Goal: Task Accomplishment & Management: Manage account settings

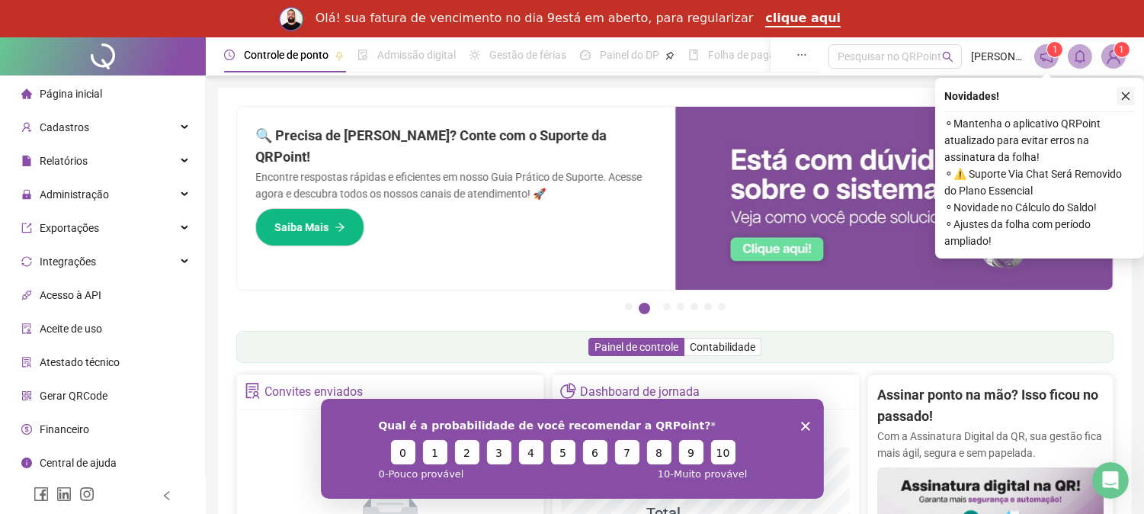
click at [1124, 94] on icon "close" at bounding box center [1126, 96] width 8 height 8
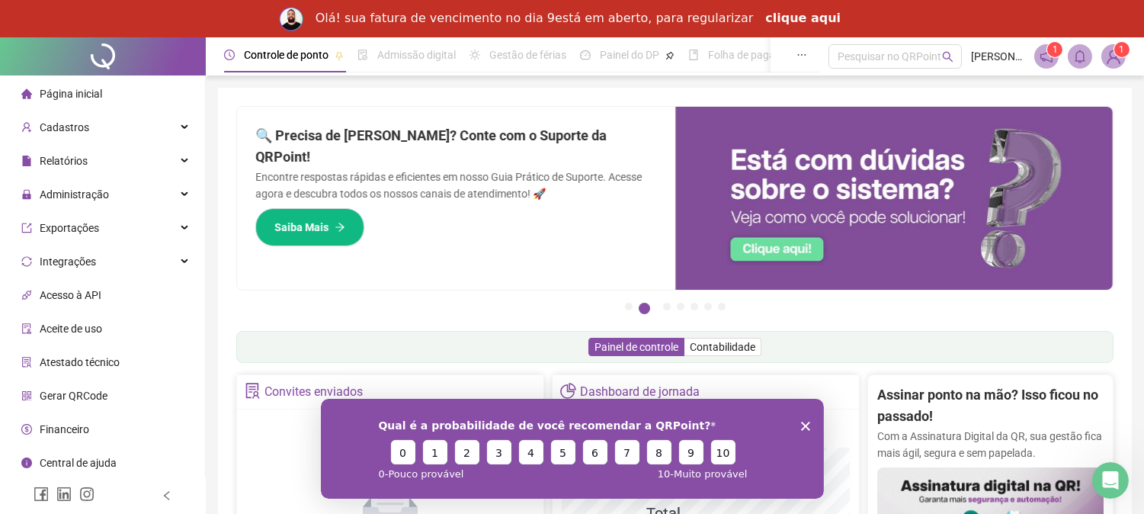
click at [793, 17] on link "clique aqui" at bounding box center [802, 19] width 75 height 17
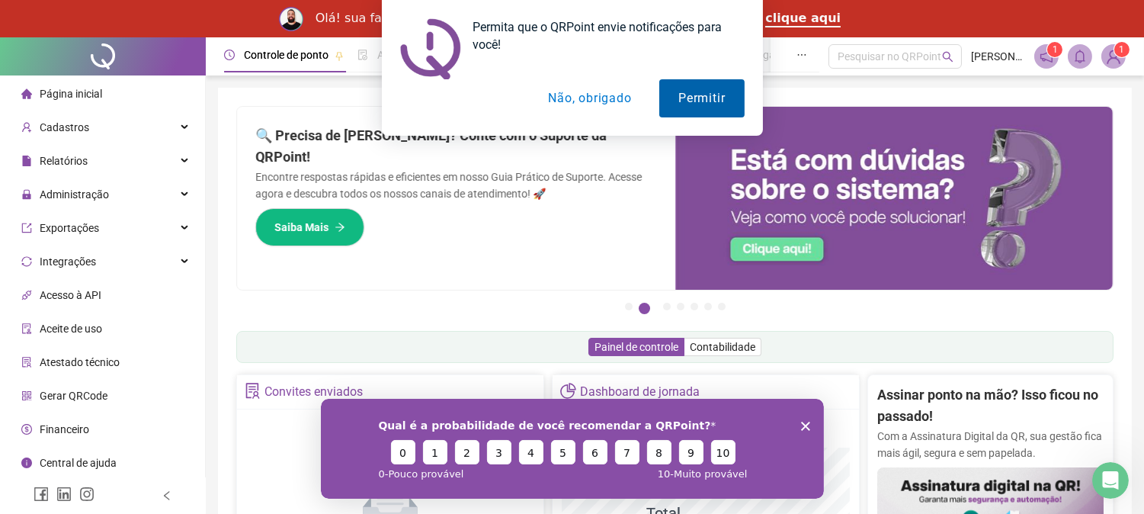
click at [695, 99] on button "Permitir" at bounding box center [701, 98] width 85 height 38
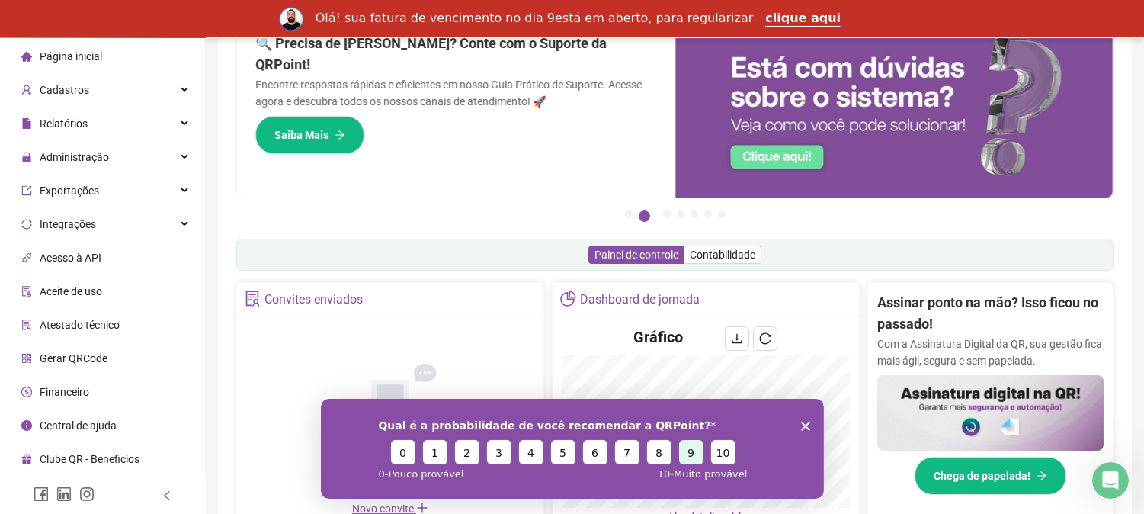
scroll to position [672, 0]
click at [691, 449] on button "9" at bounding box center [691, 451] width 24 height 24
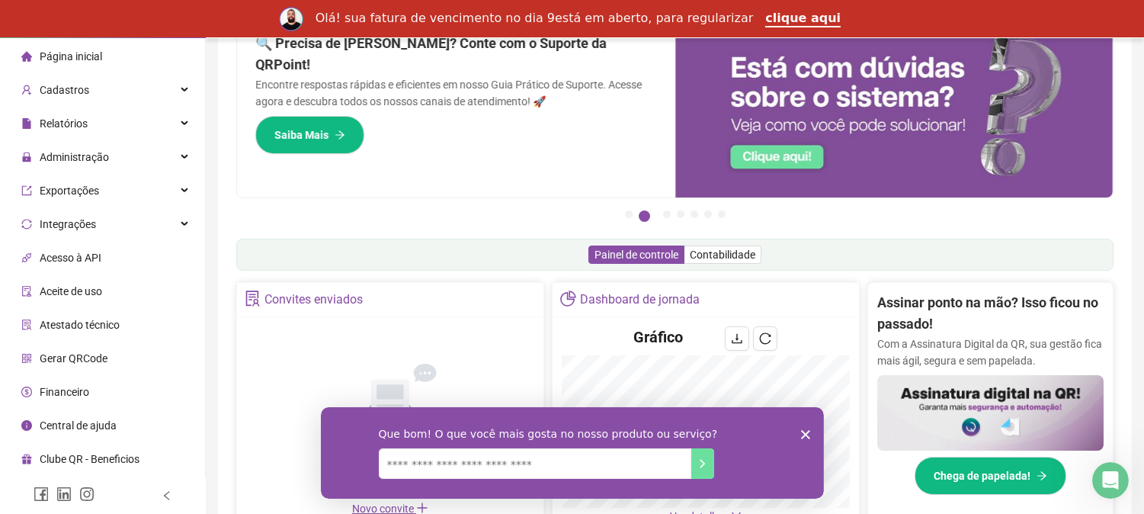
click at [802, 432] on polygon "Fechar inquérito" at bounding box center [805, 433] width 9 height 9
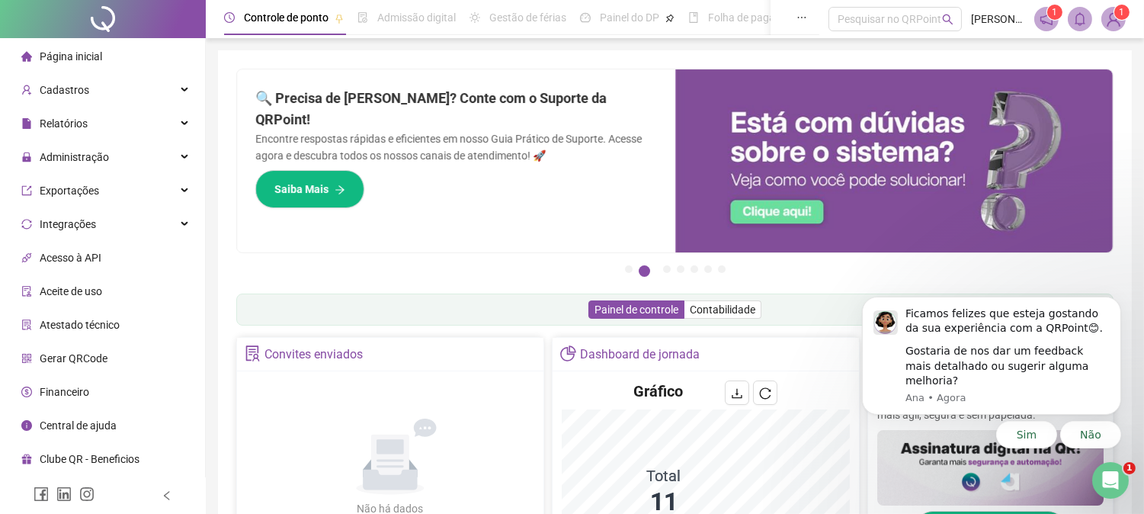
scroll to position [0, 0]
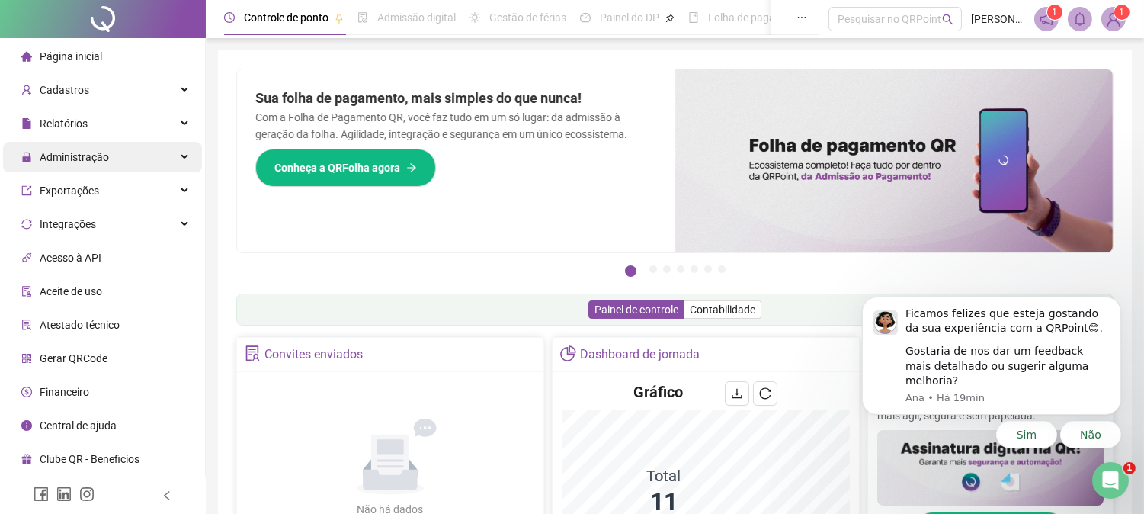
click at [133, 157] on div "Administração" at bounding box center [102, 157] width 199 height 30
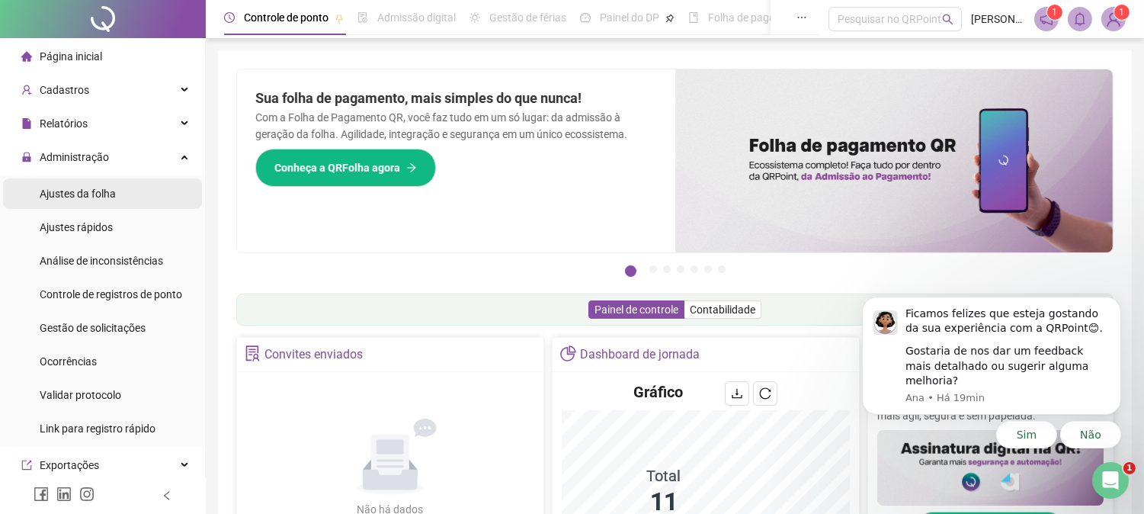
click at [124, 195] on li "Ajustes da folha" at bounding box center [102, 193] width 199 height 30
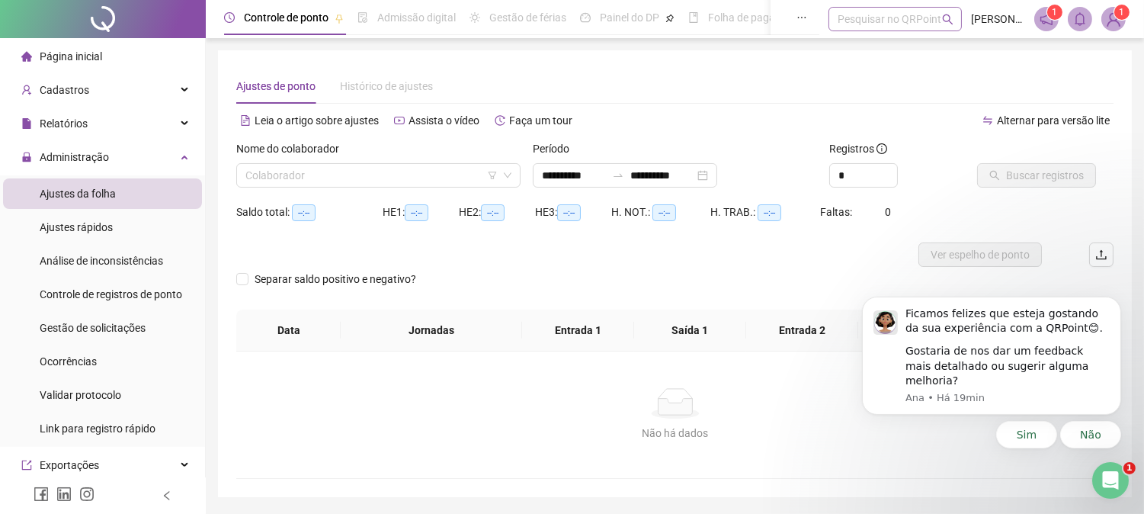
type input "**********"
click at [371, 169] on input "search" at bounding box center [372, 175] width 252 height 23
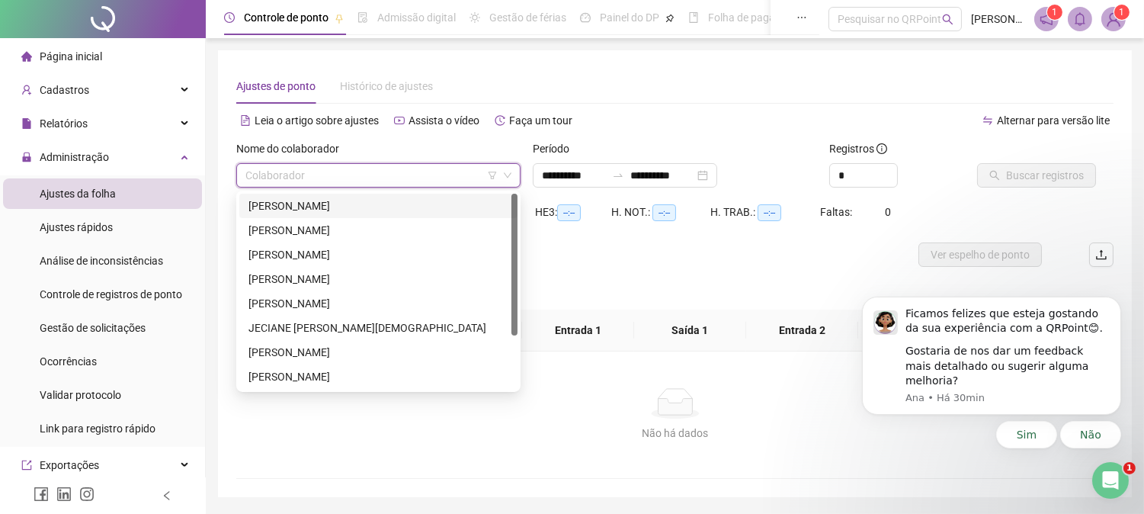
click at [352, 204] on div "[PERSON_NAME]" at bounding box center [379, 205] width 260 height 17
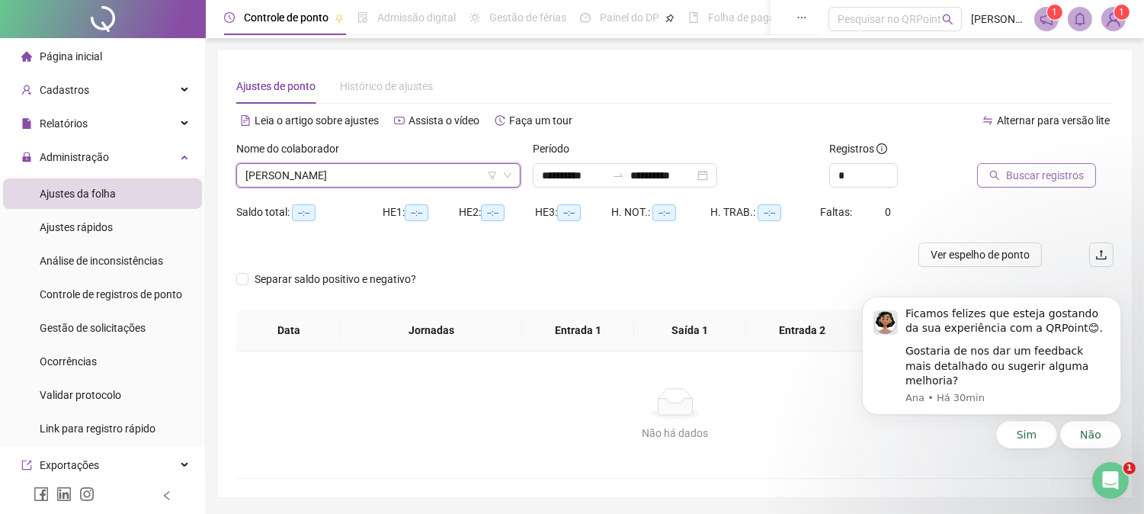
click at [1038, 178] on span "Buscar registros" at bounding box center [1045, 175] width 78 height 17
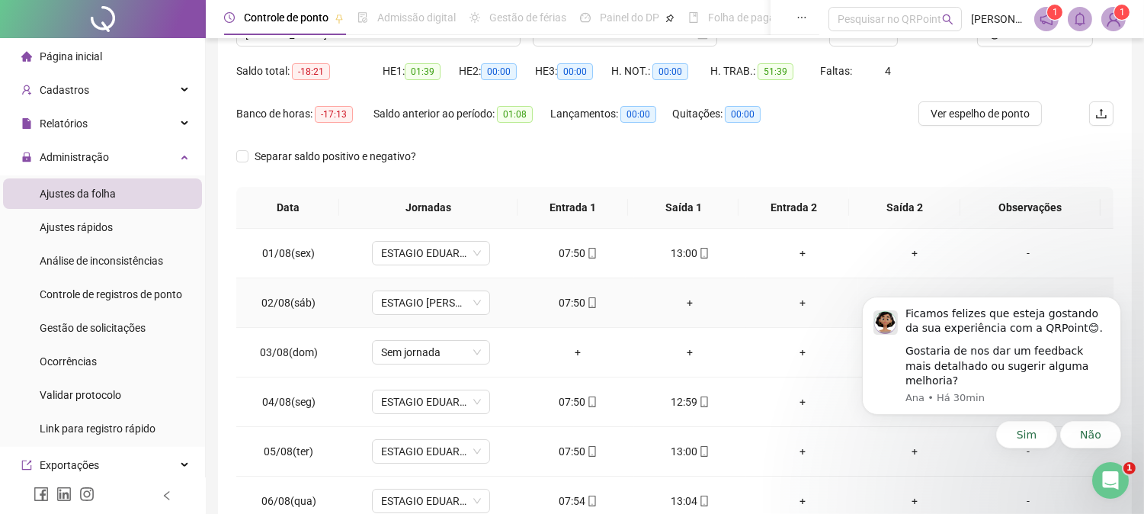
click at [695, 300] on div "+" at bounding box center [691, 302] width 88 height 17
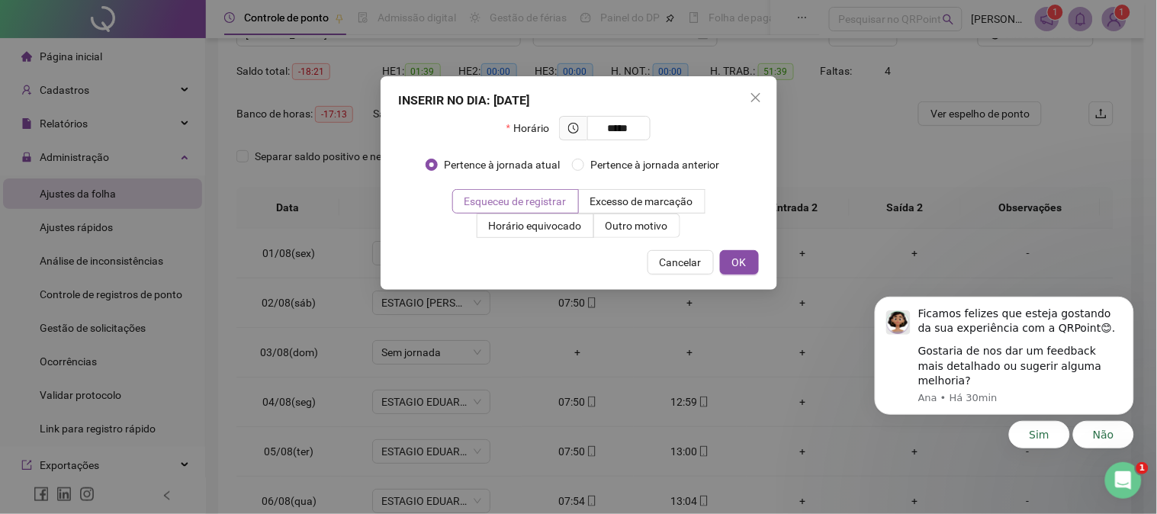
type input "*****"
click at [561, 193] on label "Esqueceu de registrar" at bounding box center [515, 201] width 127 height 24
click at [738, 261] on span "OK" at bounding box center [739, 262] width 14 height 17
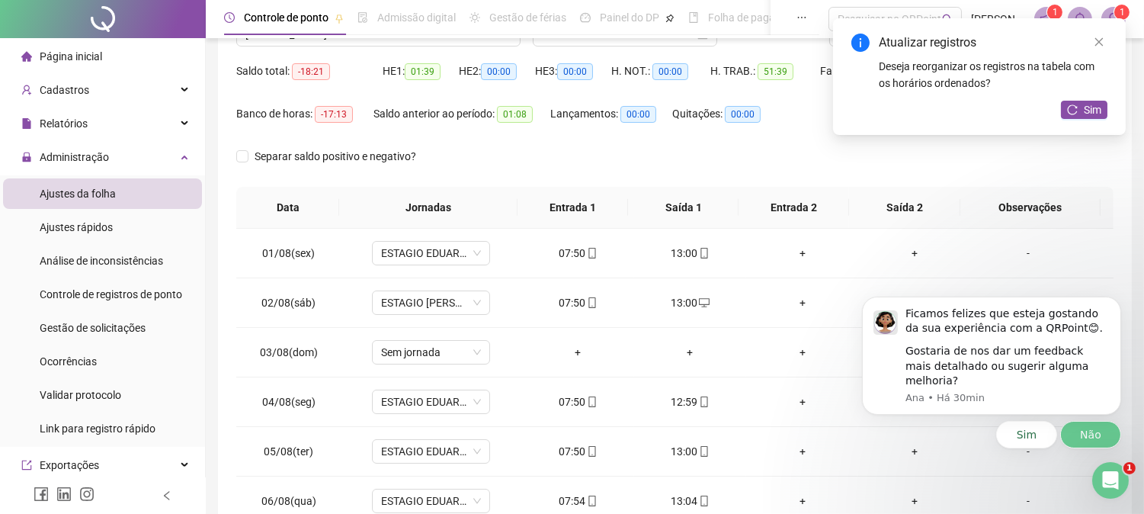
click at [1083, 426] on button "Não" at bounding box center [1090, 433] width 61 height 27
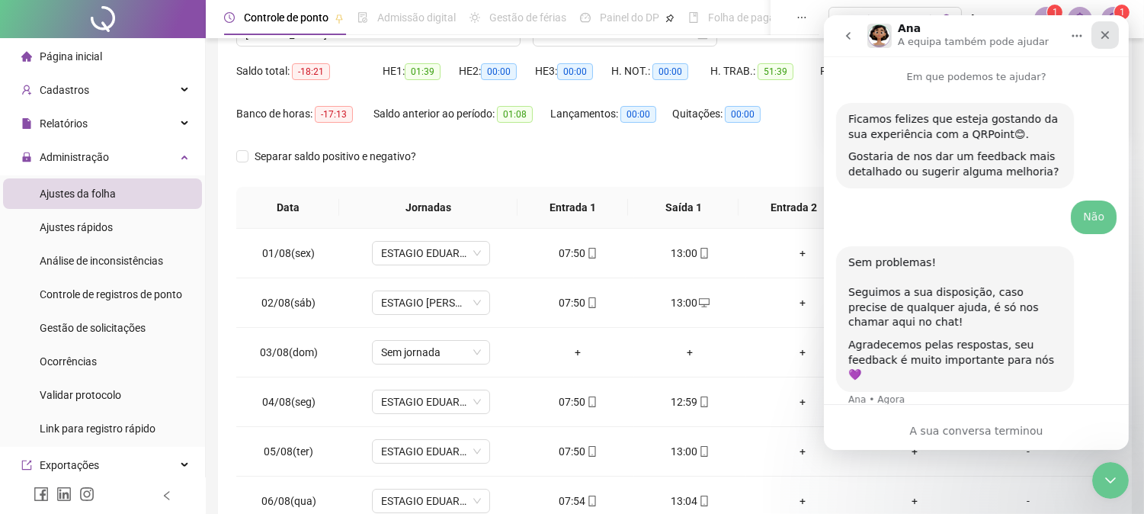
scroll to position [19, 0]
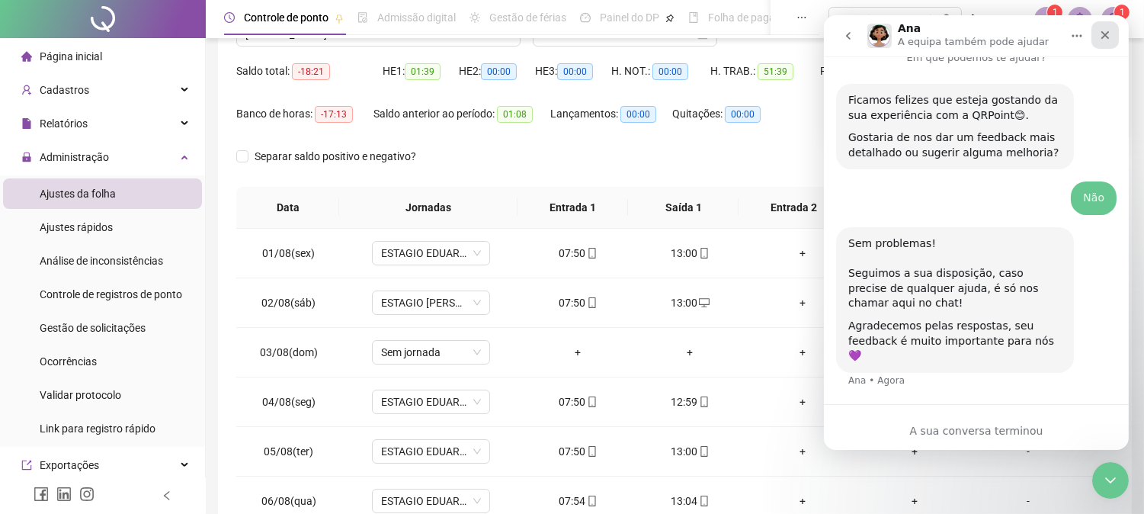
click at [1102, 30] on icon "Fechar" at bounding box center [1105, 35] width 12 height 12
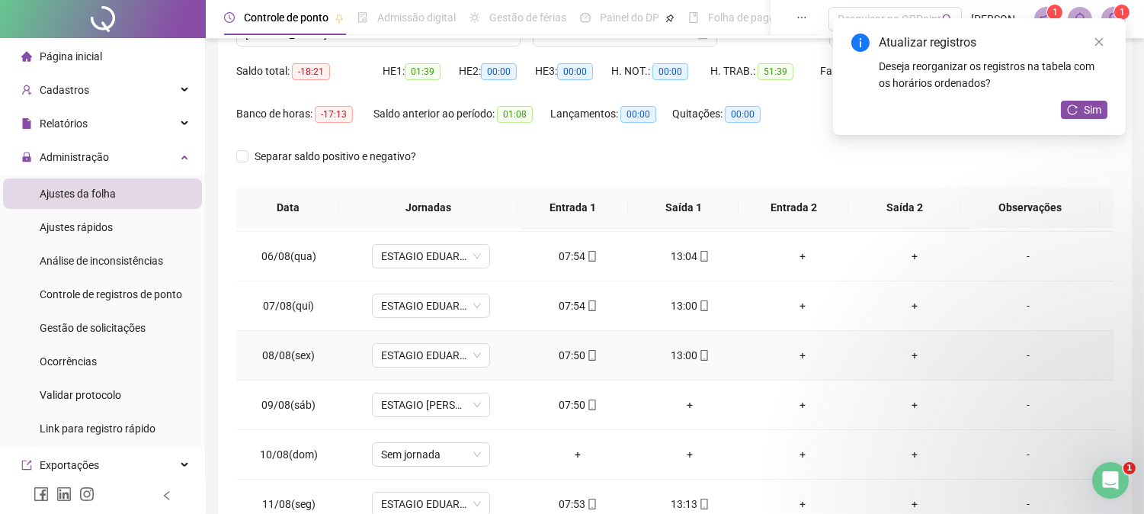
scroll to position [282, 0]
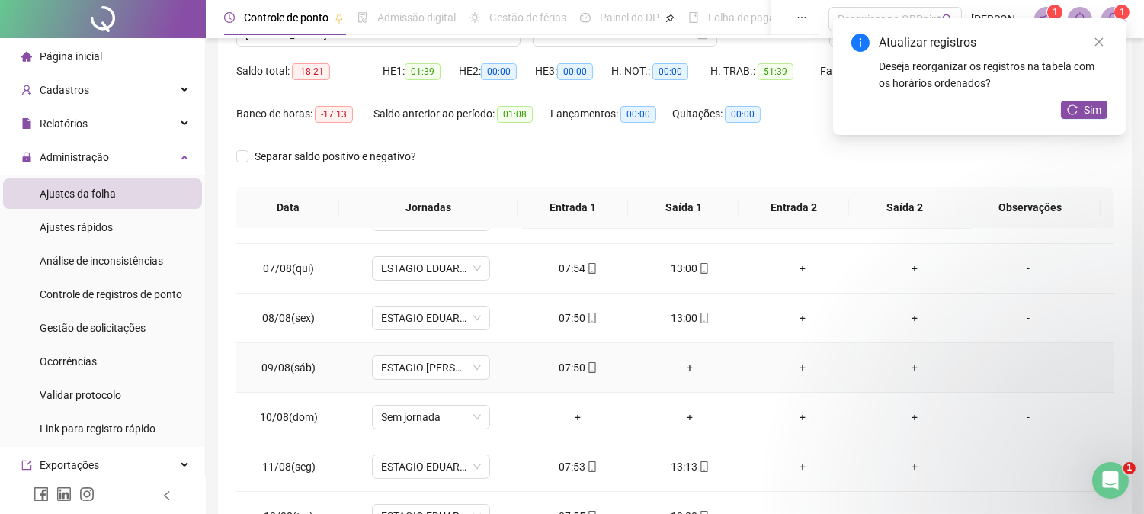
click at [685, 366] on div "+" at bounding box center [691, 367] width 88 height 17
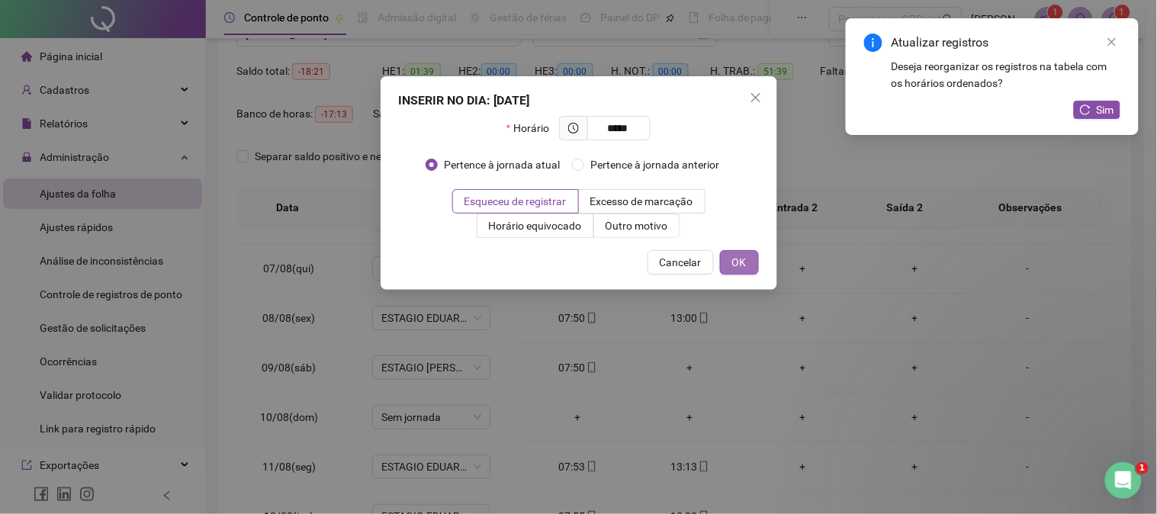
type input "*****"
click at [738, 270] on span "OK" at bounding box center [739, 262] width 14 height 17
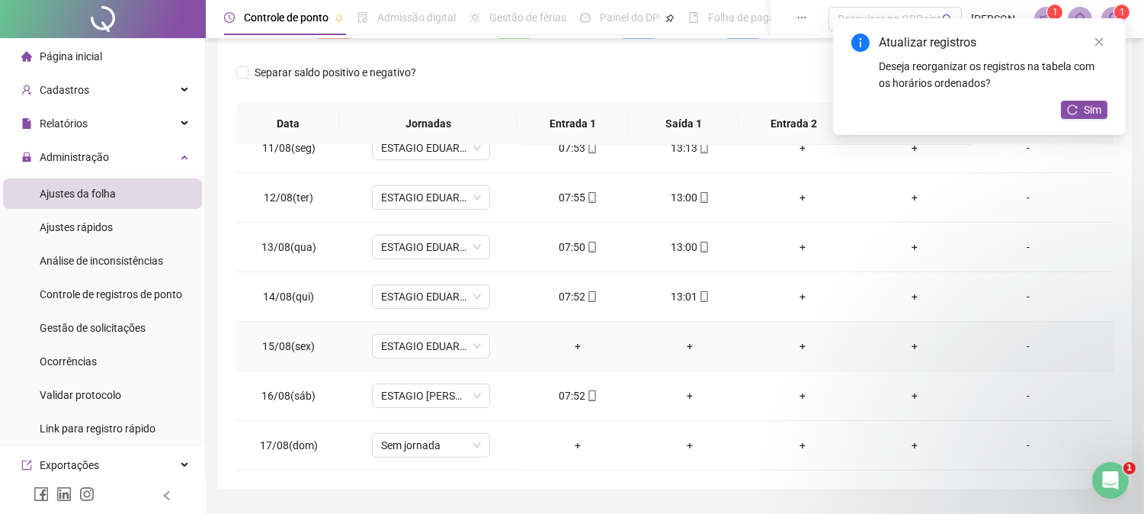
scroll to position [265, 0]
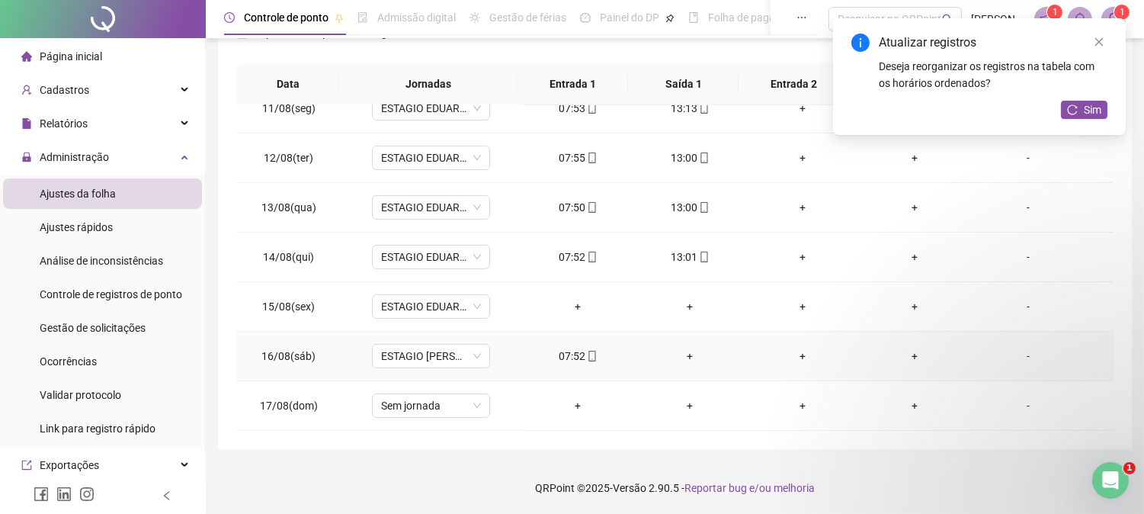
click at [680, 349] on div "+" at bounding box center [691, 356] width 88 height 17
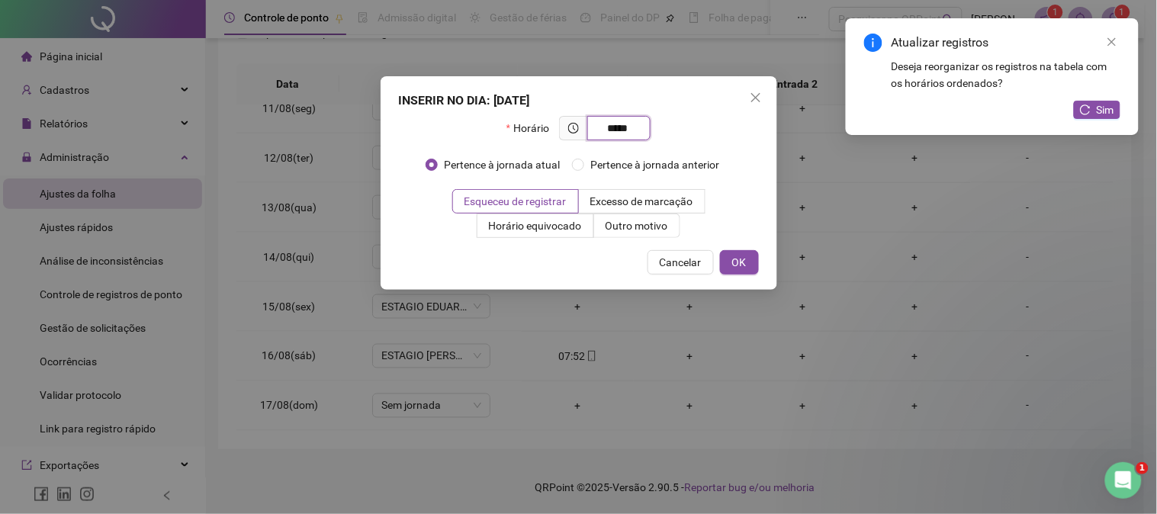
type input "*****"
click at [725, 149] on div "Horário *****" at bounding box center [579, 134] width 360 height 37
click at [1118, 40] on link "Close" at bounding box center [1111, 42] width 17 height 17
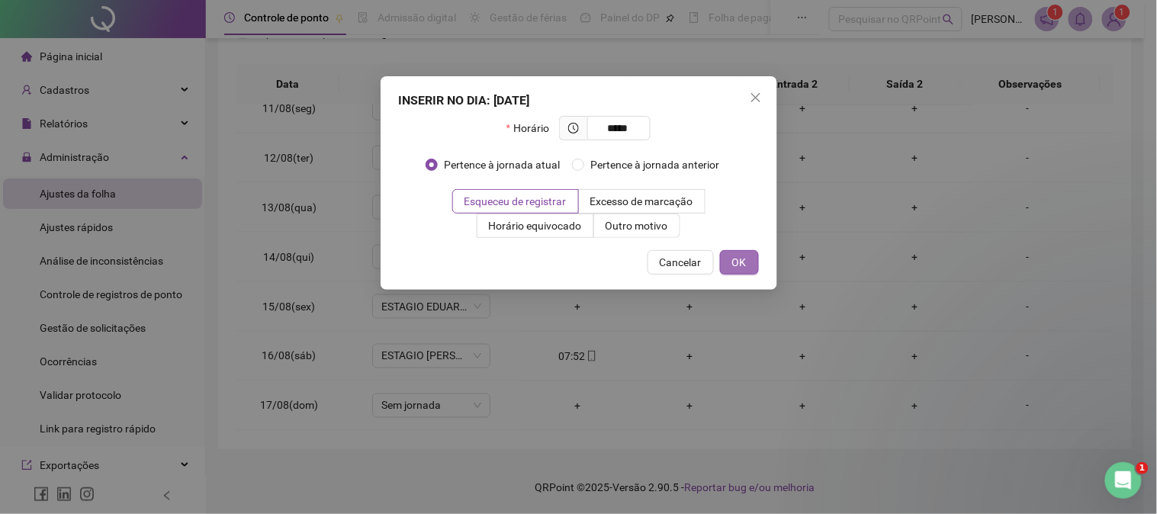
click at [747, 269] on button "OK" at bounding box center [739, 262] width 39 height 24
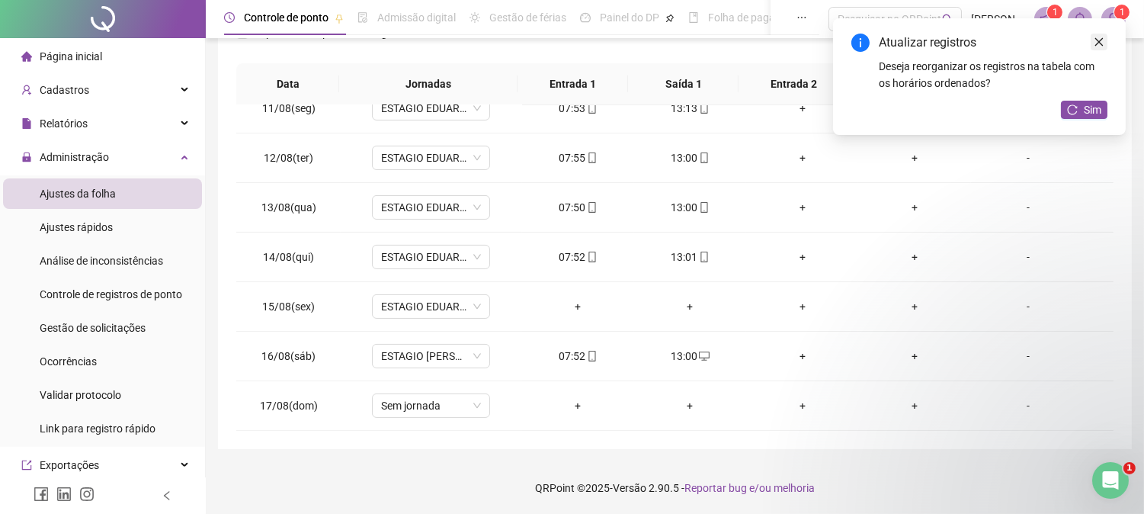
click at [1106, 37] on link "Close" at bounding box center [1099, 42] width 17 height 17
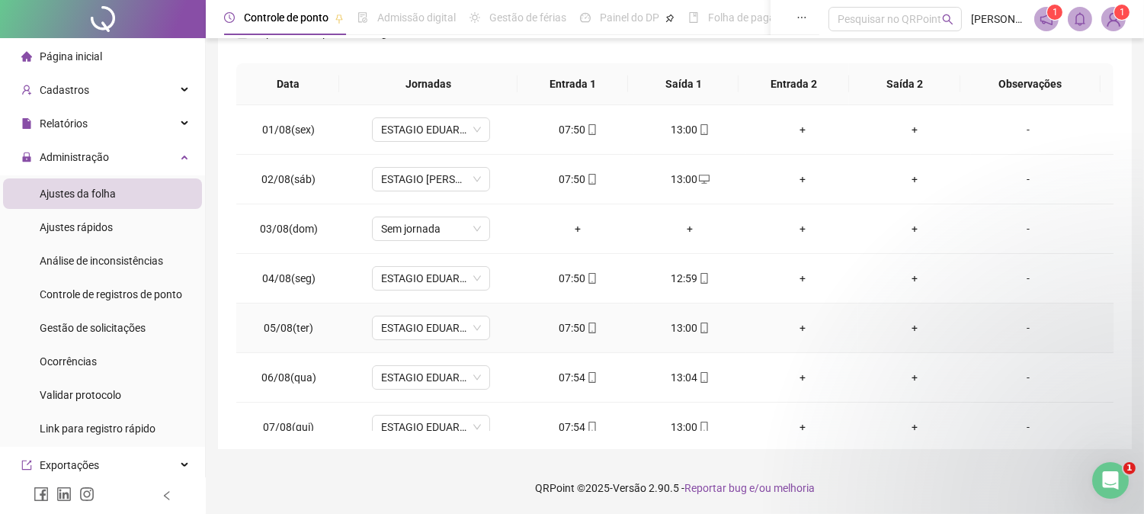
scroll to position [0, 0]
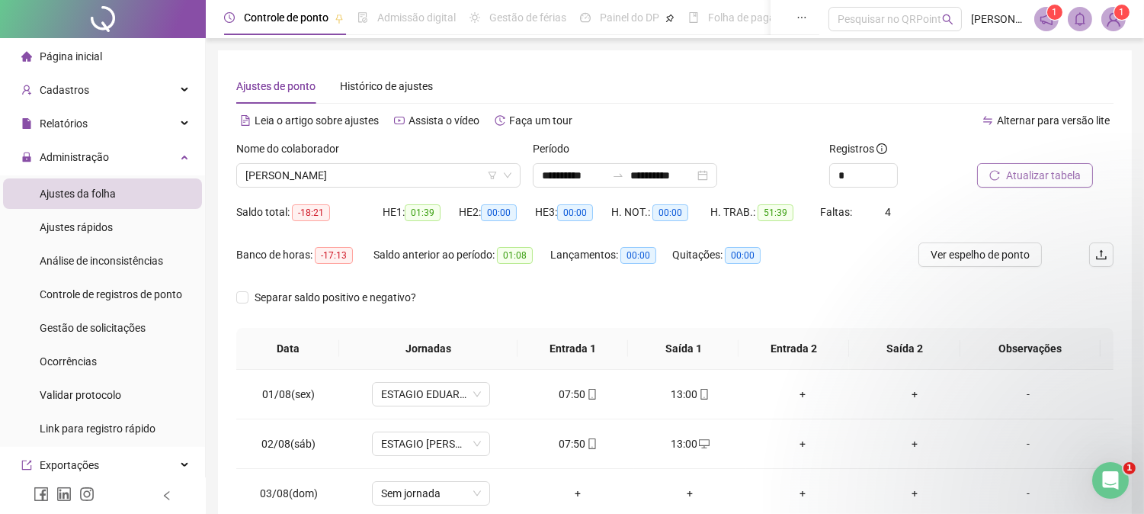
click at [1005, 178] on button "Atualizar tabela" at bounding box center [1035, 175] width 116 height 24
click at [1056, 171] on span "Atualizar tabela" at bounding box center [1043, 175] width 75 height 17
click at [311, 174] on span "[PERSON_NAME]" at bounding box center [379, 175] width 266 height 23
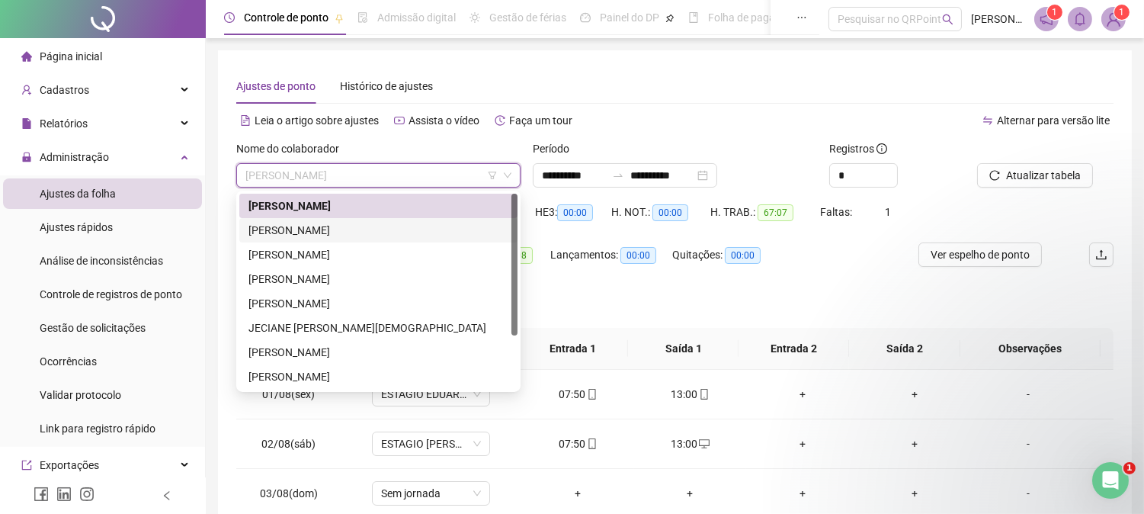
click at [311, 231] on div "[PERSON_NAME]" at bounding box center [379, 230] width 260 height 17
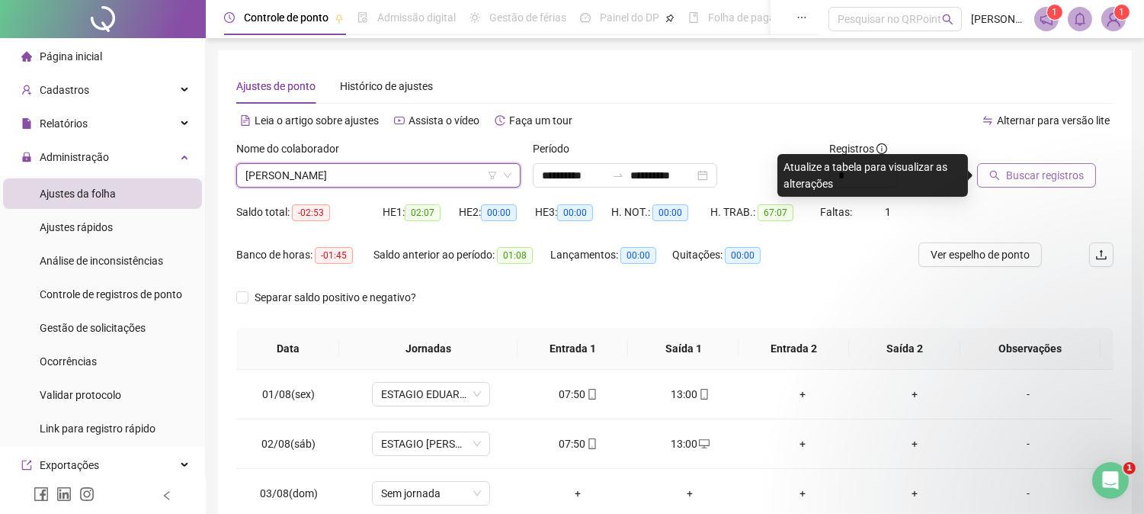
click at [1046, 163] on button "Buscar registros" at bounding box center [1036, 175] width 119 height 24
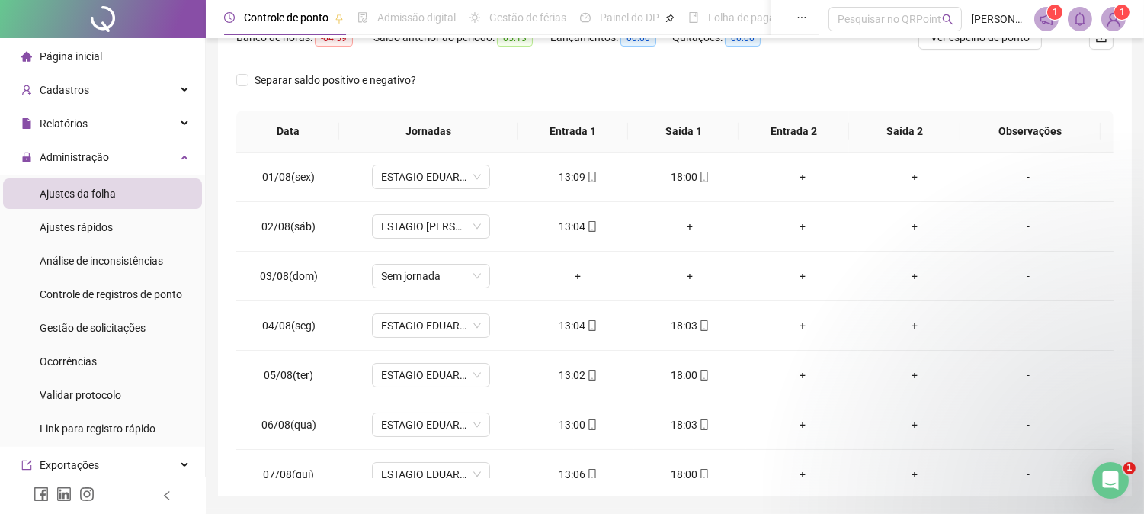
scroll to position [226, 0]
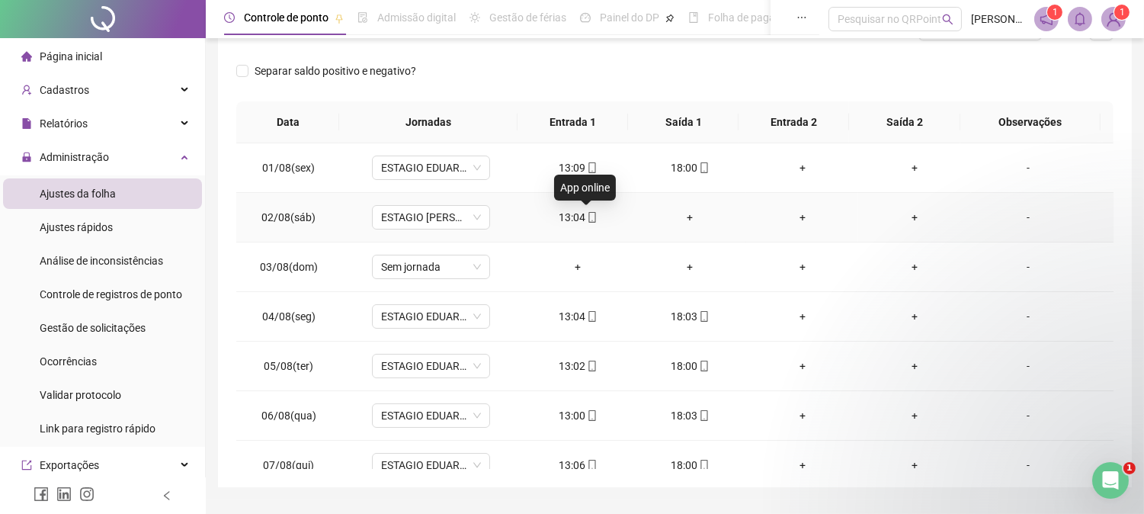
click at [587, 218] on icon "mobile" at bounding box center [592, 217] width 11 height 11
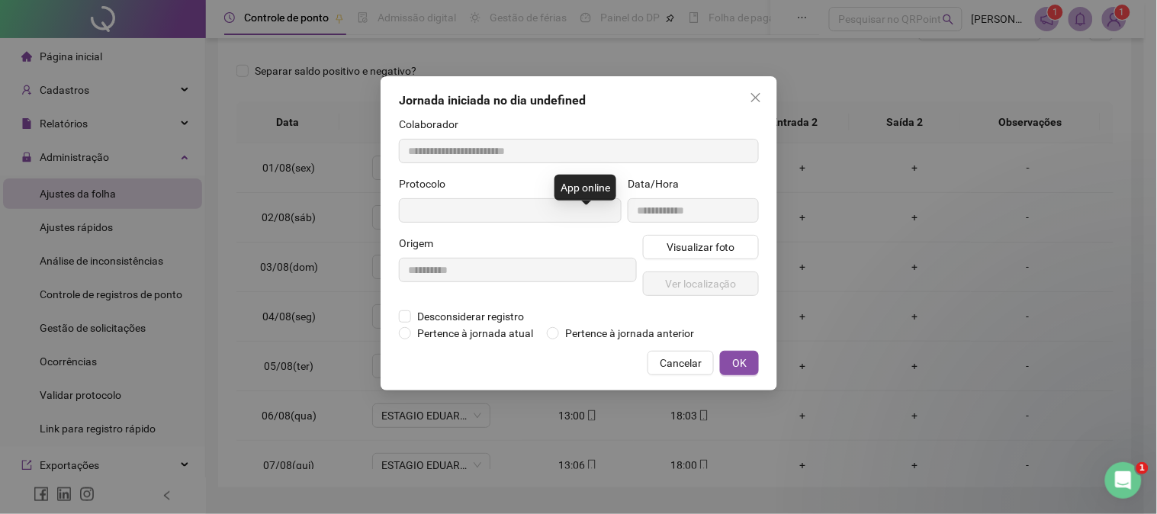
type input "**********"
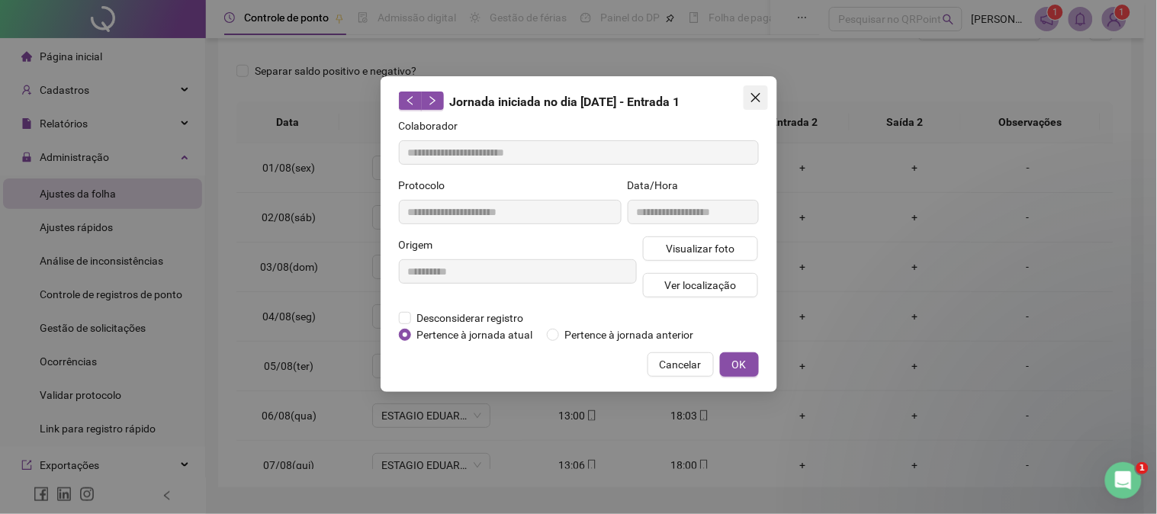
click at [755, 89] on button "Close" at bounding box center [755, 97] width 24 height 24
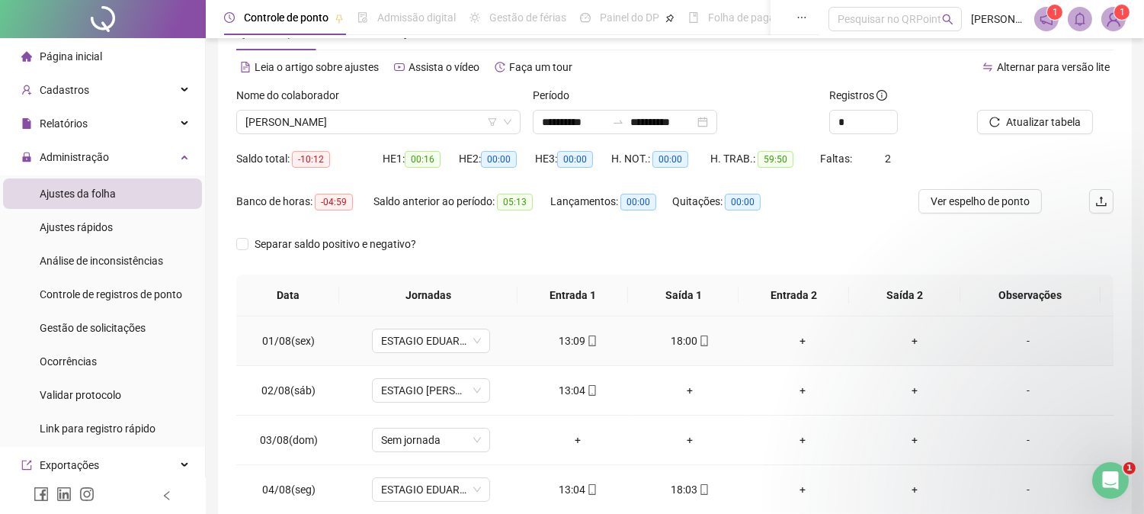
scroll to position [0, 0]
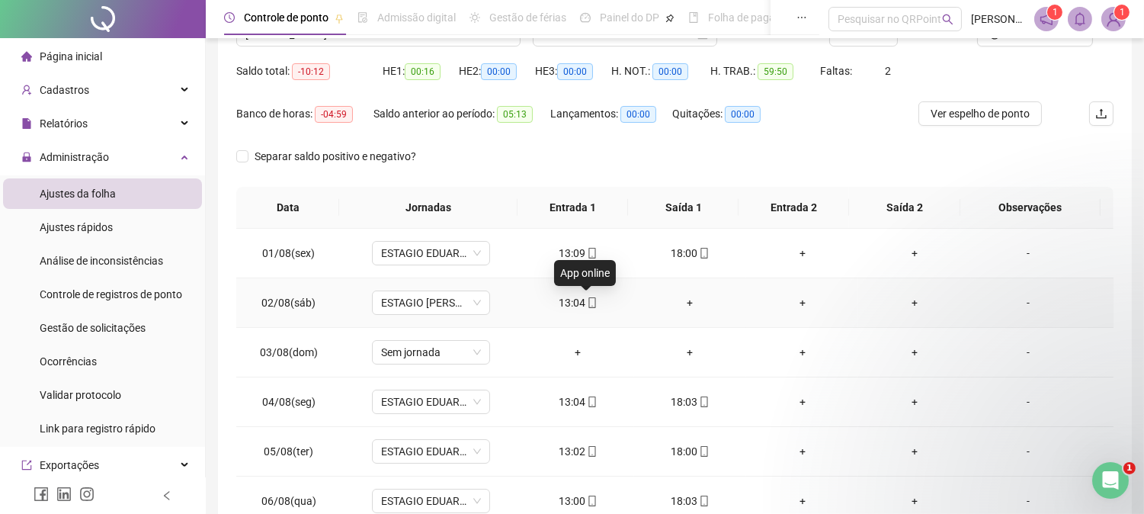
click at [587, 302] on icon "mobile" at bounding box center [592, 302] width 11 height 11
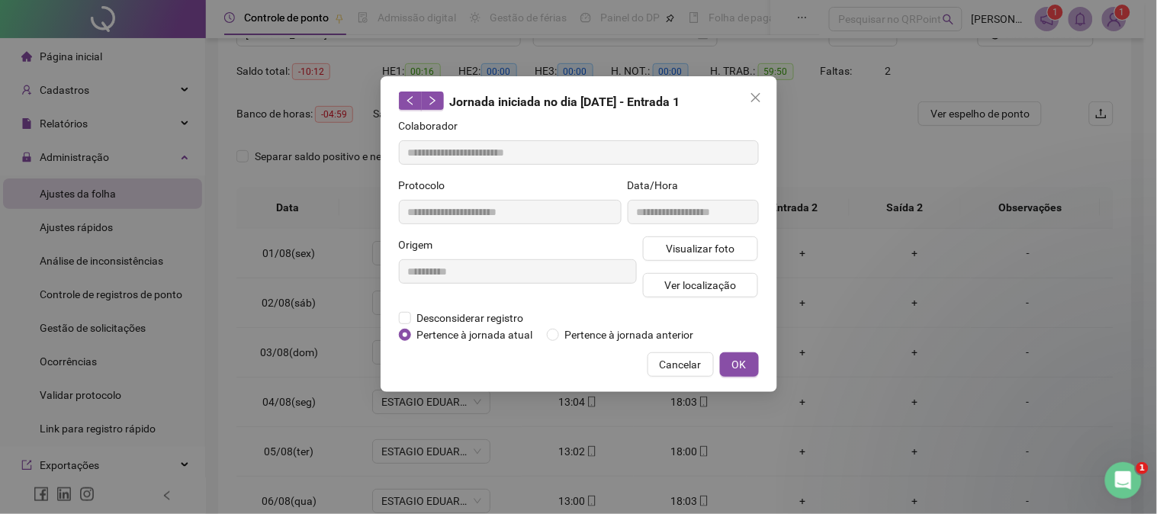
click at [455, 303] on div "**********" at bounding box center [518, 272] width 244 height 73
click at [451, 314] on span "Desconsiderar registro" at bounding box center [470, 318] width 119 height 17
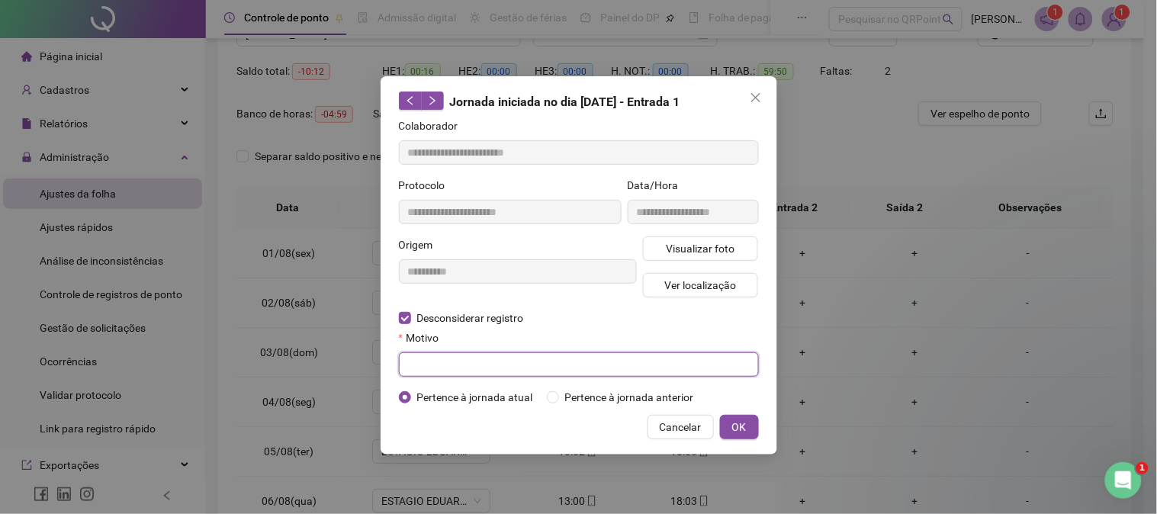
click at [572, 363] on input "text" at bounding box center [579, 364] width 360 height 24
type input "**********"
click at [748, 428] on button "OK" at bounding box center [739, 427] width 39 height 24
click at [738, 422] on span "OK" at bounding box center [739, 427] width 14 height 17
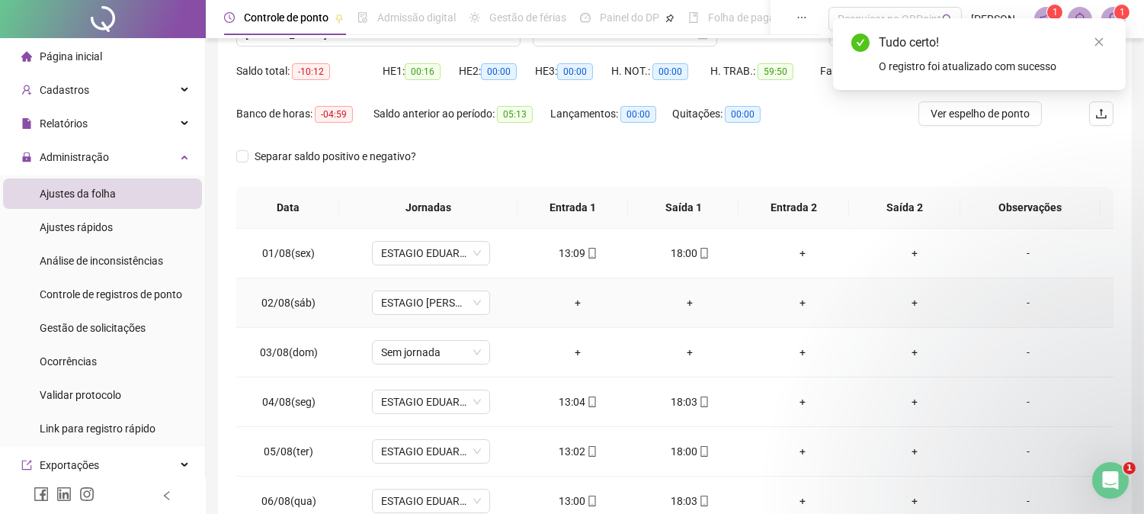
click at [573, 306] on div "+" at bounding box center [578, 302] width 88 height 17
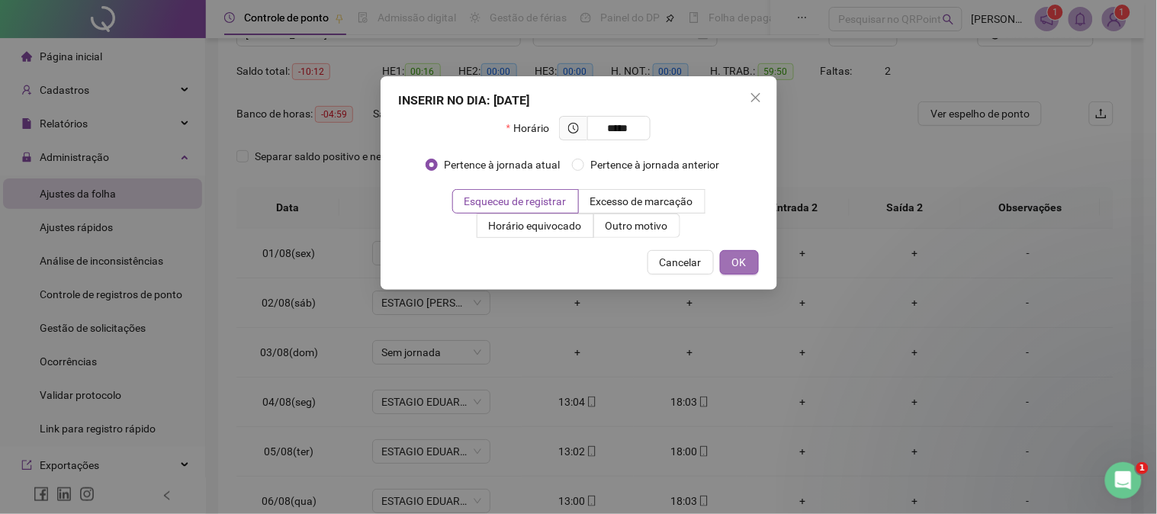
type input "*****"
click at [742, 261] on span "OK" at bounding box center [739, 262] width 14 height 17
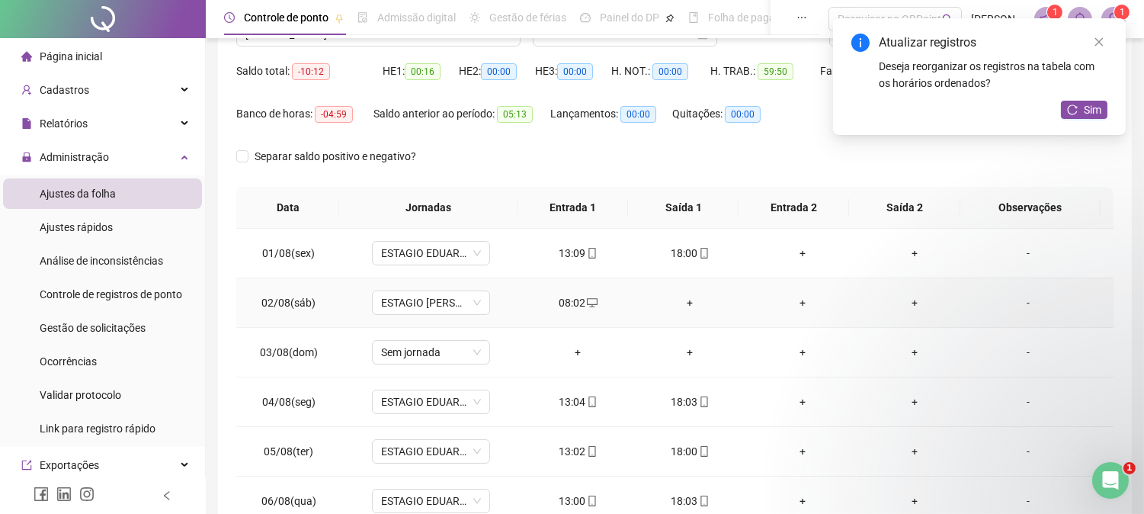
click at [680, 303] on div "+" at bounding box center [691, 302] width 88 height 17
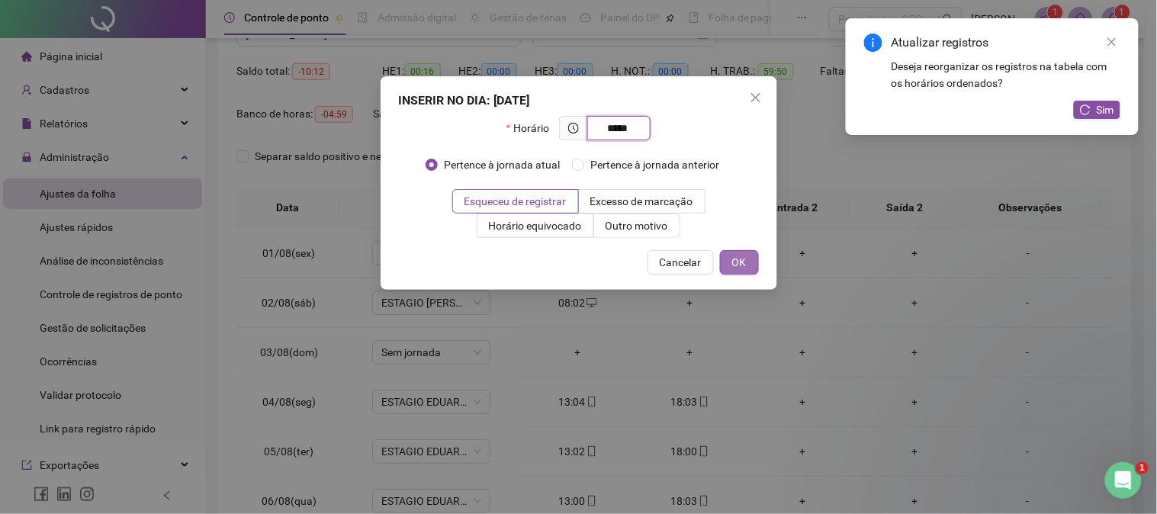
type input "*****"
click at [737, 262] on span "OK" at bounding box center [739, 262] width 14 height 17
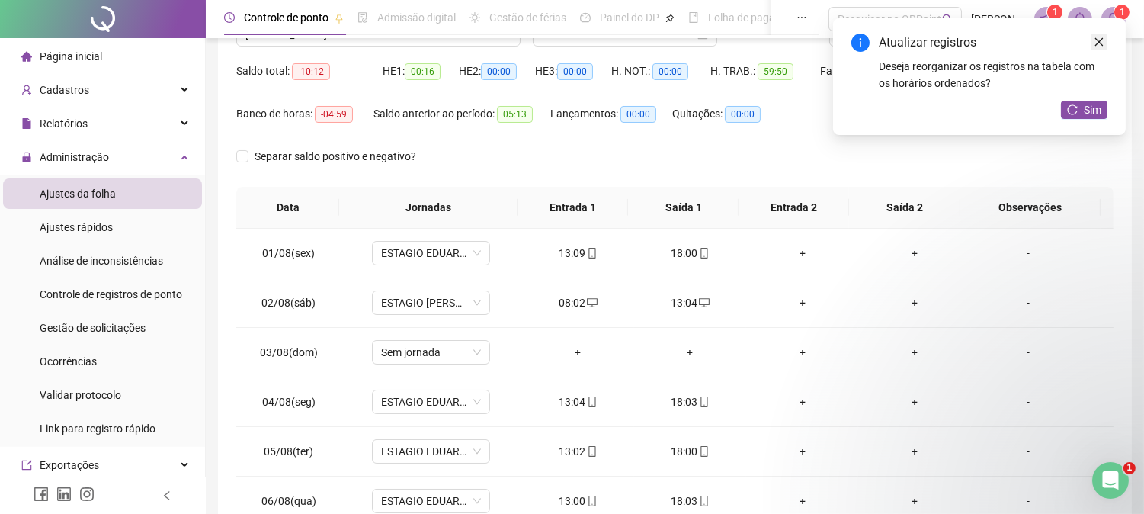
click at [1102, 43] on icon "close" at bounding box center [1099, 42] width 11 height 11
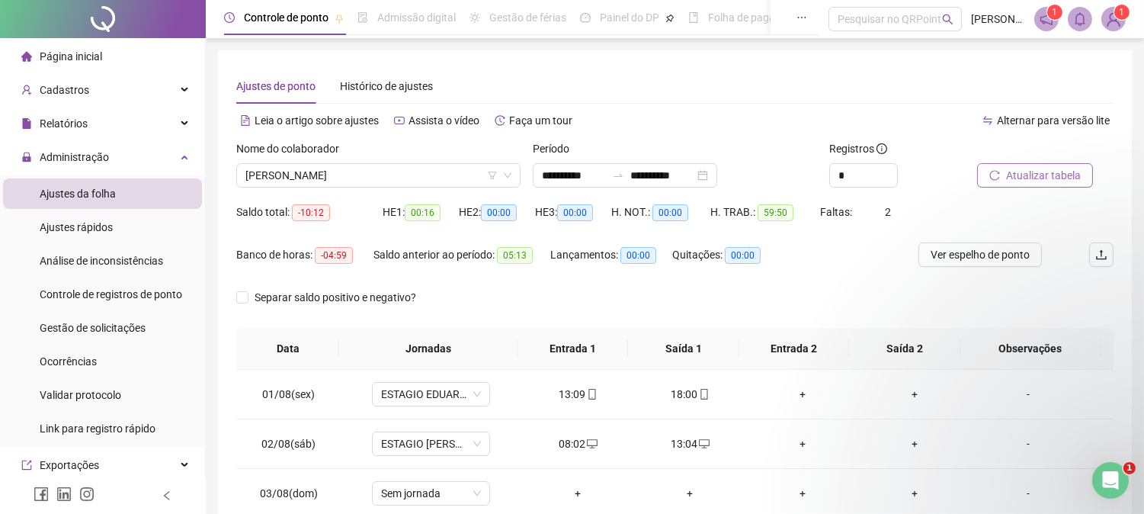
click at [1032, 178] on span "Atualizar tabela" at bounding box center [1043, 175] width 75 height 17
click at [1038, 180] on span "Atualizar tabela" at bounding box center [1043, 175] width 75 height 17
click at [403, 180] on span "[PERSON_NAME]" at bounding box center [379, 175] width 266 height 23
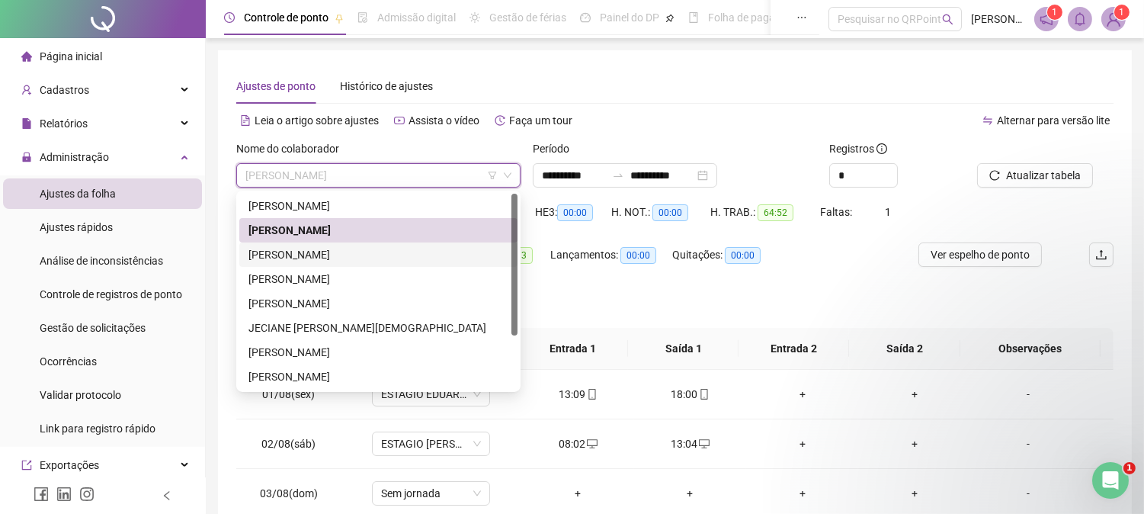
click at [339, 249] on div "[PERSON_NAME]" at bounding box center [379, 254] width 260 height 17
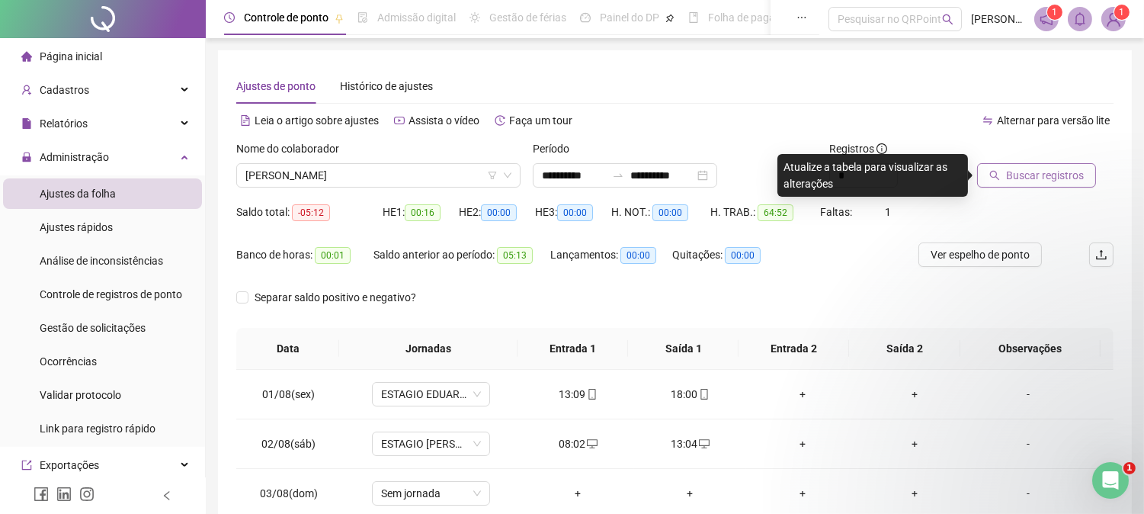
click at [1046, 175] on span "Buscar registros" at bounding box center [1045, 175] width 78 height 17
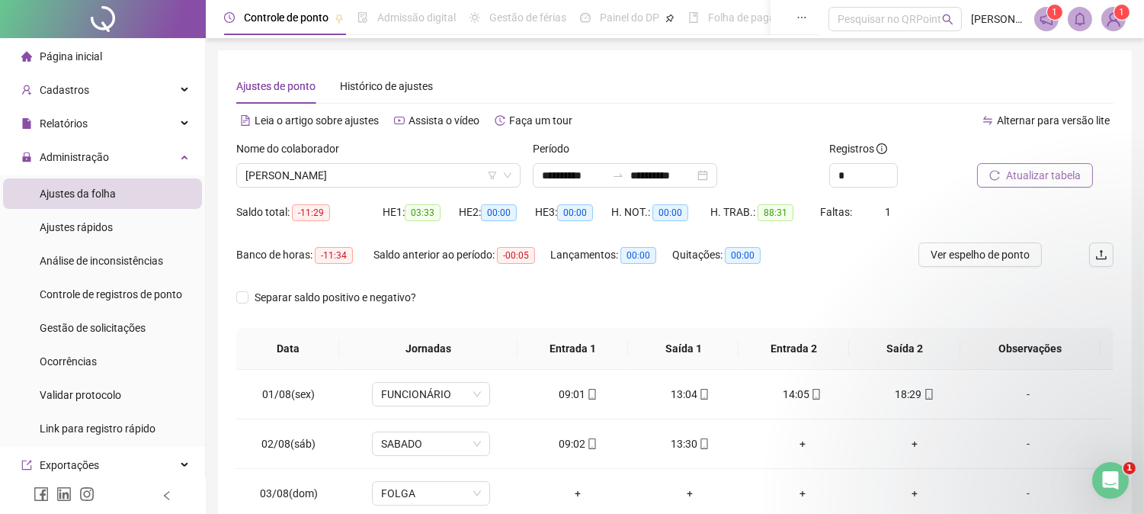
click at [1023, 168] on span "Atualizar tabela" at bounding box center [1043, 175] width 75 height 17
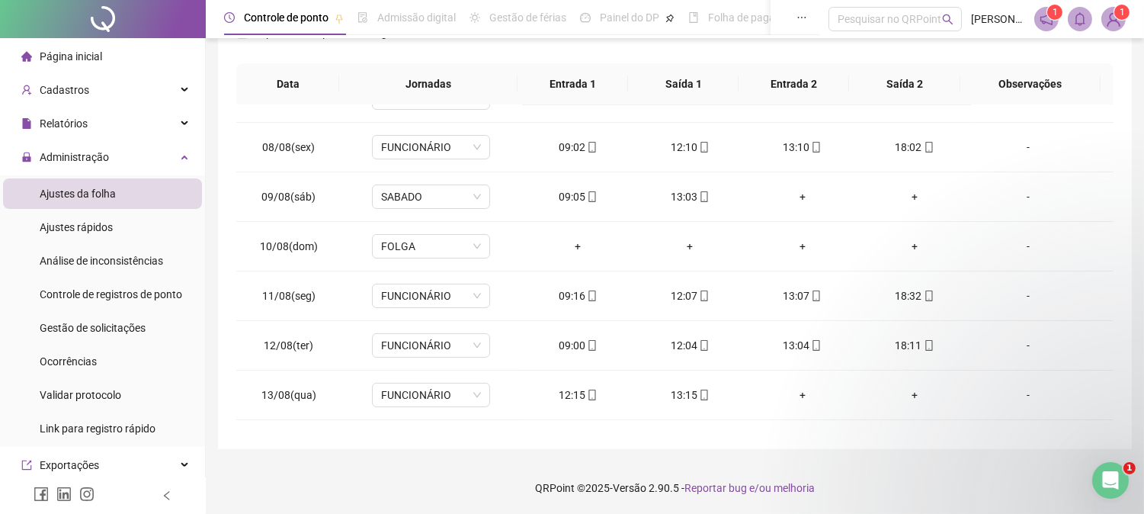
scroll to position [517, 0]
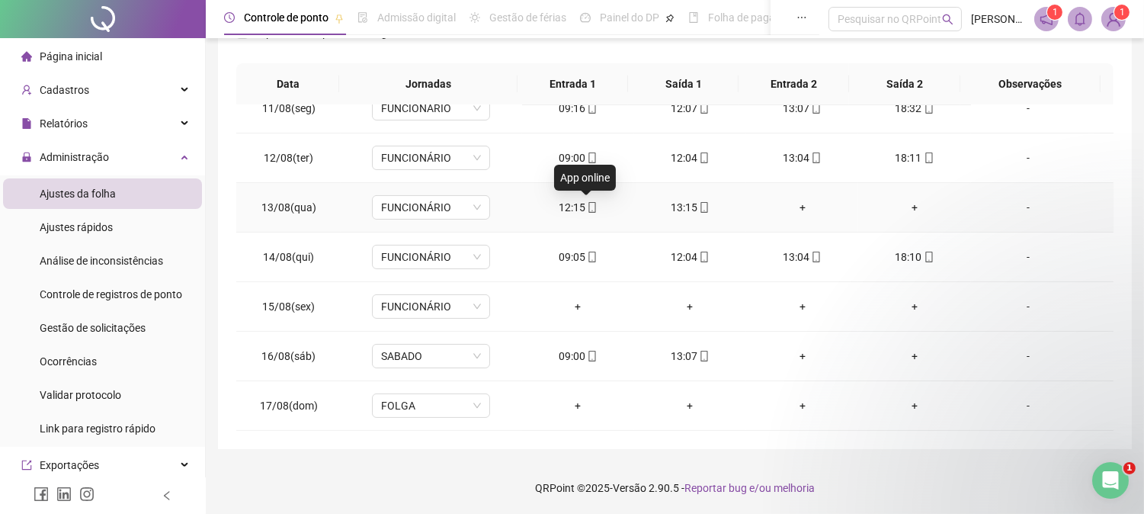
click at [587, 201] on span at bounding box center [592, 207] width 12 height 12
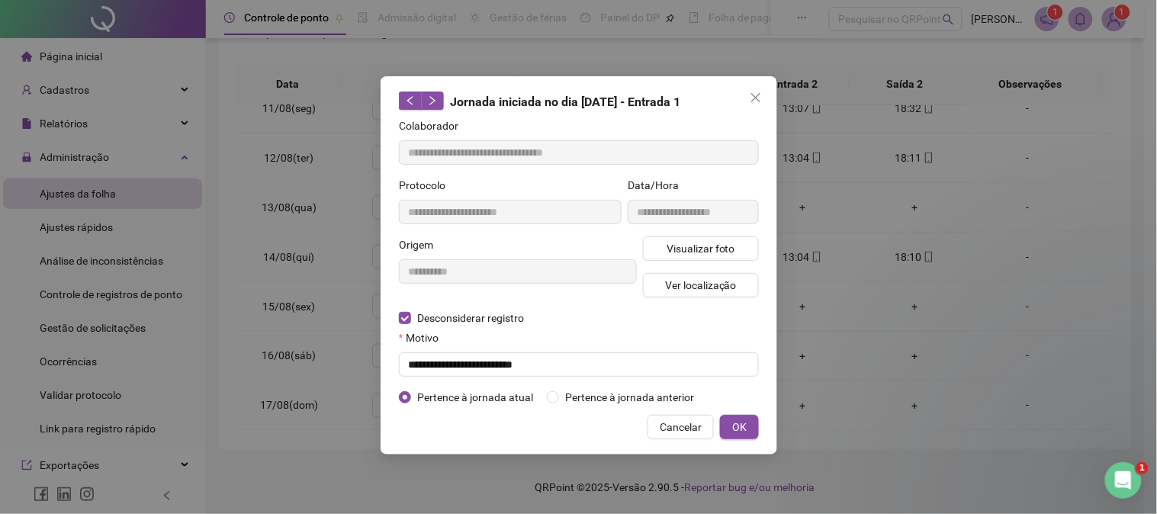
type input "**********"
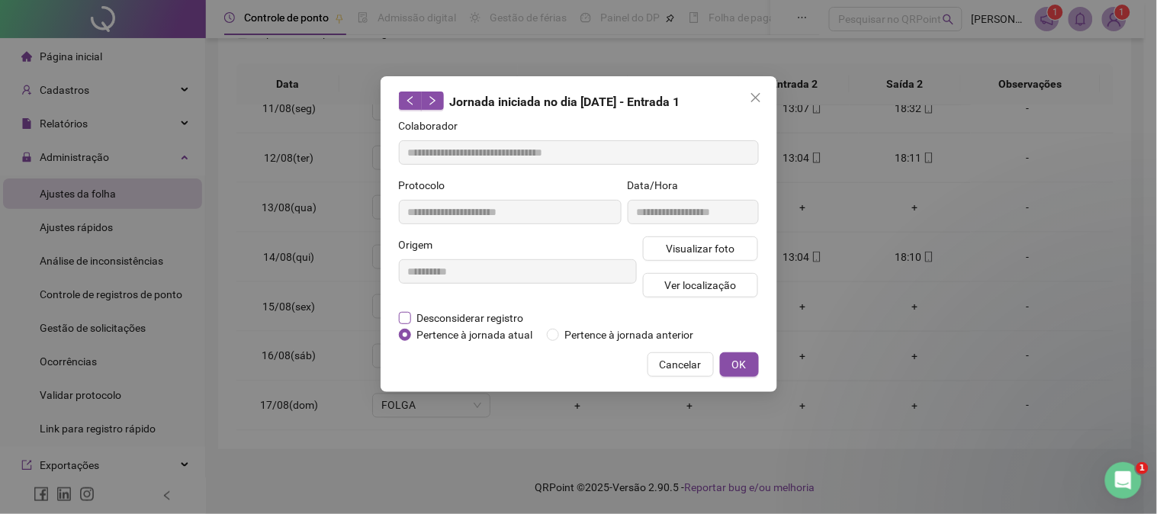
click at [429, 315] on span "Desconsiderar registro" at bounding box center [470, 318] width 119 height 17
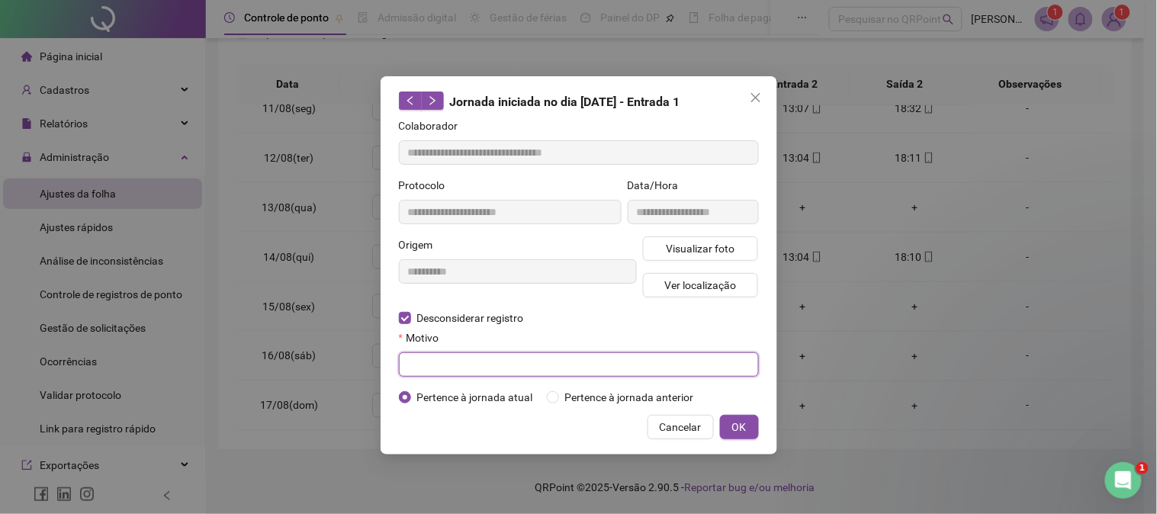
click at [521, 369] on input "text" at bounding box center [579, 364] width 360 height 24
type input "*"
type input "**********"
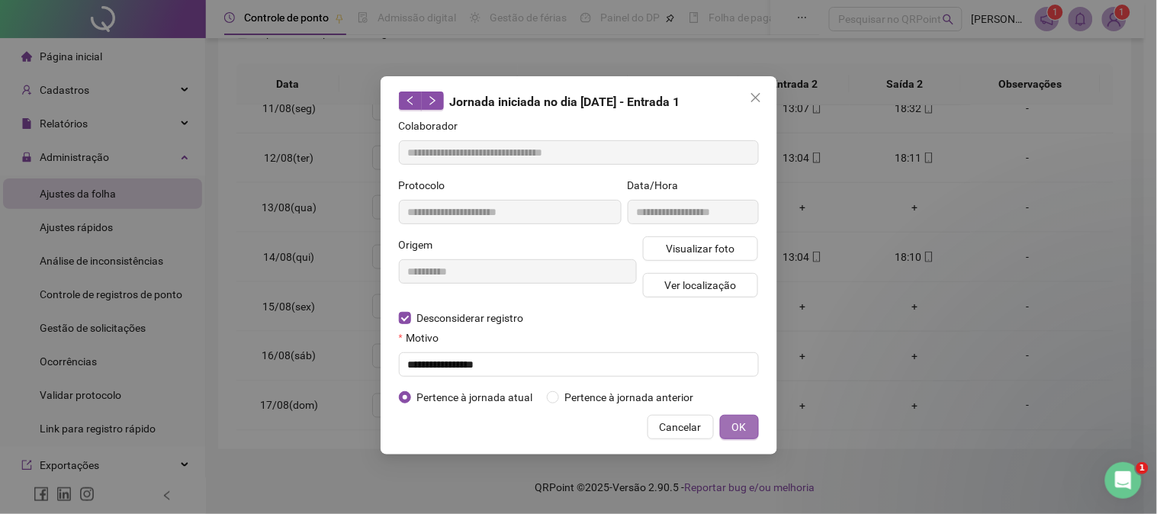
click at [747, 422] on button "OK" at bounding box center [739, 427] width 39 height 24
click at [746, 423] on div "**********" at bounding box center [578, 257] width 1157 height 514
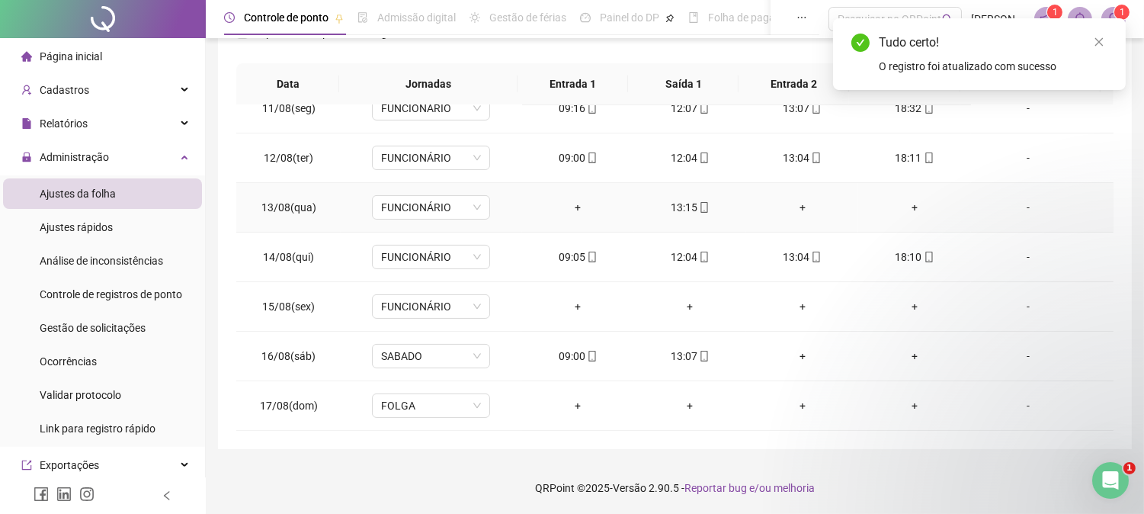
click at [703, 203] on div "13:15" at bounding box center [691, 207] width 88 height 17
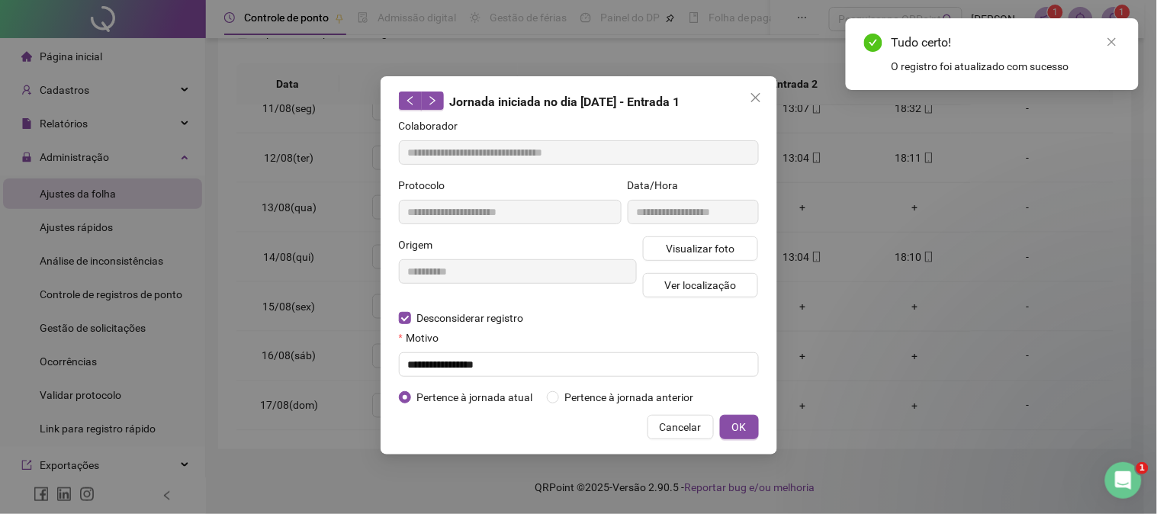
type input "**********"
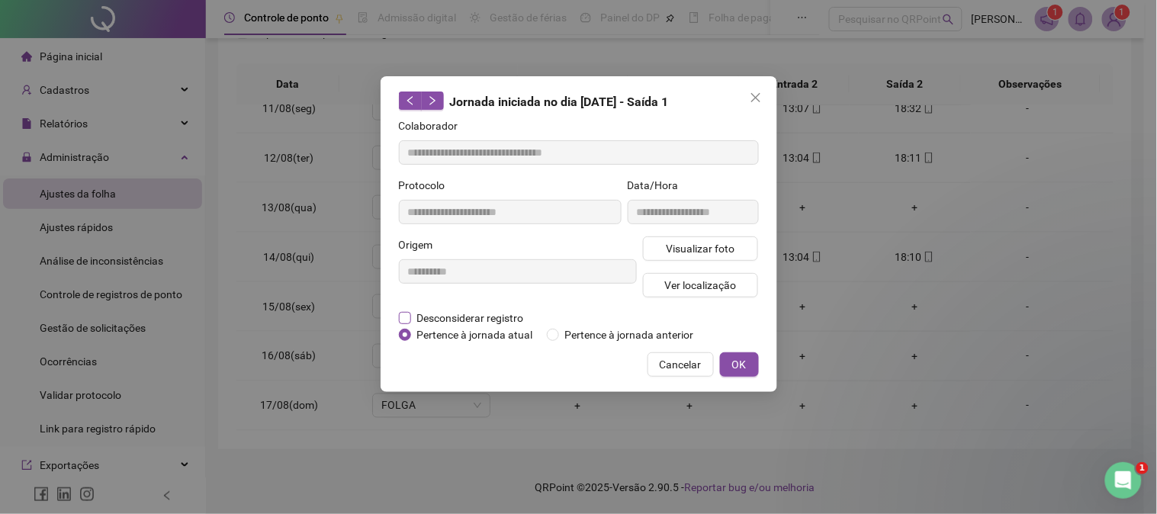
click at [440, 311] on span "Desconsiderar registro" at bounding box center [470, 318] width 119 height 17
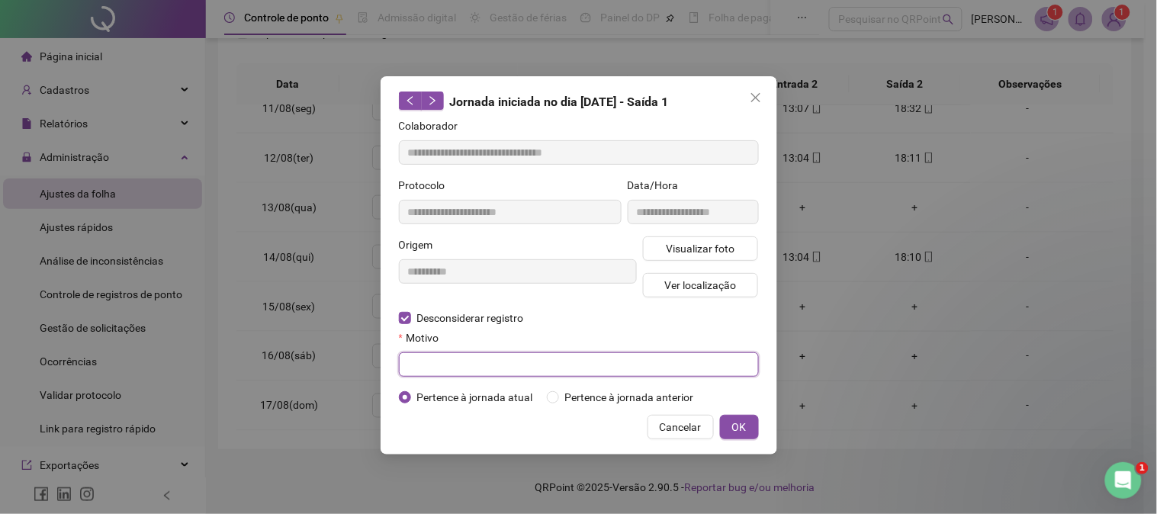
click at [478, 362] on input "text" at bounding box center [579, 364] width 360 height 24
type input "*"
type input "****"
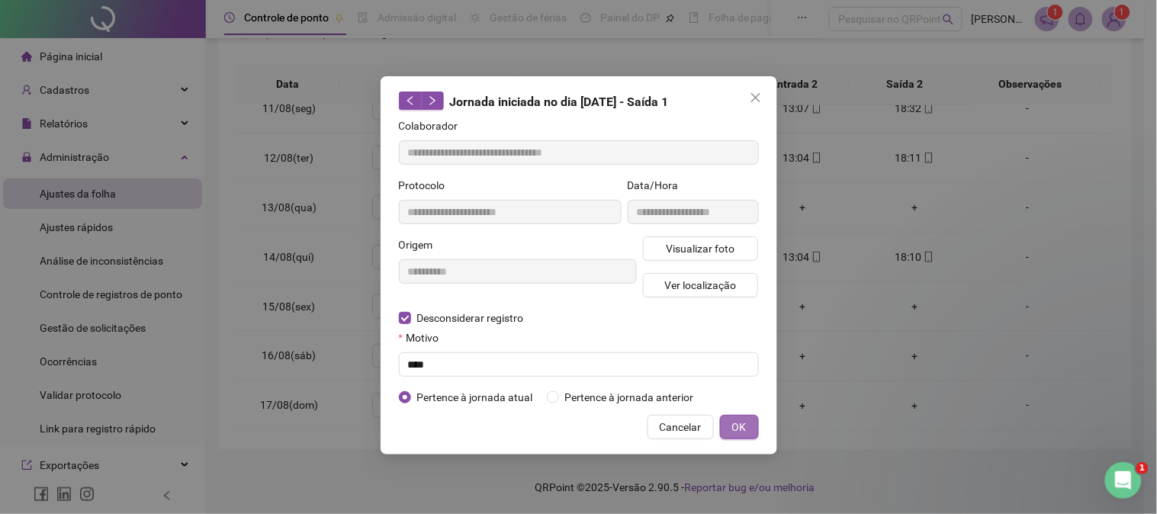
click at [750, 421] on button "OK" at bounding box center [739, 427] width 39 height 24
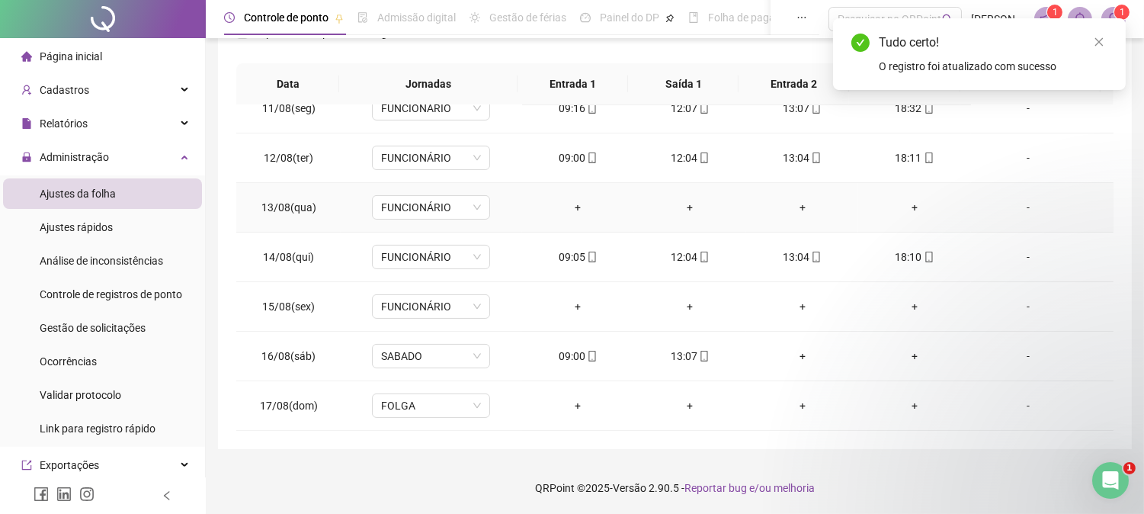
click at [570, 202] on div "+" at bounding box center [578, 207] width 88 height 17
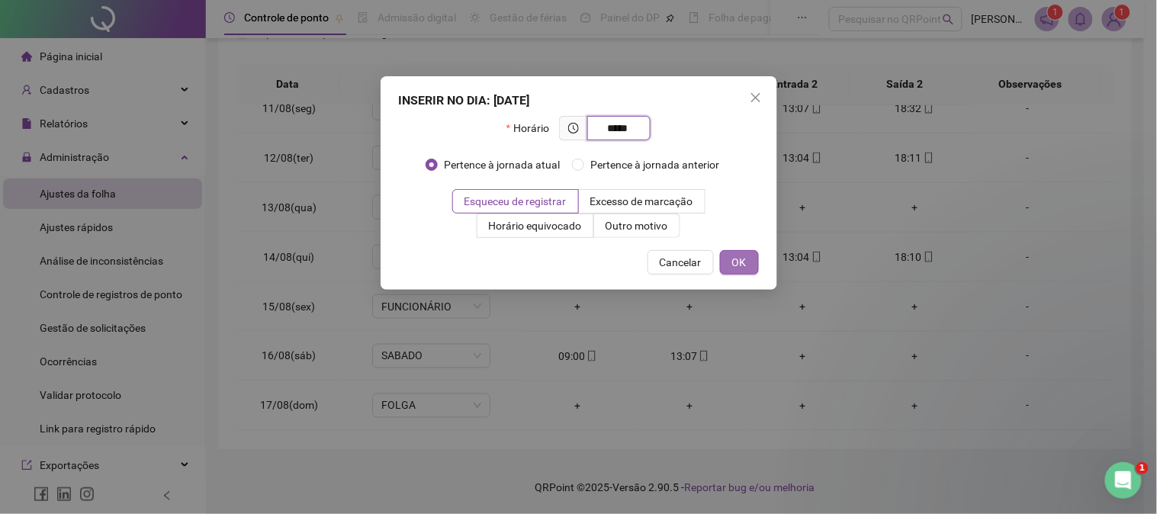
type input "*****"
click at [730, 259] on button "OK" at bounding box center [739, 262] width 39 height 24
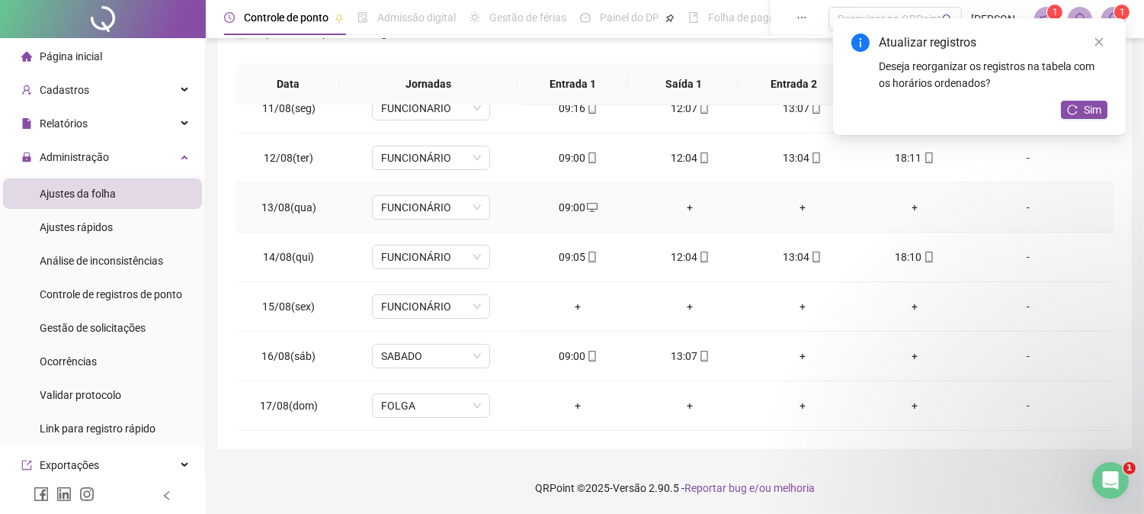
click at [679, 206] on div "+" at bounding box center [691, 207] width 88 height 17
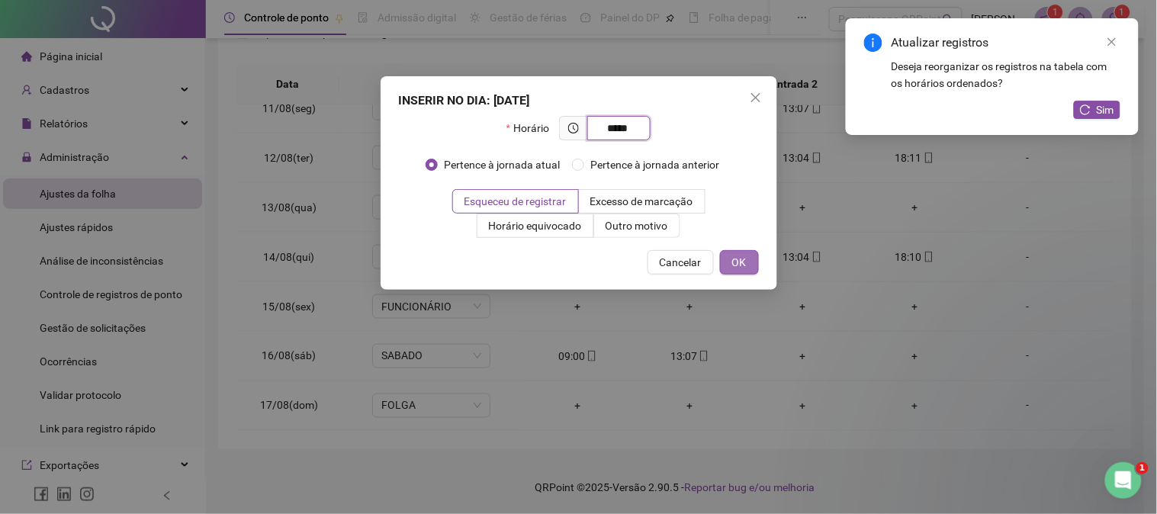
type input "*****"
click at [723, 257] on button "OK" at bounding box center [739, 262] width 39 height 24
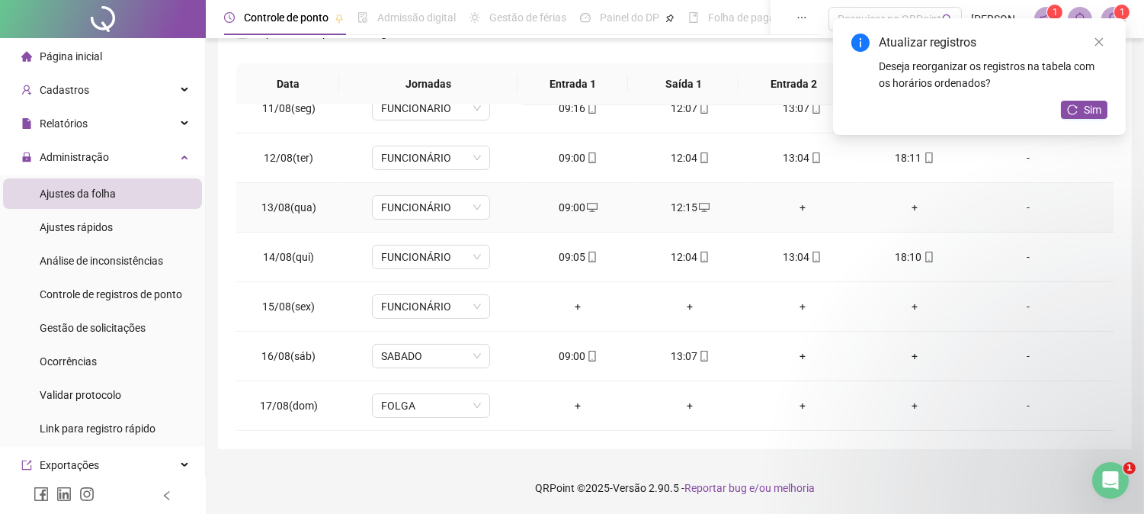
click at [798, 204] on div "+" at bounding box center [803, 207] width 88 height 17
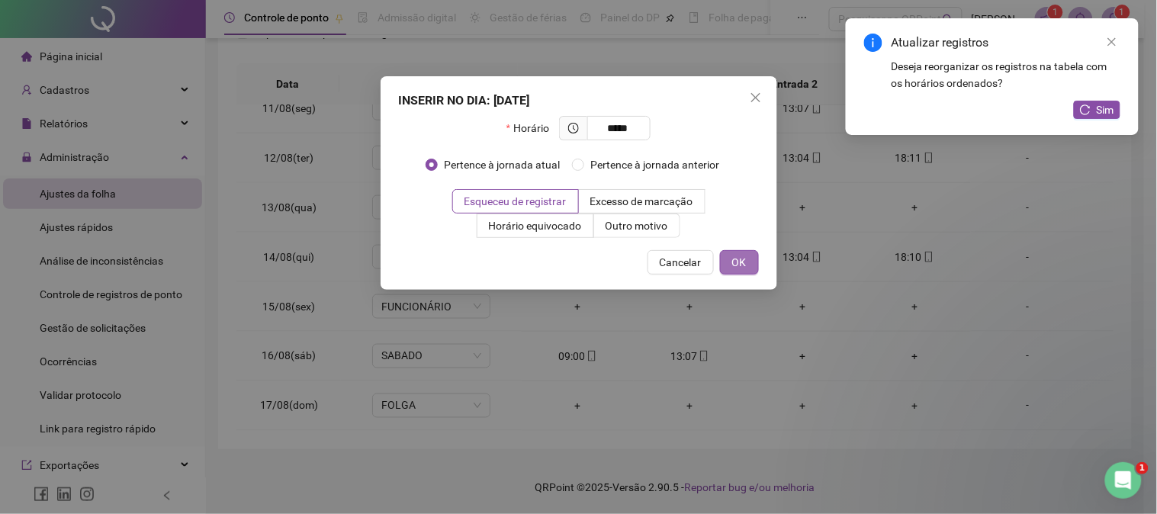
type input "*****"
click at [740, 262] on span "OK" at bounding box center [739, 262] width 14 height 17
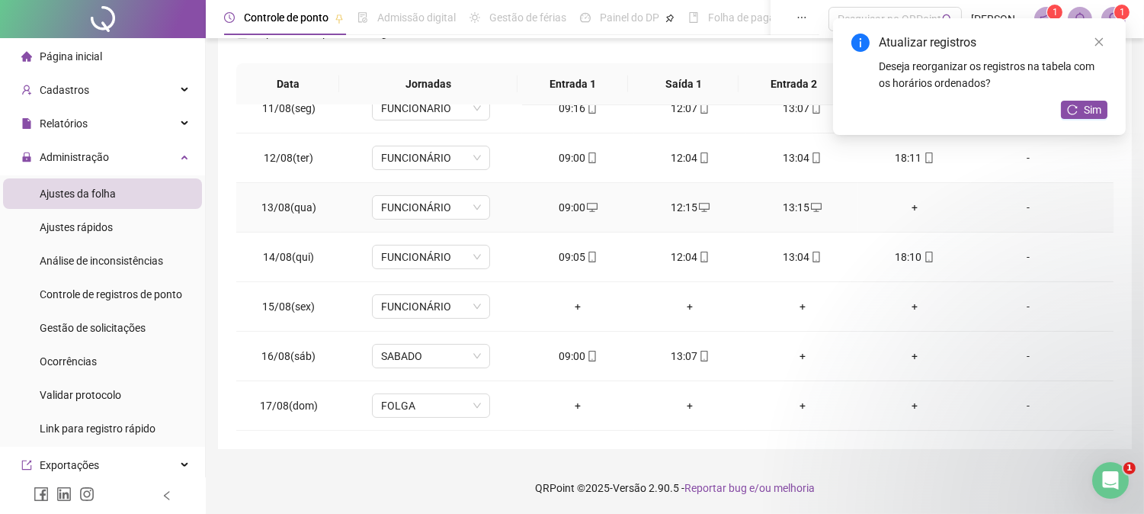
click at [903, 203] on div "+" at bounding box center [915, 207] width 88 height 17
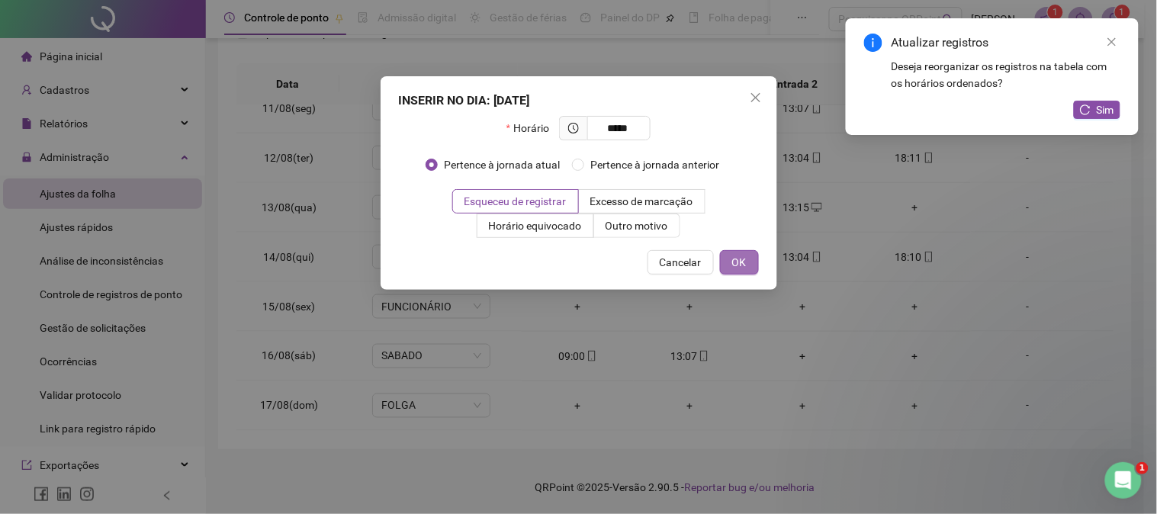
type input "*****"
click at [744, 271] on button "OK" at bounding box center [739, 262] width 39 height 24
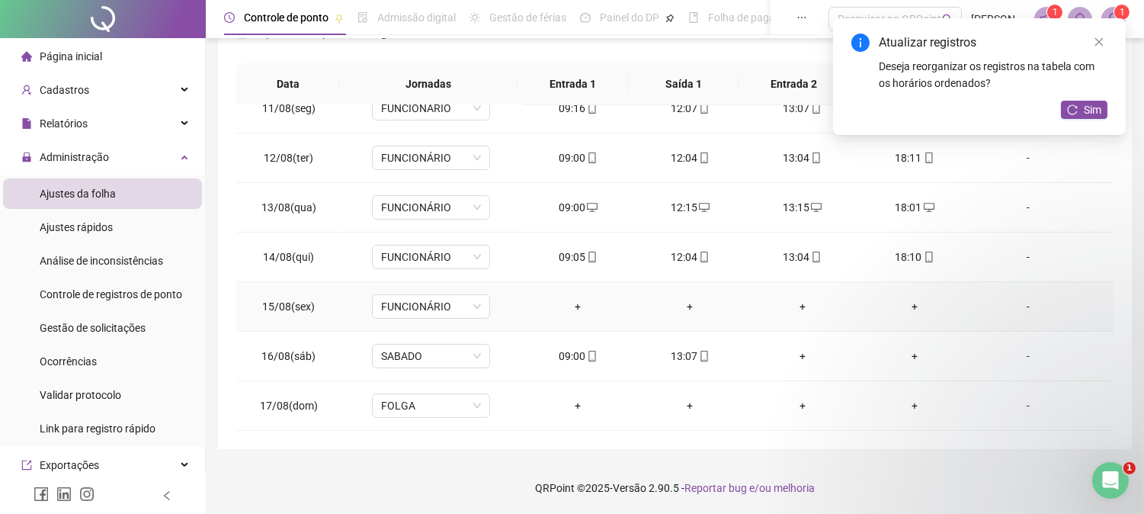
click at [1019, 300] on div "-" at bounding box center [1029, 306] width 90 height 17
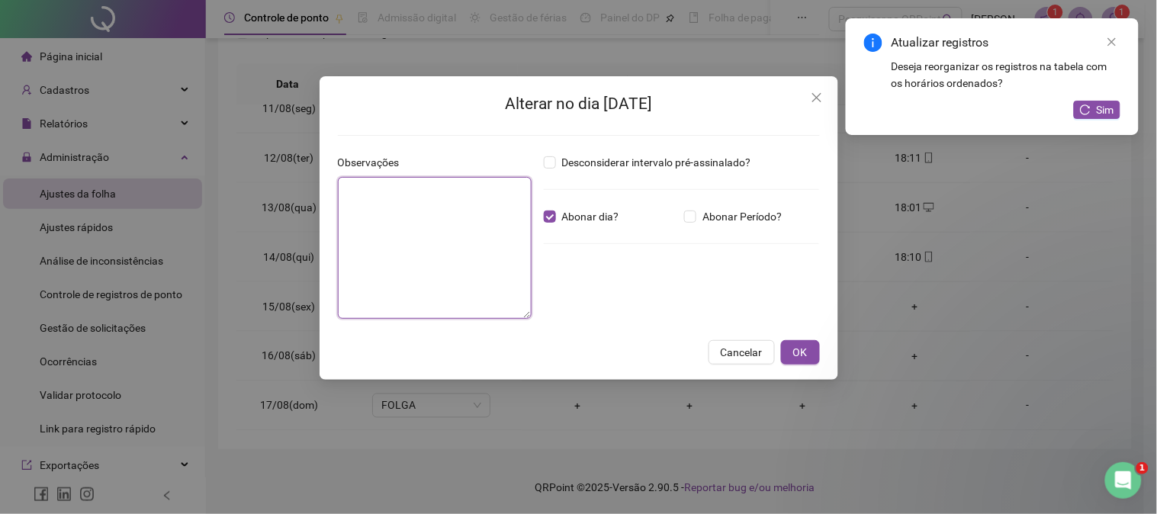
click at [477, 246] on textarea at bounding box center [435, 248] width 194 height 142
type textarea "*"
type textarea "*******"
click at [809, 349] on button "OK" at bounding box center [800, 352] width 39 height 24
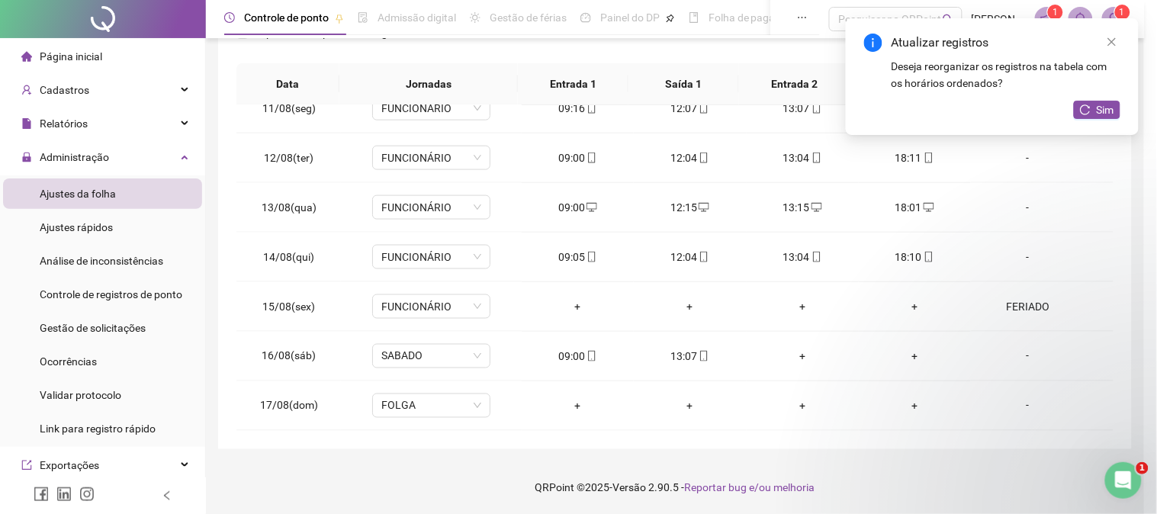
click at [797, 348] on div "Alterar no dia [DATE] Observações ******* Desconsiderar intervalo pré-assinalad…" at bounding box center [578, 257] width 1157 height 514
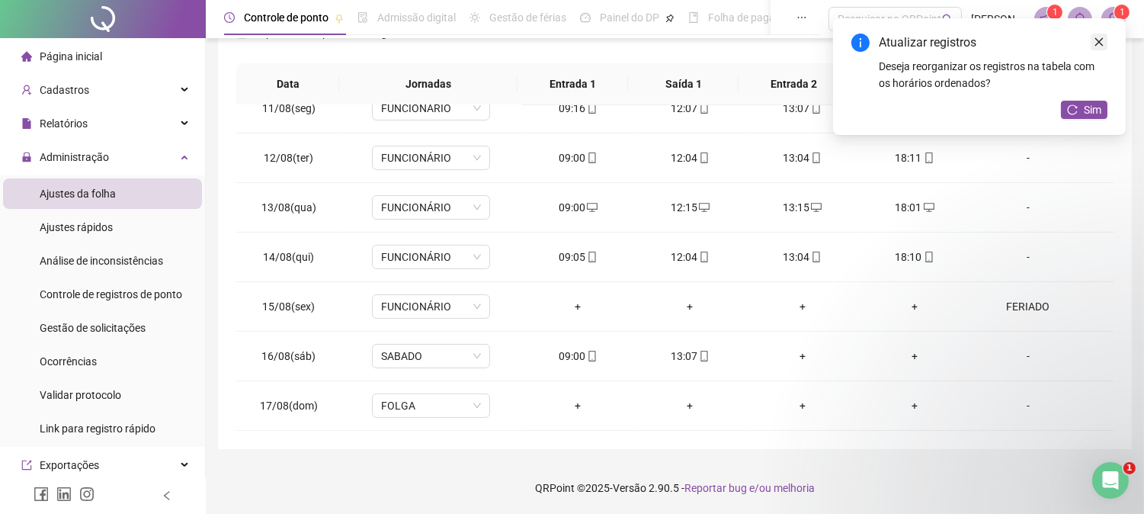
click at [1098, 39] on icon "close" at bounding box center [1099, 42] width 11 height 11
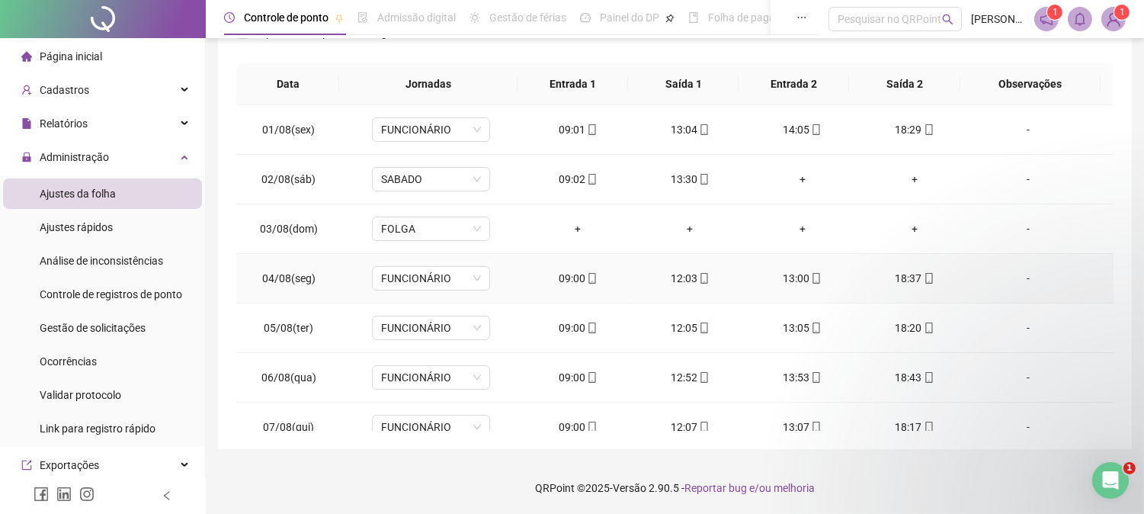
scroll to position [0, 0]
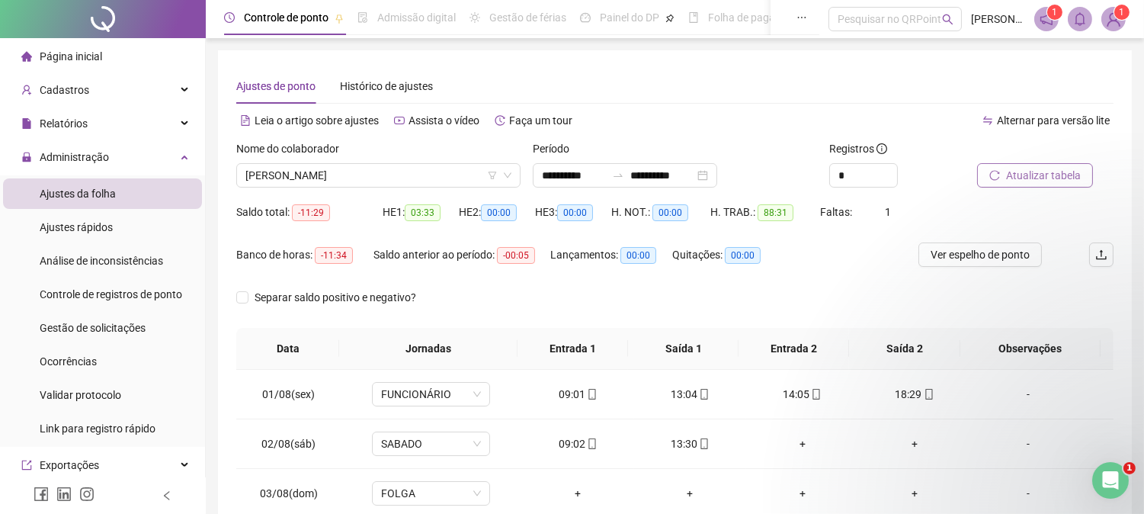
click at [1039, 171] on span "Atualizar tabela" at bounding box center [1043, 175] width 75 height 17
click at [1030, 177] on span "Atualizar tabela" at bounding box center [1043, 175] width 75 height 17
click at [345, 171] on span "[PERSON_NAME]" at bounding box center [379, 175] width 266 height 23
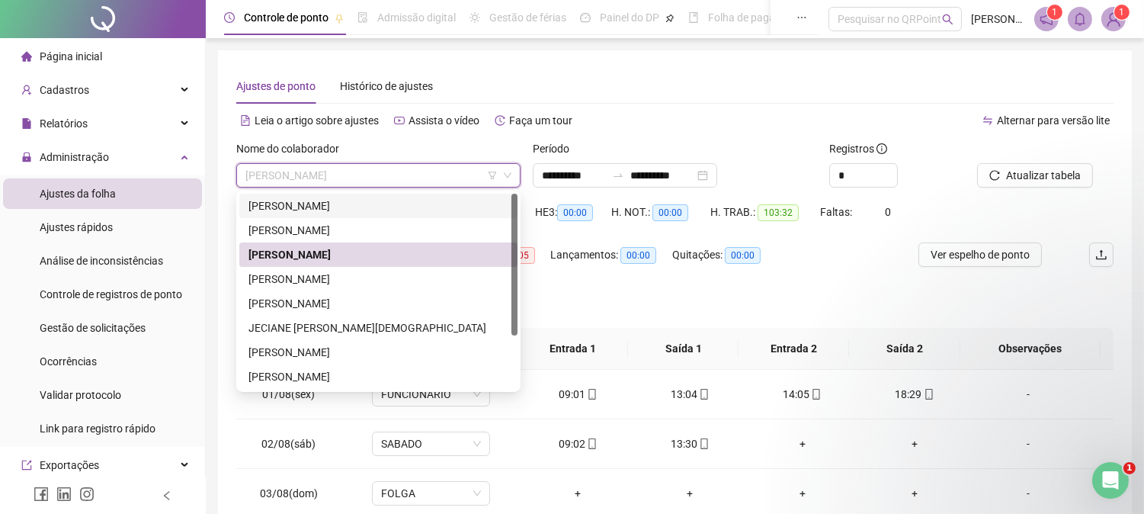
click at [325, 208] on div "[PERSON_NAME]" at bounding box center [379, 205] width 260 height 17
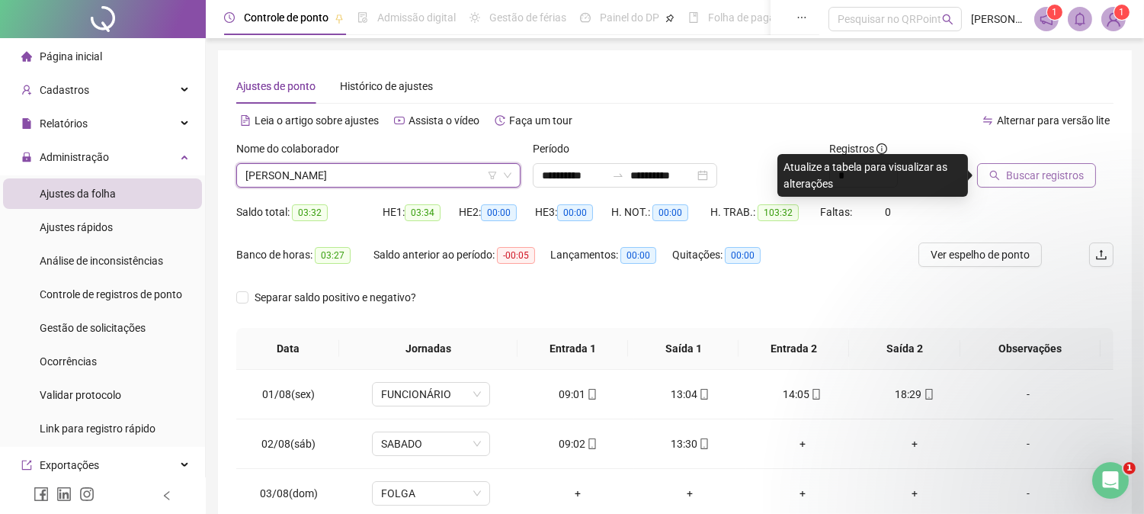
click at [1045, 174] on span "Buscar registros" at bounding box center [1045, 175] width 78 height 17
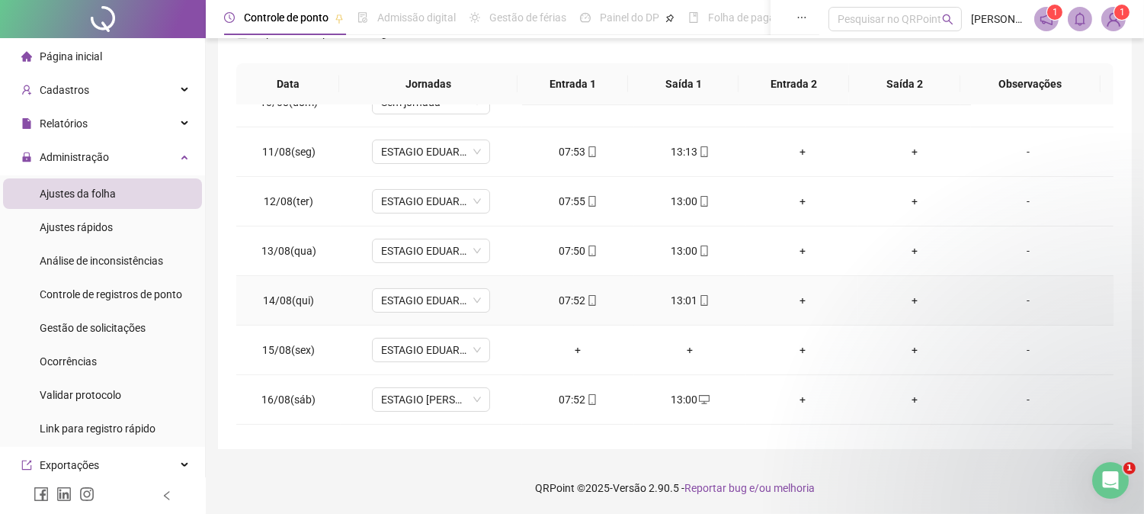
scroll to position [517, 0]
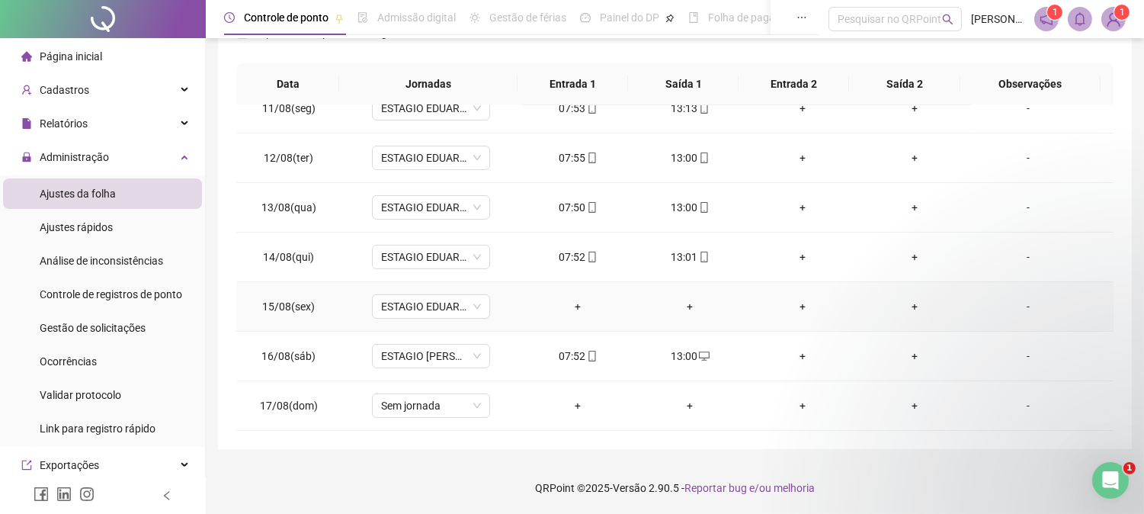
click at [903, 300] on div "+" at bounding box center [915, 306] width 88 height 17
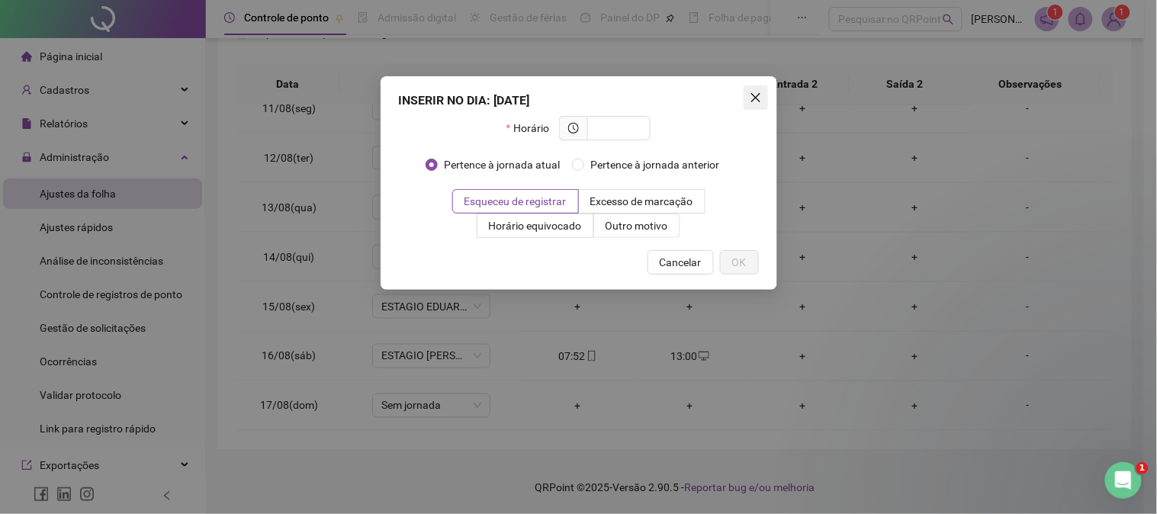
click at [750, 96] on icon "close" at bounding box center [755, 97] width 12 height 12
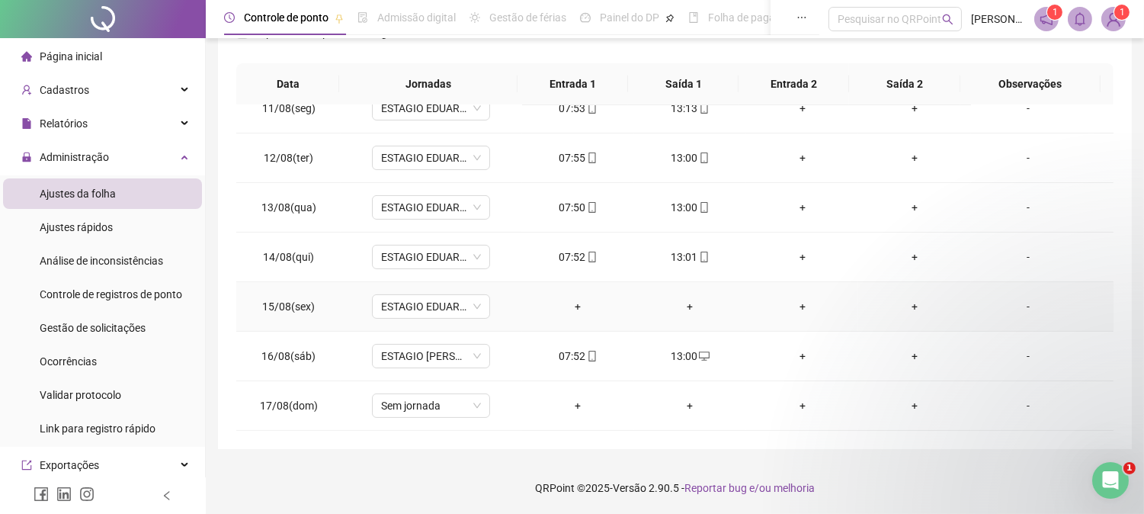
click at [1020, 306] on div "-" at bounding box center [1029, 306] width 90 height 17
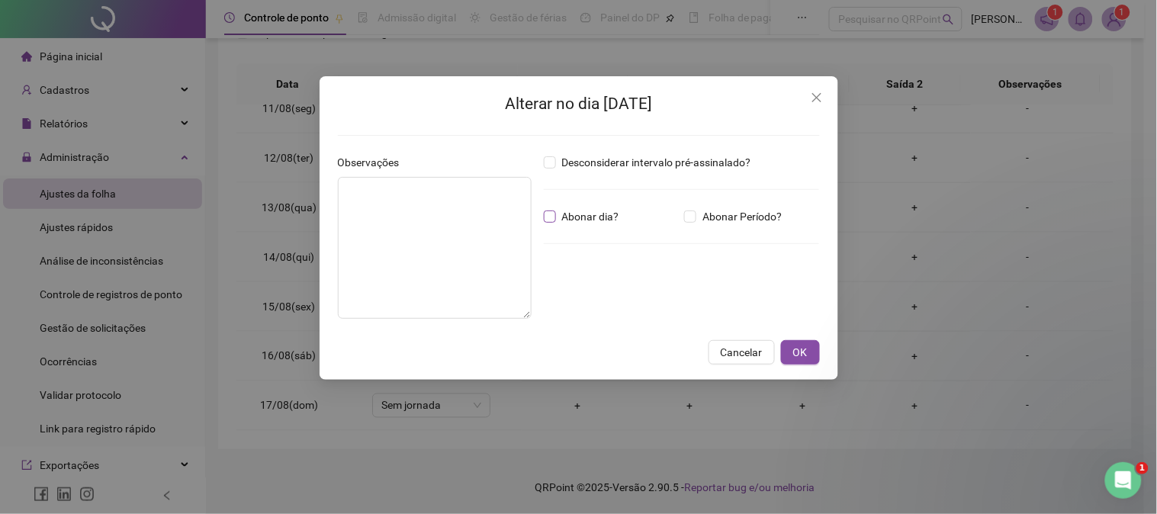
click at [583, 217] on span "Abonar dia?" at bounding box center [590, 216] width 69 height 17
click at [424, 244] on textarea at bounding box center [435, 248] width 194 height 142
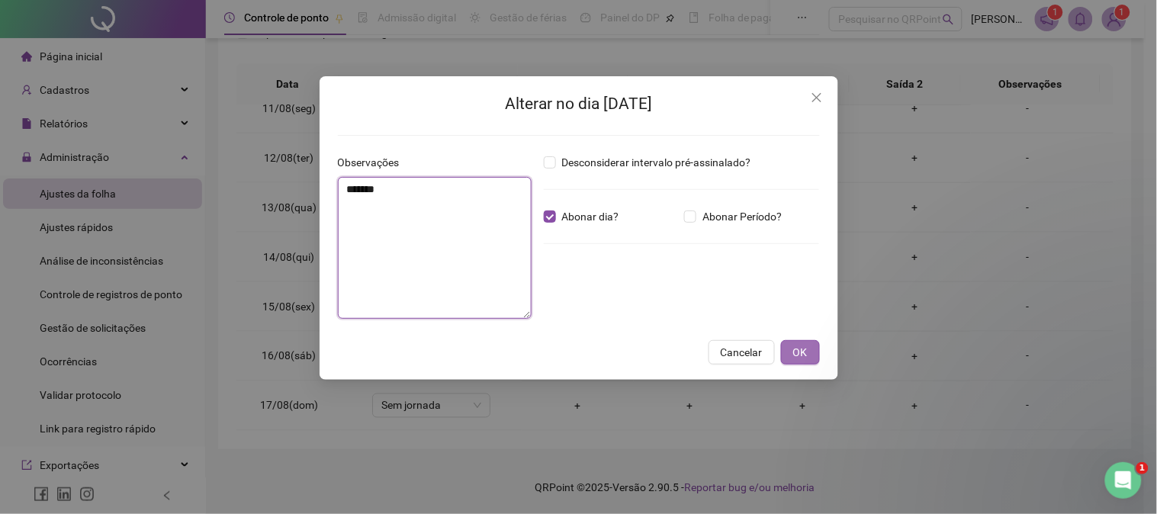
type textarea "*******"
click at [794, 351] on span "OK" at bounding box center [800, 352] width 14 height 17
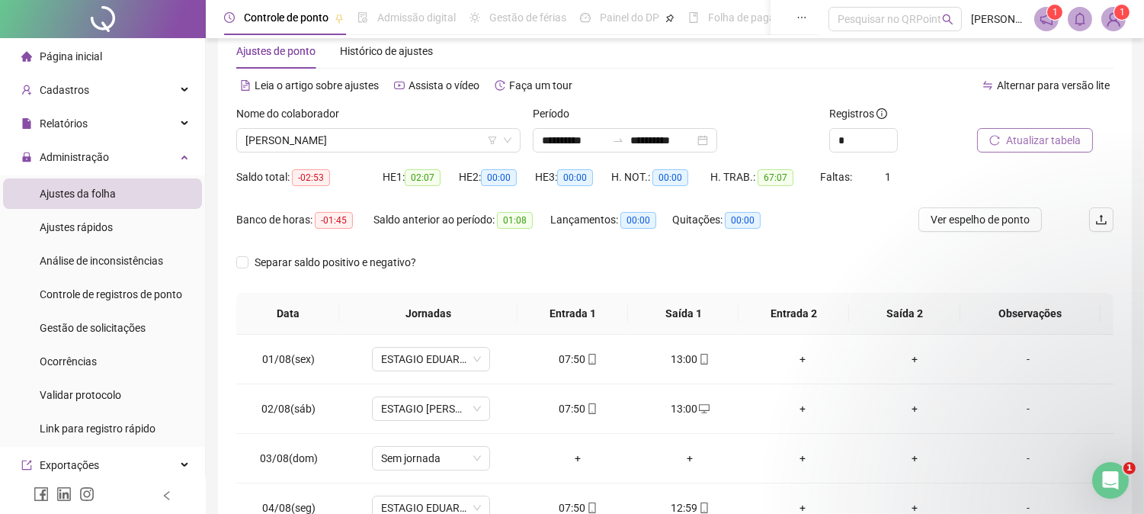
scroll to position [0, 0]
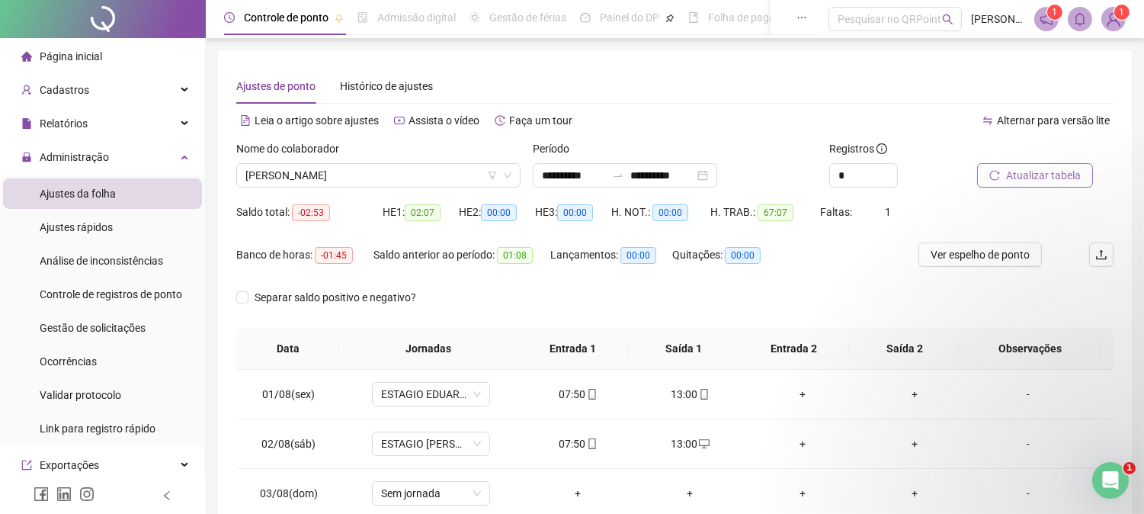
click at [1016, 187] on button "Atualizar tabela" at bounding box center [1035, 175] width 116 height 24
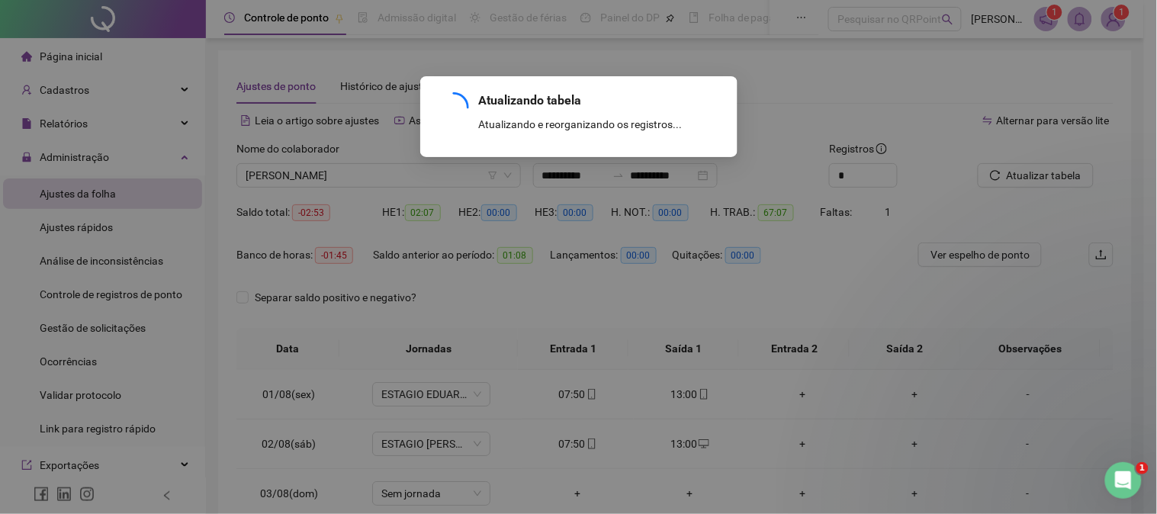
click at [1017, 172] on div "Atualizando tabela Atualizando e reorganizando os registros... OK" at bounding box center [578, 257] width 1157 height 514
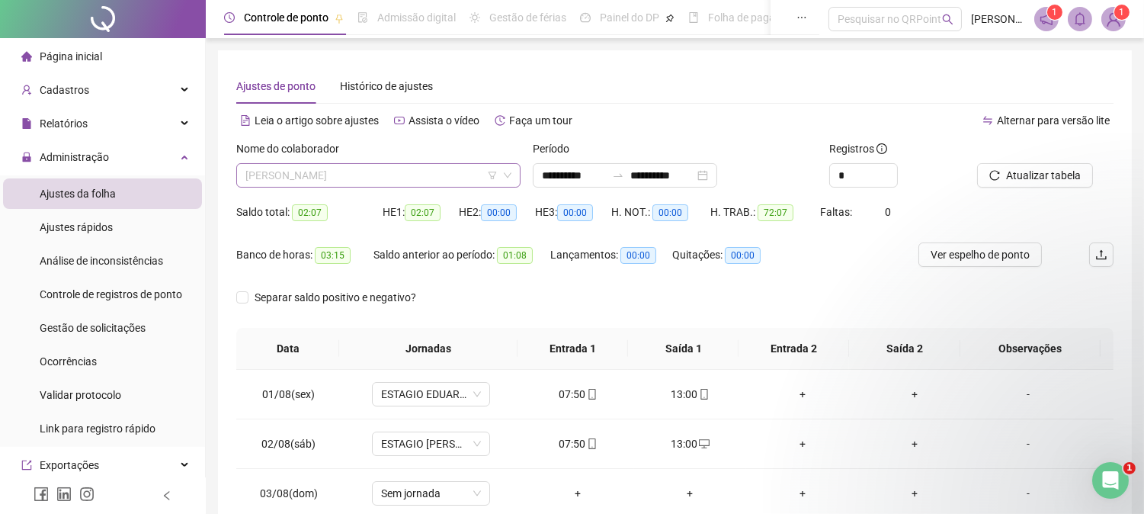
click at [390, 173] on span "[PERSON_NAME]" at bounding box center [379, 175] width 266 height 23
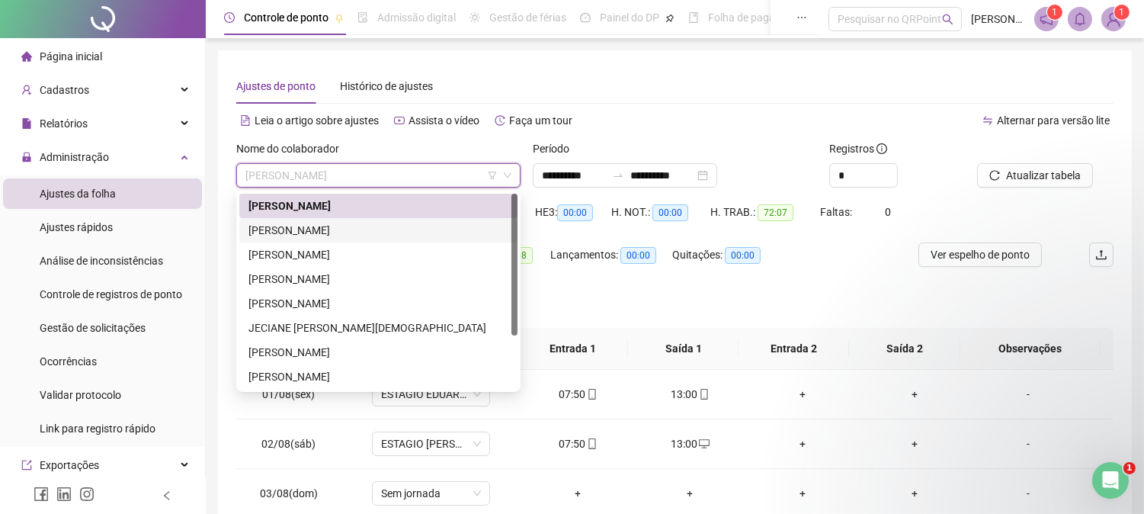
click at [332, 233] on div "[PERSON_NAME]" at bounding box center [379, 230] width 260 height 17
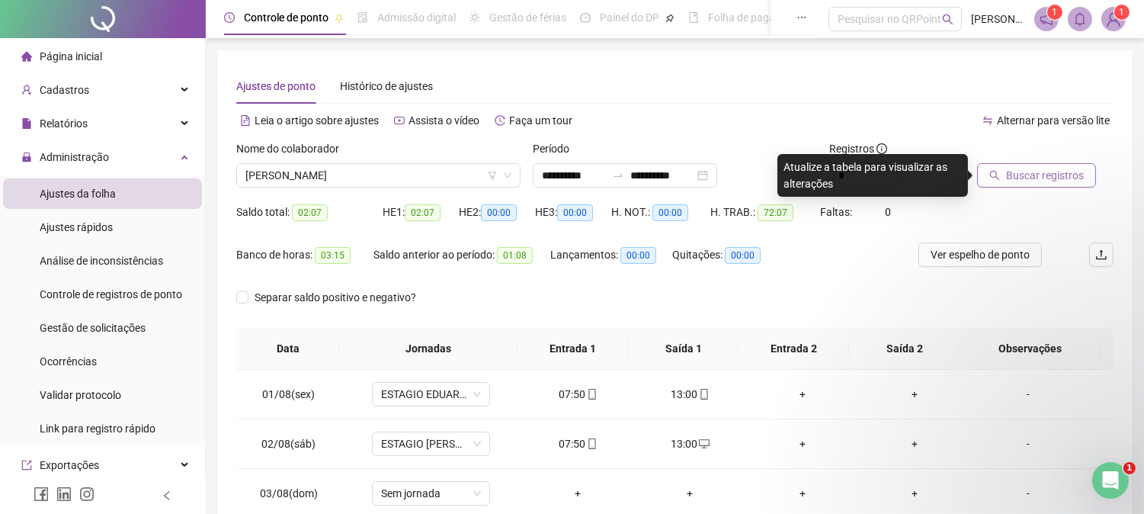
click at [1015, 171] on span "Buscar registros" at bounding box center [1045, 175] width 78 height 17
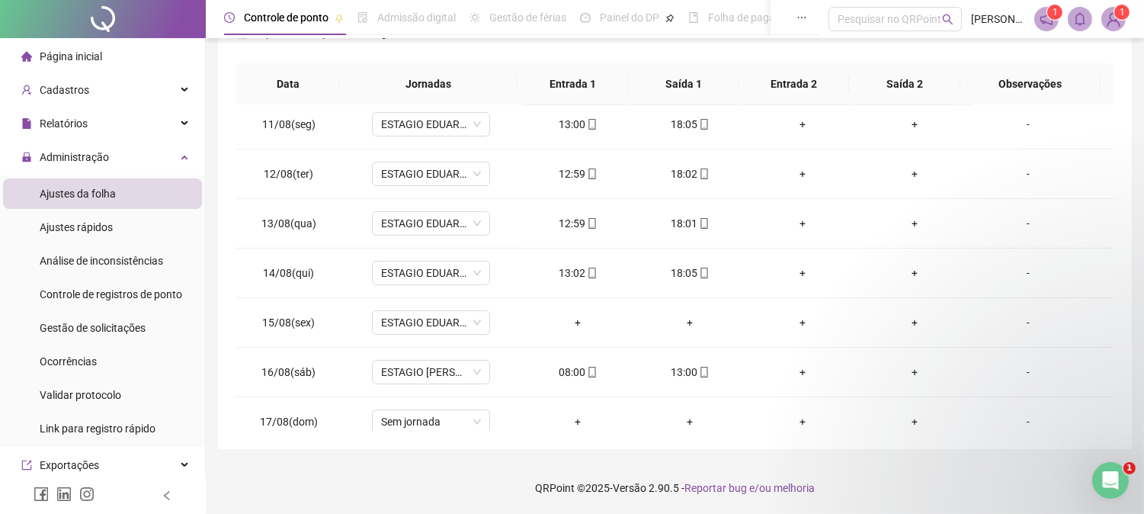
scroll to position [517, 0]
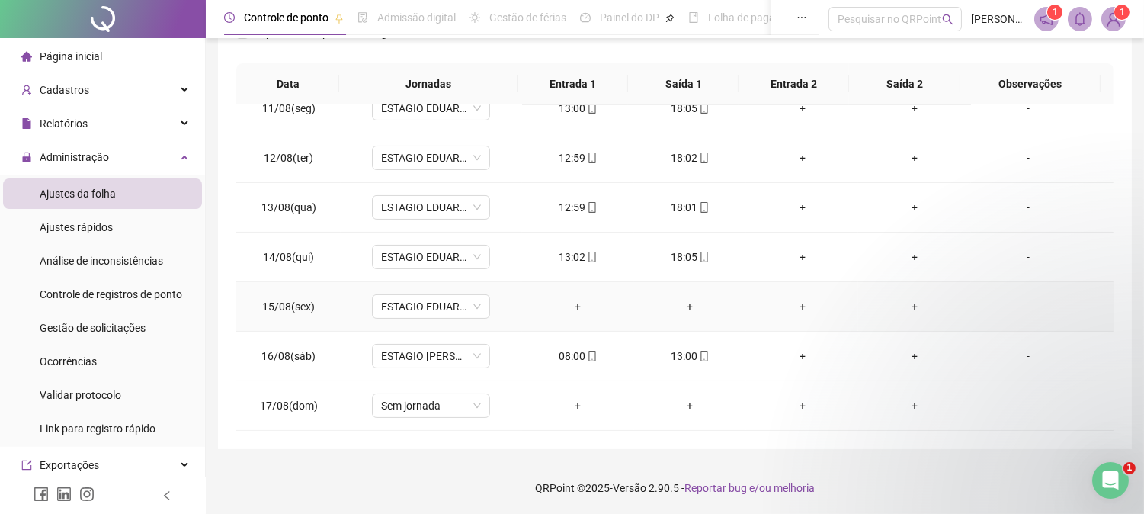
click at [1025, 305] on div "-" at bounding box center [1029, 306] width 90 height 17
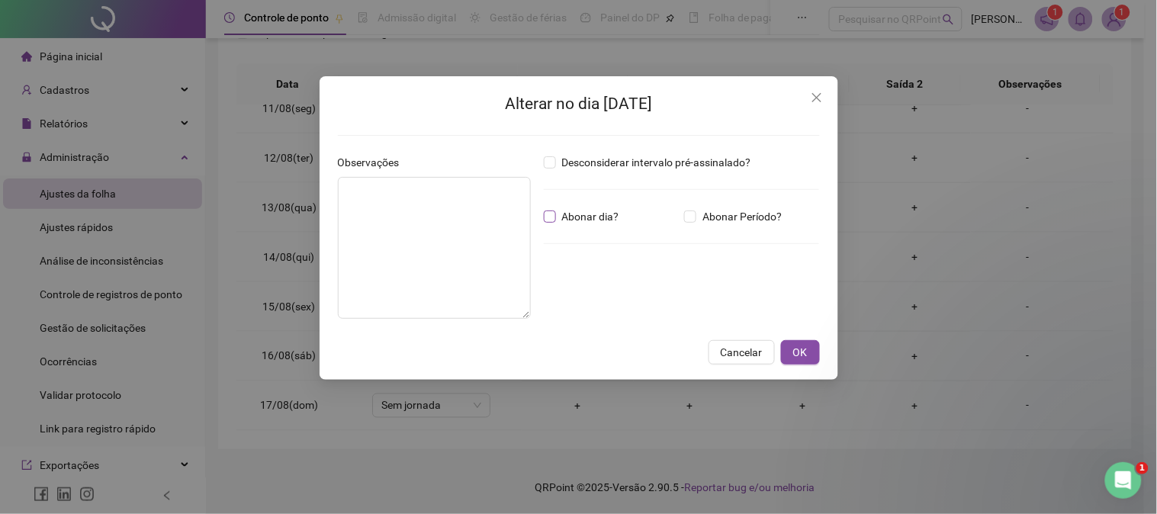
click at [560, 217] on span "Abonar dia?" at bounding box center [590, 216] width 69 height 17
click at [458, 233] on textarea at bounding box center [434, 248] width 193 height 142
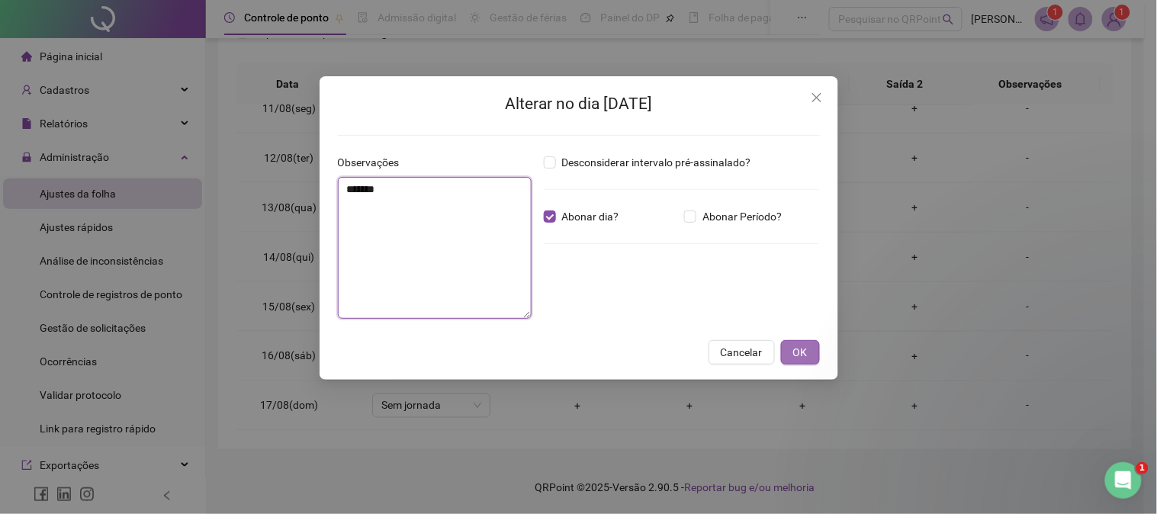
type textarea "*******"
click at [805, 357] on span "OK" at bounding box center [800, 352] width 14 height 17
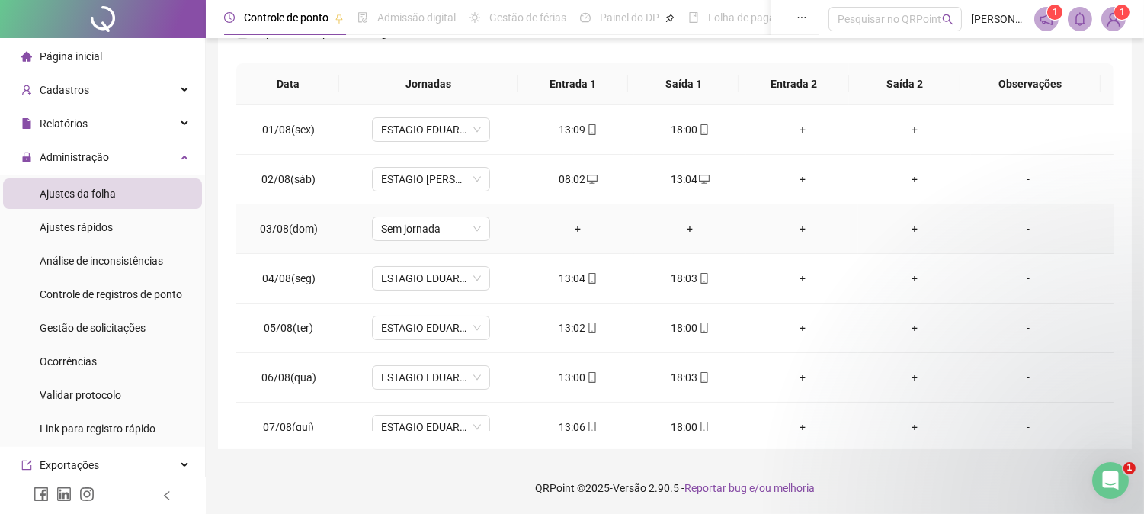
scroll to position [0, 0]
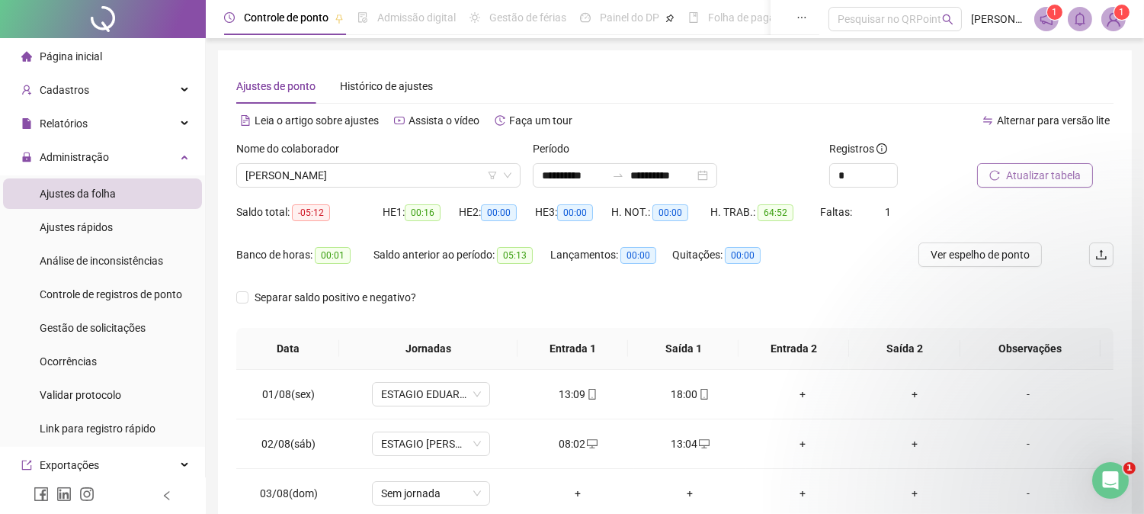
click at [1018, 181] on span "Atualizar tabela" at bounding box center [1043, 175] width 75 height 17
click at [1067, 168] on span "Atualizar tabela" at bounding box center [1043, 175] width 75 height 17
click at [339, 177] on span "[PERSON_NAME]" at bounding box center [379, 175] width 266 height 23
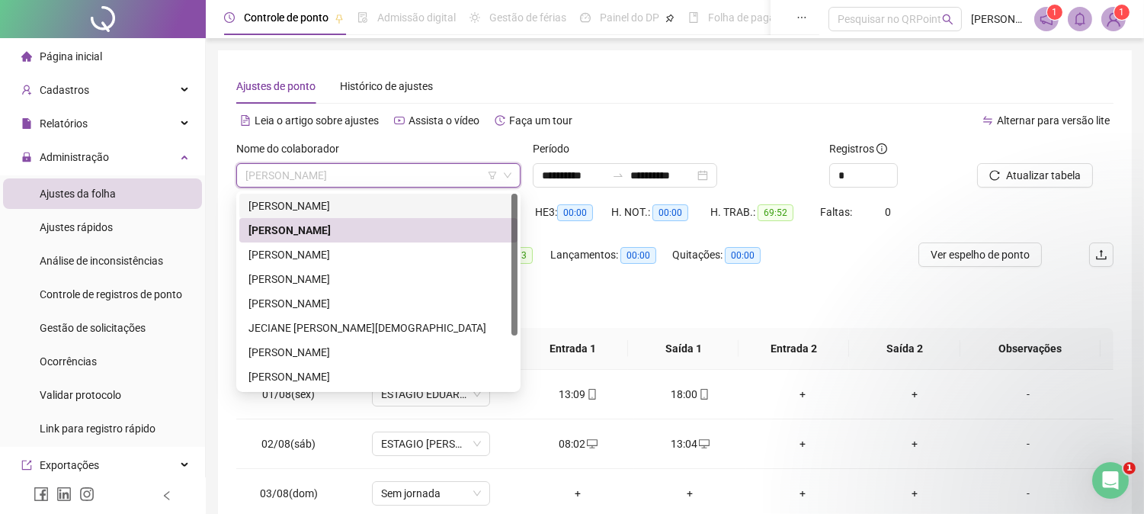
click at [317, 211] on div "[PERSON_NAME]" at bounding box center [379, 205] width 260 height 17
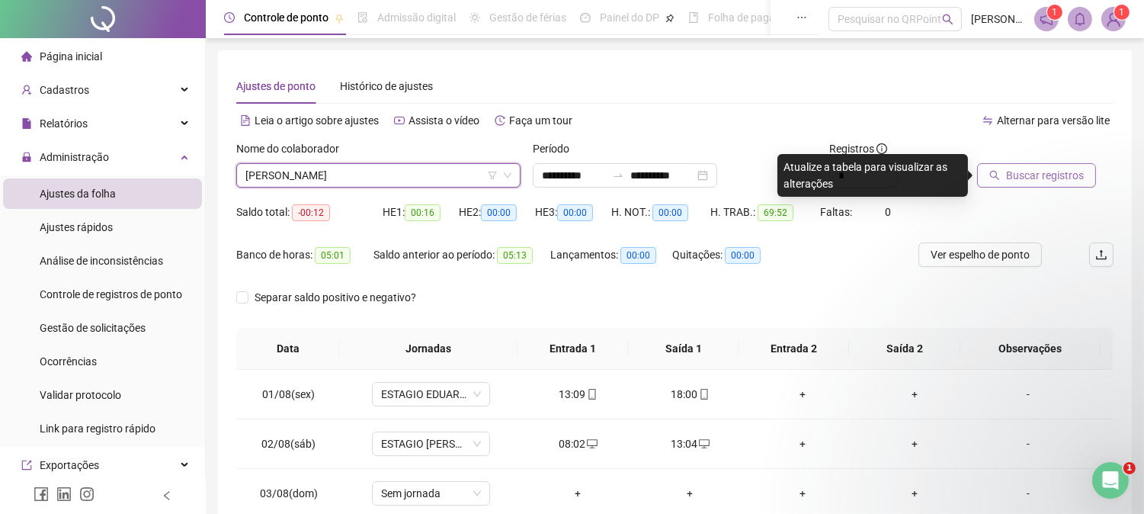
click at [1029, 176] on span "Buscar registros" at bounding box center [1045, 175] width 78 height 17
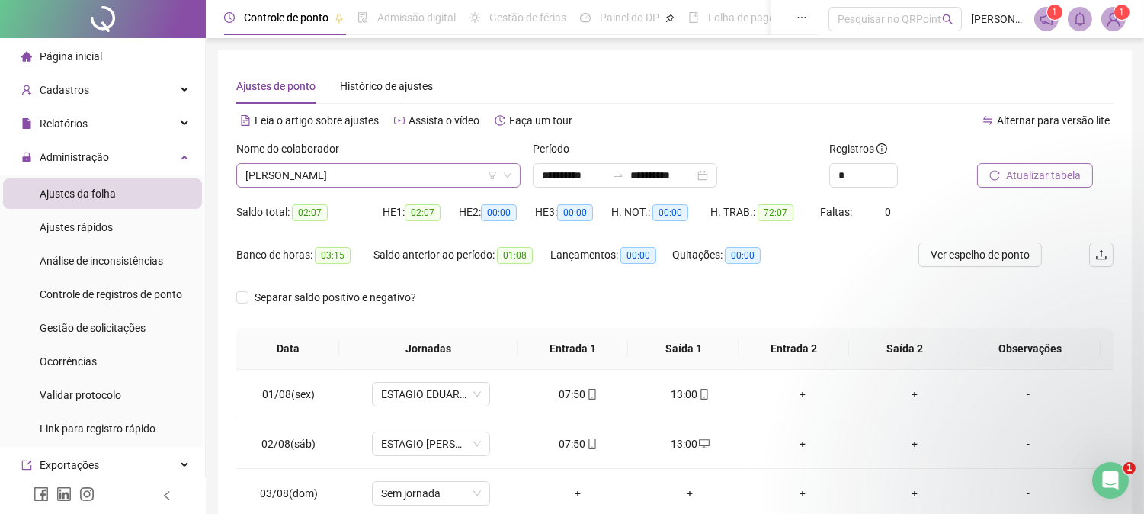
click at [340, 176] on span "[PERSON_NAME]" at bounding box center [379, 175] width 266 height 23
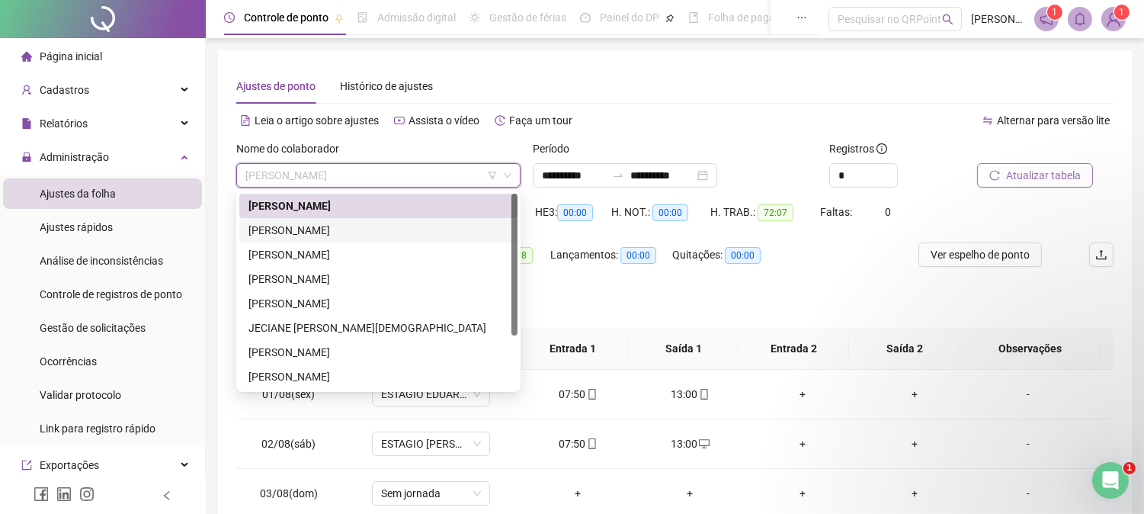
click at [316, 236] on div "[PERSON_NAME]" at bounding box center [379, 230] width 260 height 17
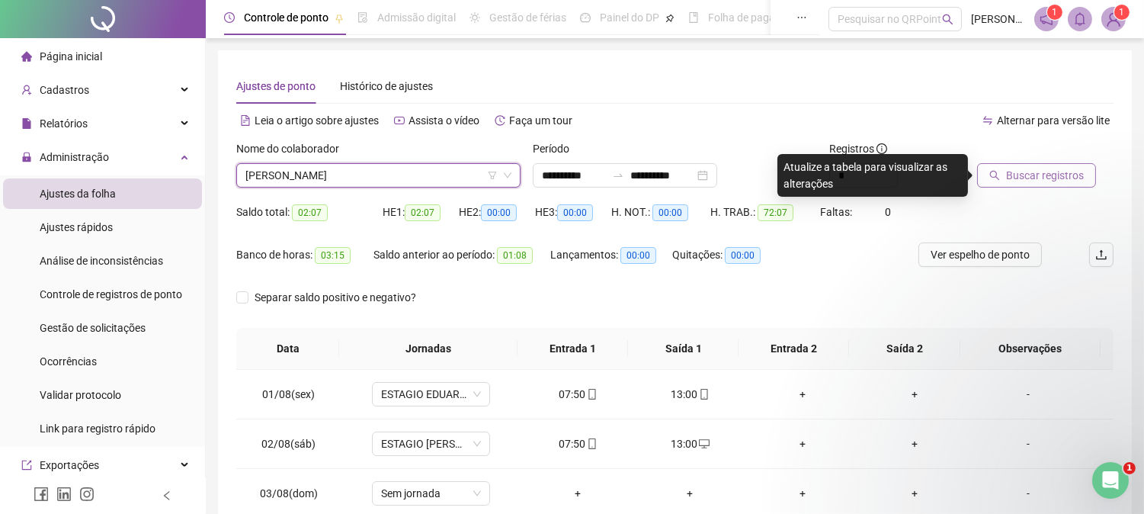
click at [1042, 191] on div "Buscar registros" at bounding box center [1045, 169] width 149 height 59
click at [1045, 173] on span "Buscar registros" at bounding box center [1045, 175] width 78 height 17
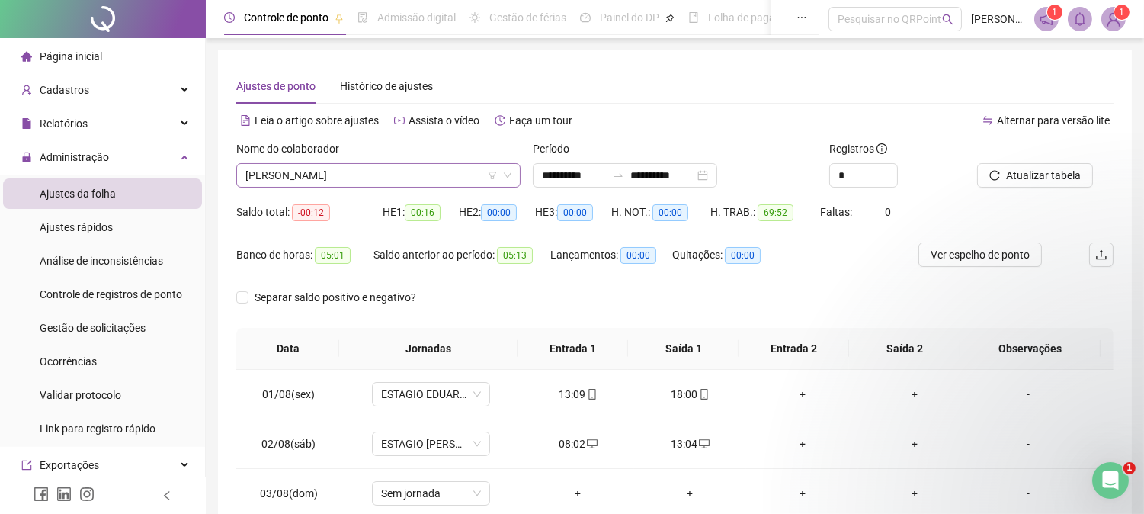
click at [314, 180] on span "[PERSON_NAME]" at bounding box center [379, 175] width 266 height 23
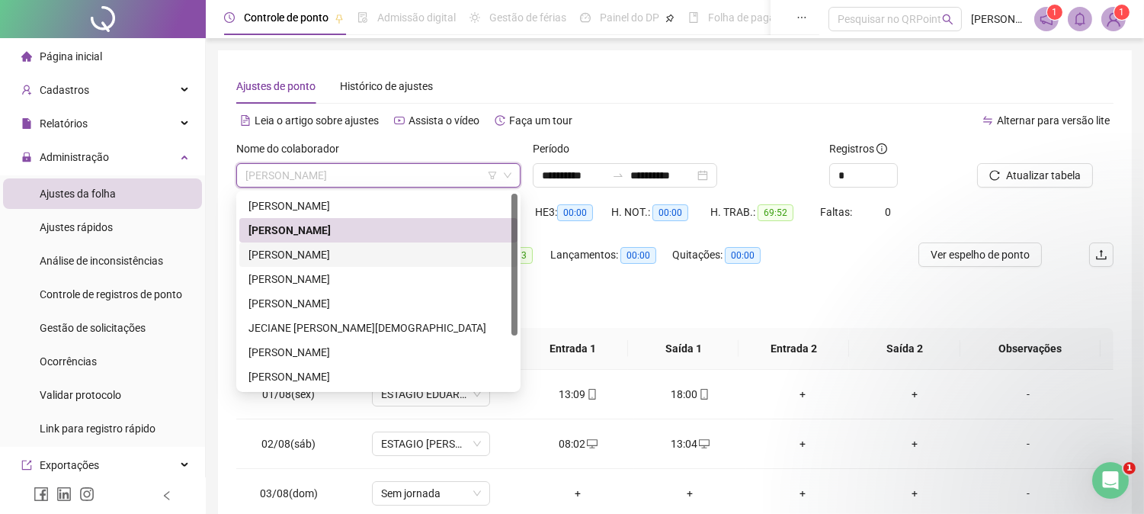
click at [316, 255] on div "[PERSON_NAME]" at bounding box center [379, 254] width 260 height 17
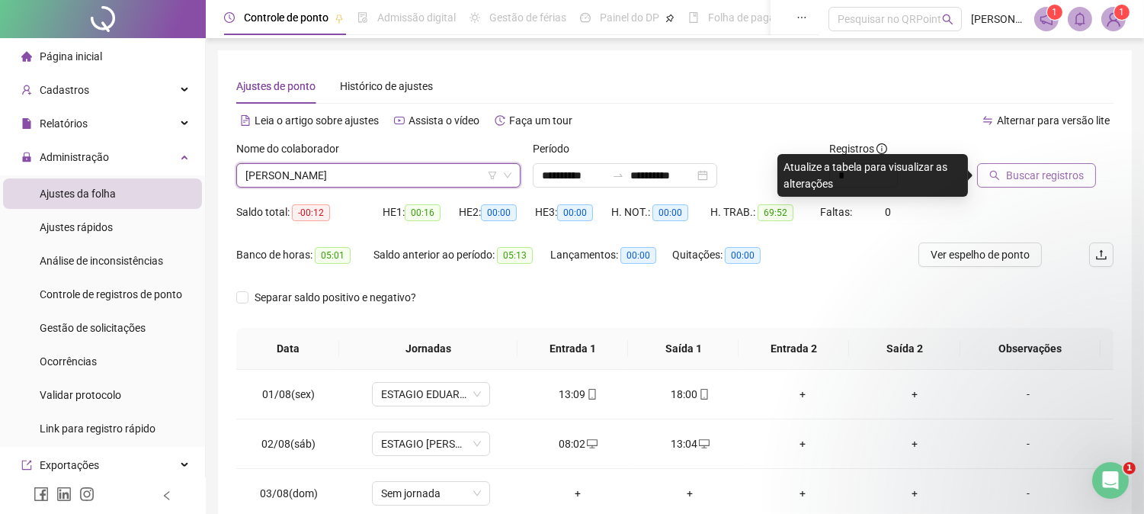
click at [1045, 172] on span "Buscar registros" at bounding box center [1045, 175] width 78 height 17
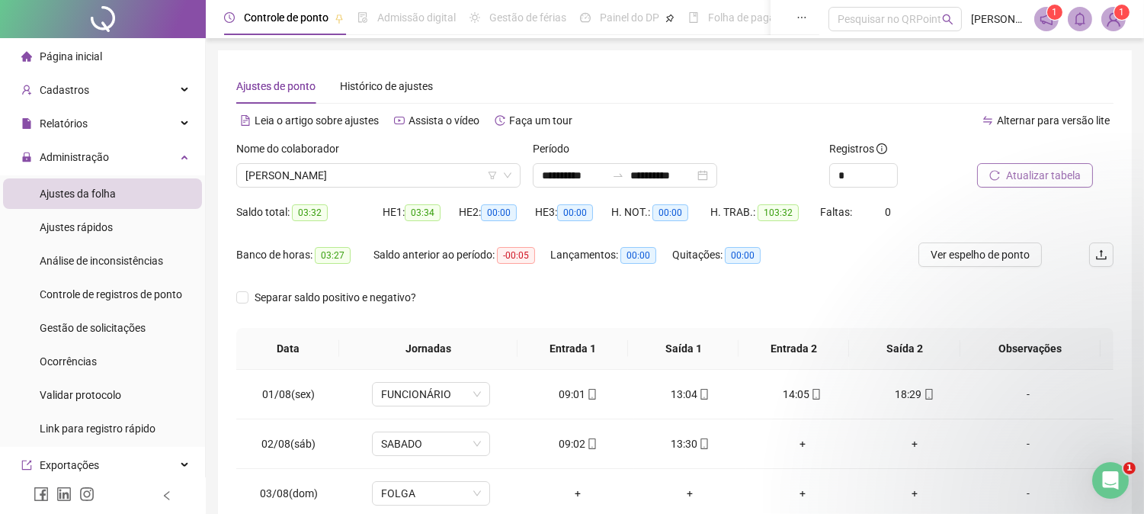
click at [1055, 172] on span "Atualizar tabela" at bounding box center [1043, 175] width 75 height 17
click at [372, 179] on span "[PERSON_NAME]" at bounding box center [379, 175] width 266 height 23
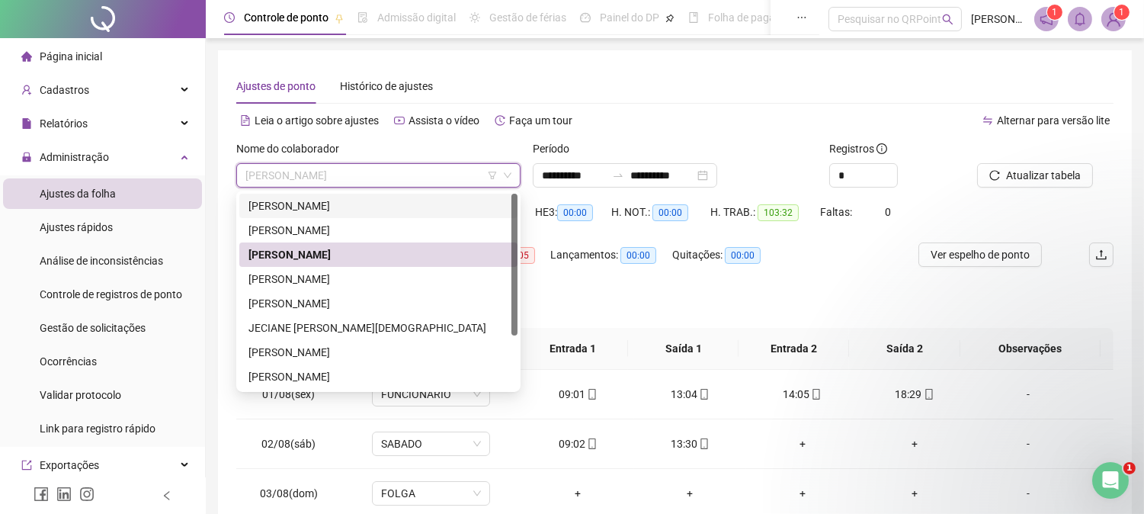
click at [343, 204] on div "[PERSON_NAME]" at bounding box center [379, 205] width 260 height 17
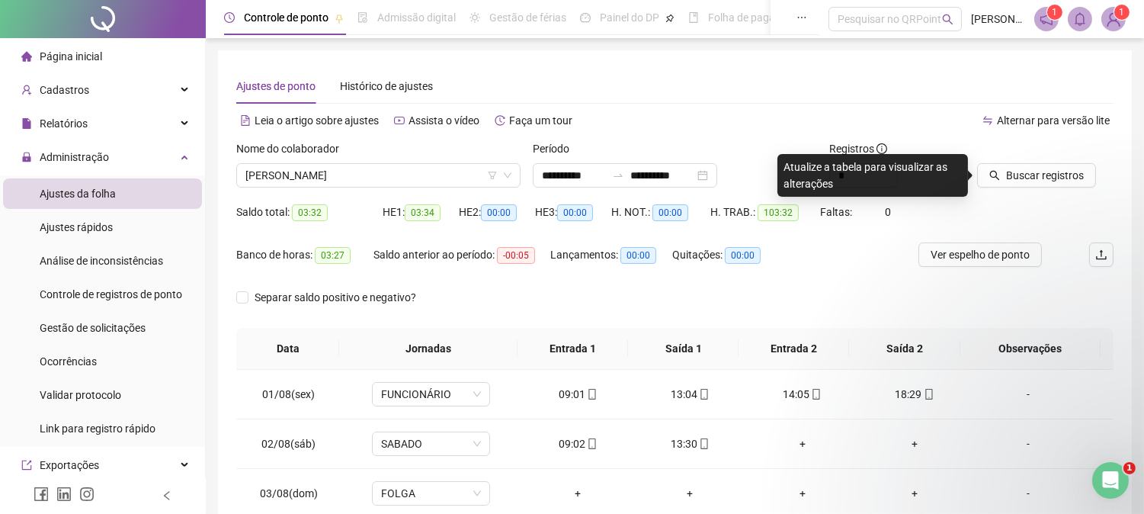
click at [1049, 160] on div at bounding box center [1026, 151] width 98 height 23
click at [1040, 171] on span "Buscar registros" at bounding box center [1045, 175] width 78 height 17
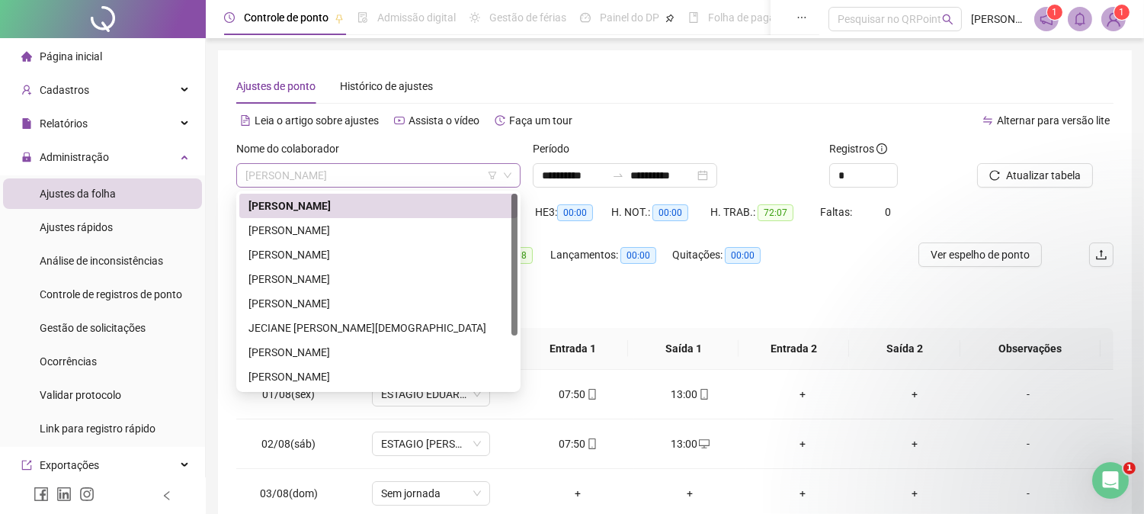
click at [370, 179] on span "[PERSON_NAME]" at bounding box center [379, 175] width 266 height 23
click at [318, 235] on div "[PERSON_NAME]" at bounding box center [379, 230] width 260 height 17
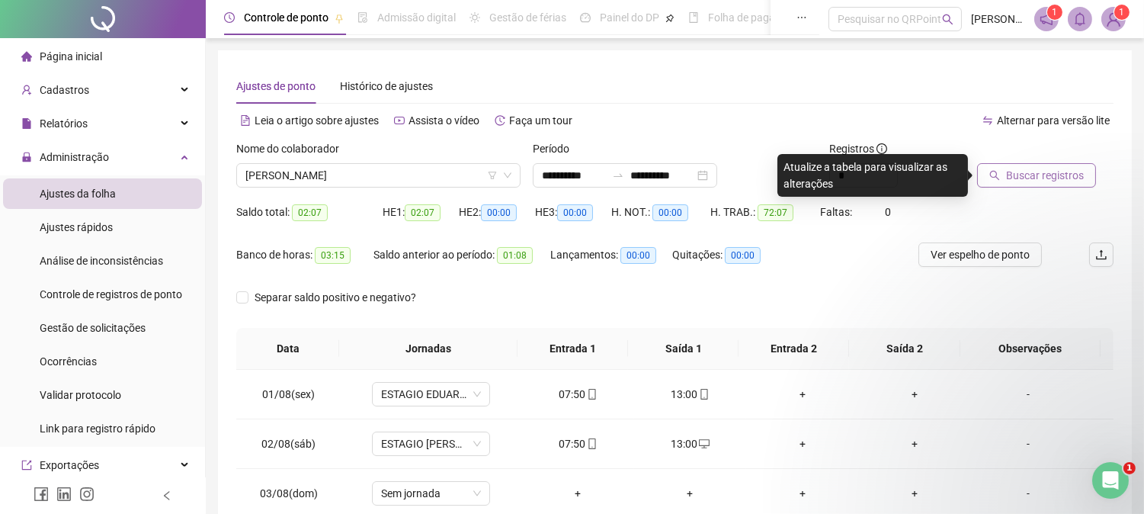
click at [1015, 177] on span "Buscar registros" at bounding box center [1045, 175] width 78 height 17
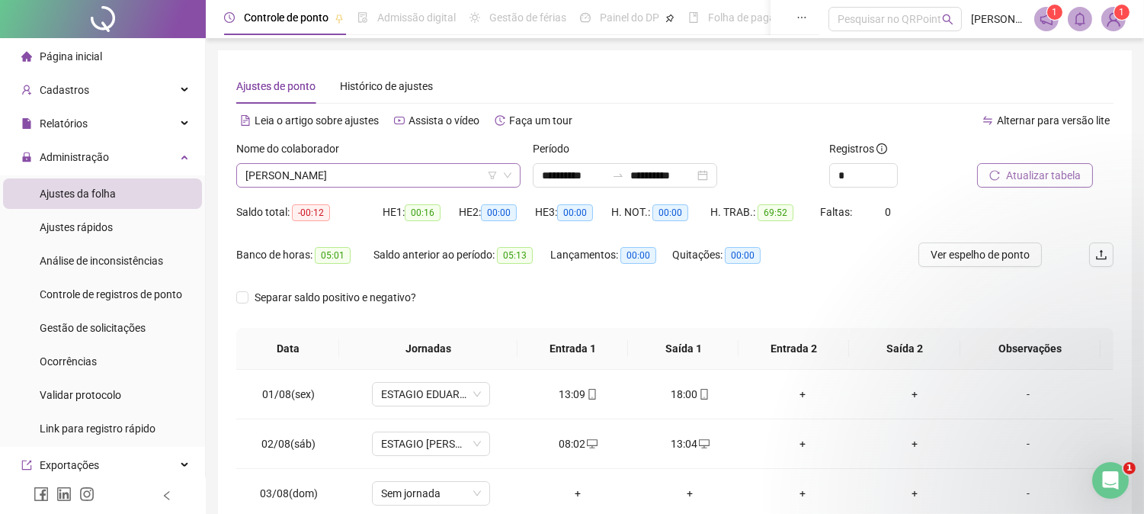
click at [341, 175] on span "[PERSON_NAME]" at bounding box center [379, 175] width 266 height 23
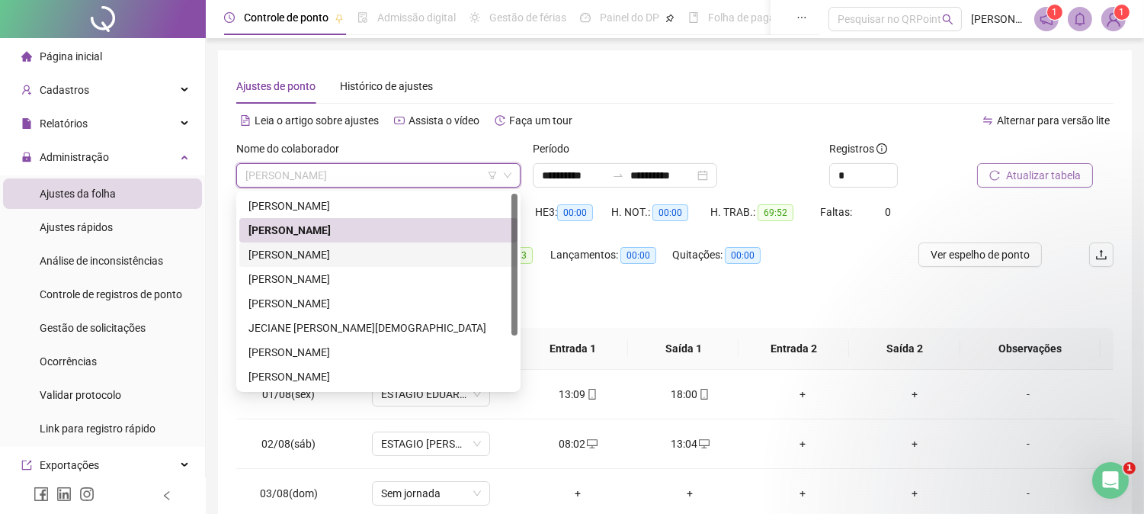
click at [300, 252] on div "[PERSON_NAME]" at bounding box center [379, 254] width 260 height 17
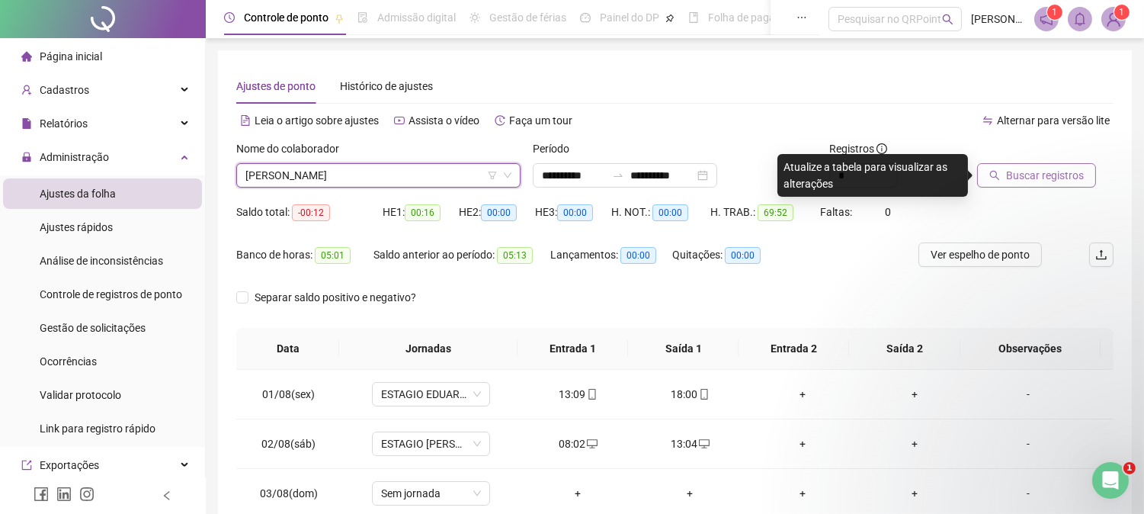
click at [1054, 172] on span "Buscar registros" at bounding box center [1045, 175] width 78 height 17
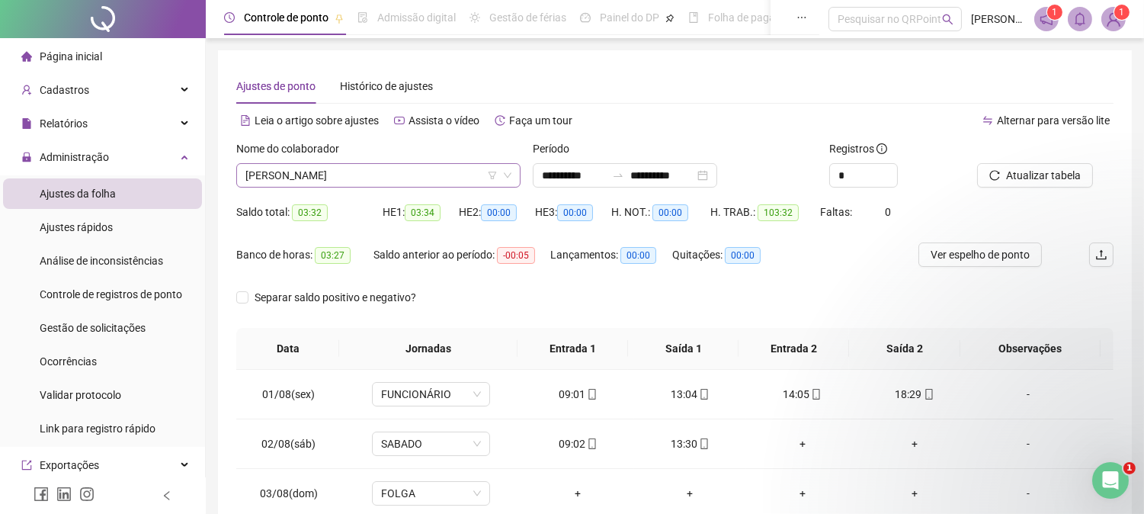
click at [341, 176] on span "[PERSON_NAME]" at bounding box center [379, 175] width 266 height 23
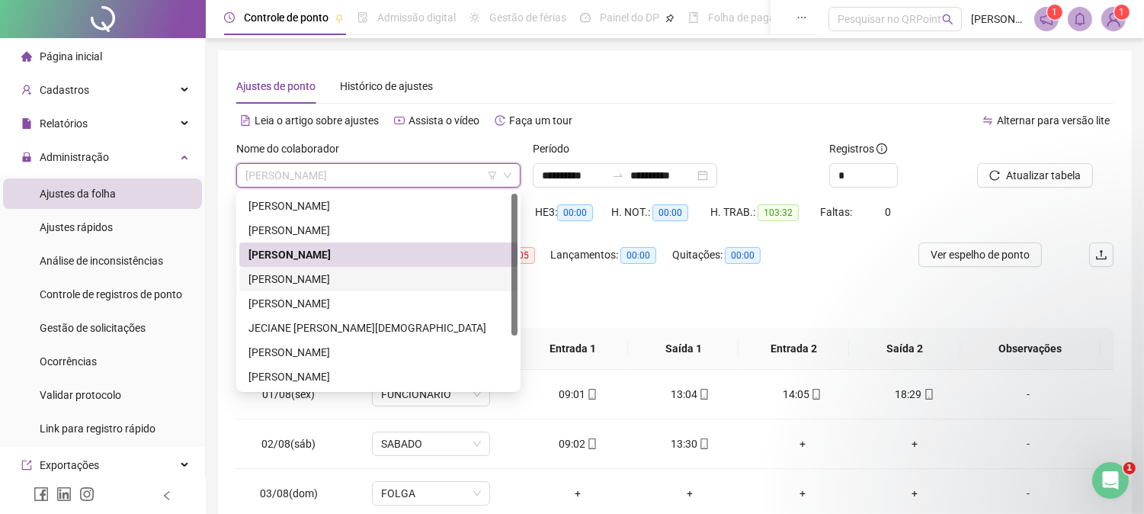
click at [271, 275] on div "[PERSON_NAME]" at bounding box center [379, 279] width 260 height 17
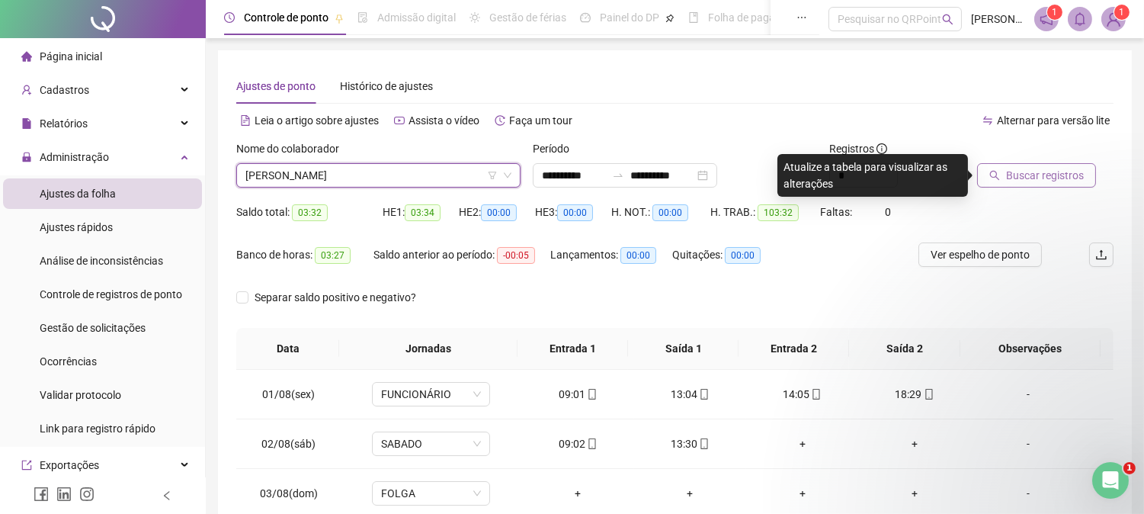
click at [1032, 168] on span "Buscar registros" at bounding box center [1045, 175] width 78 height 17
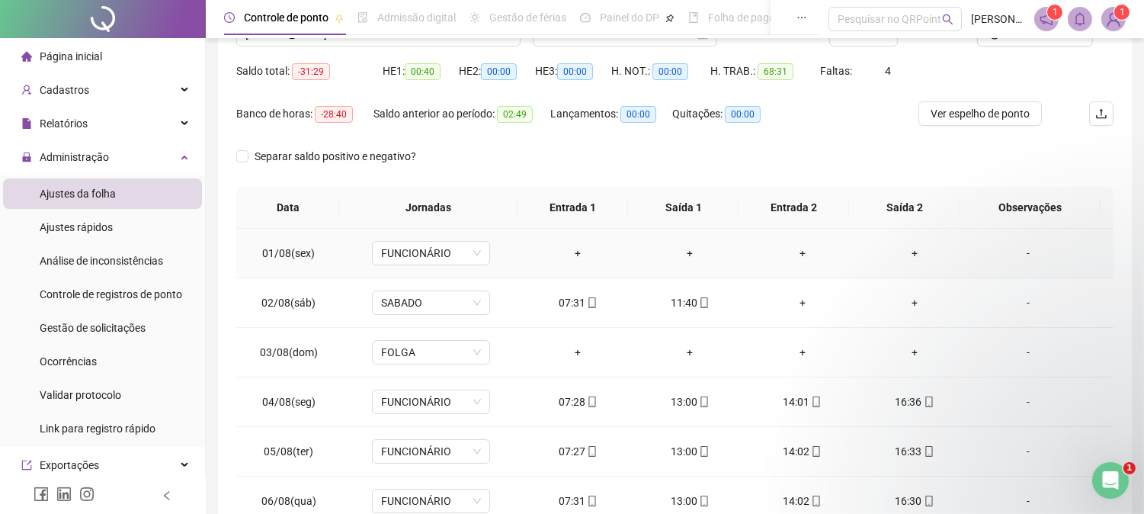
click at [1022, 248] on div "-" at bounding box center [1029, 253] width 90 height 17
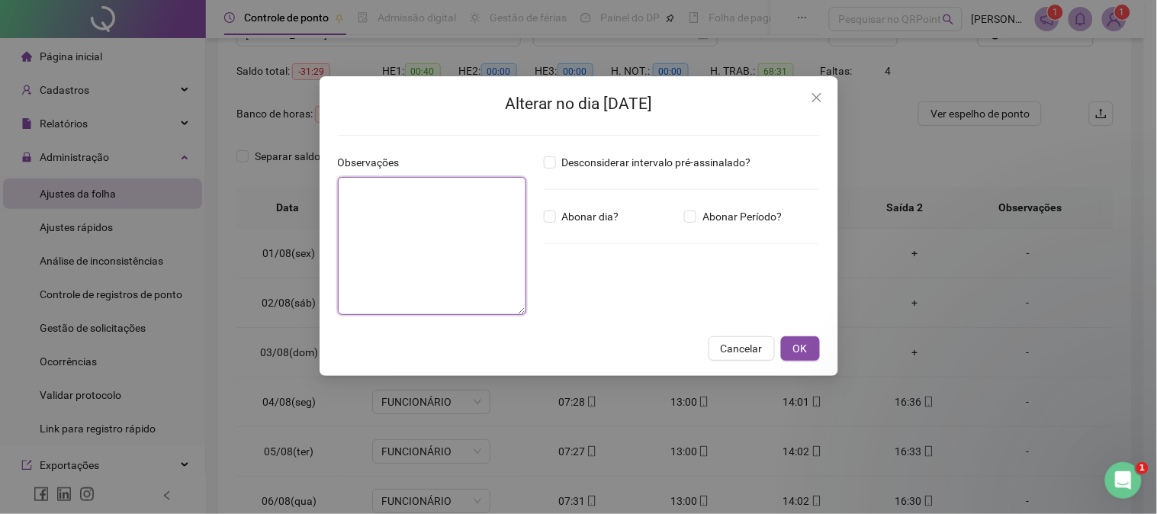
click at [474, 200] on textarea at bounding box center [432, 246] width 189 height 138
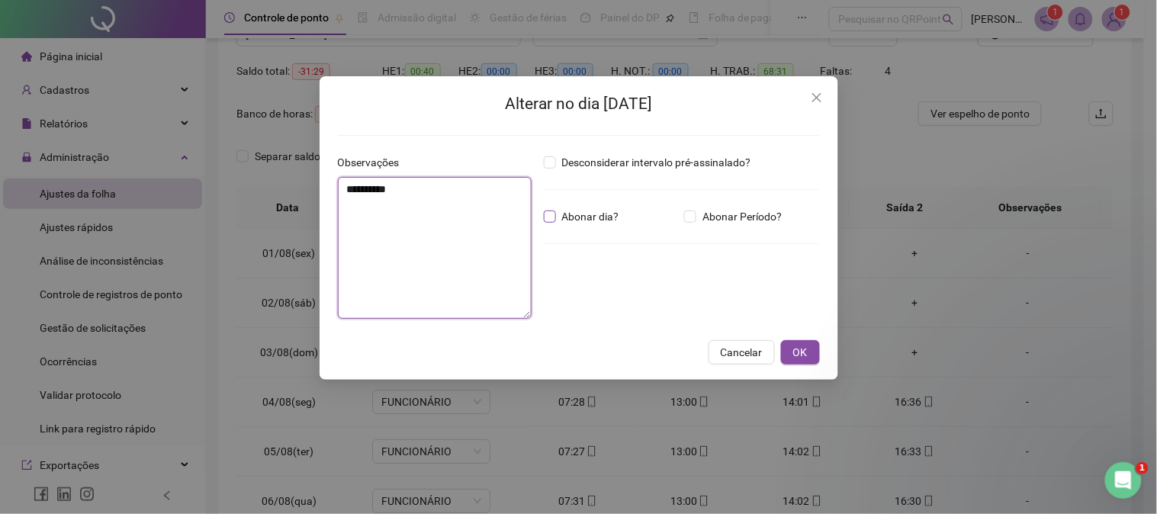
type textarea "**********"
click at [801, 351] on span "OK" at bounding box center [800, 352] width 14 height 17
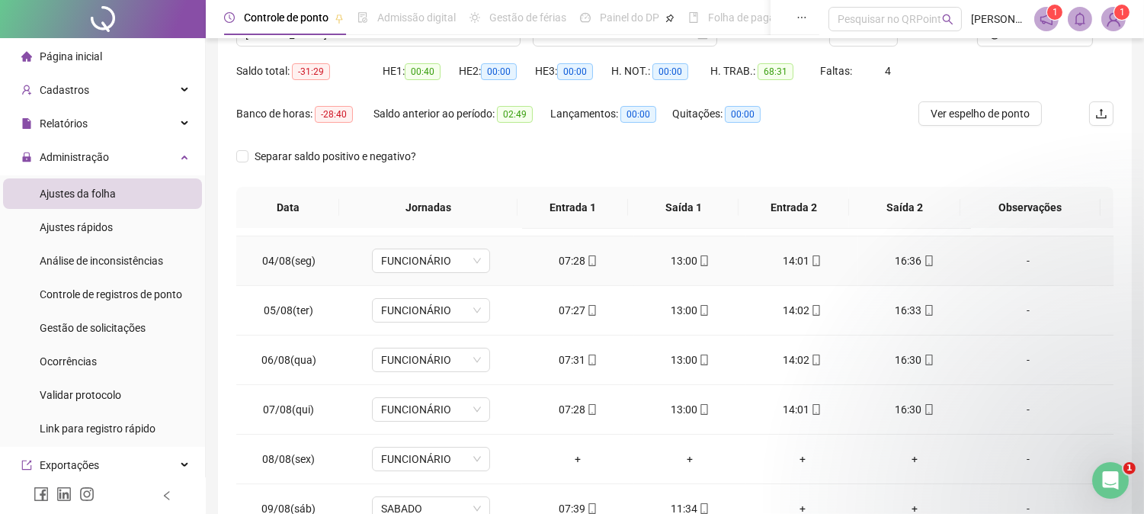
scroll to position [282, 0]
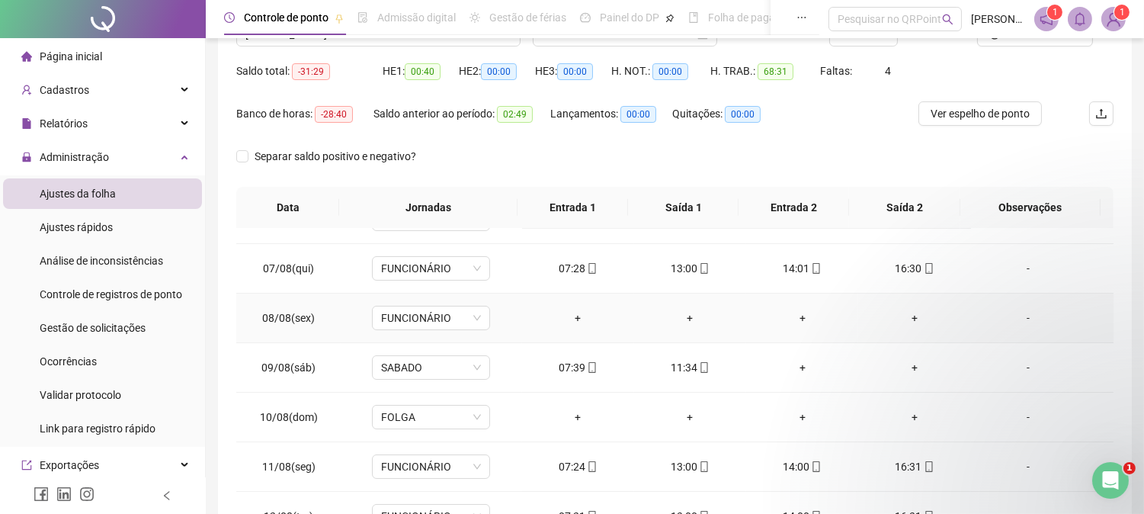
click at [1022, 316] on div "-" at bounding box center [1029, 318] width 90 height 17
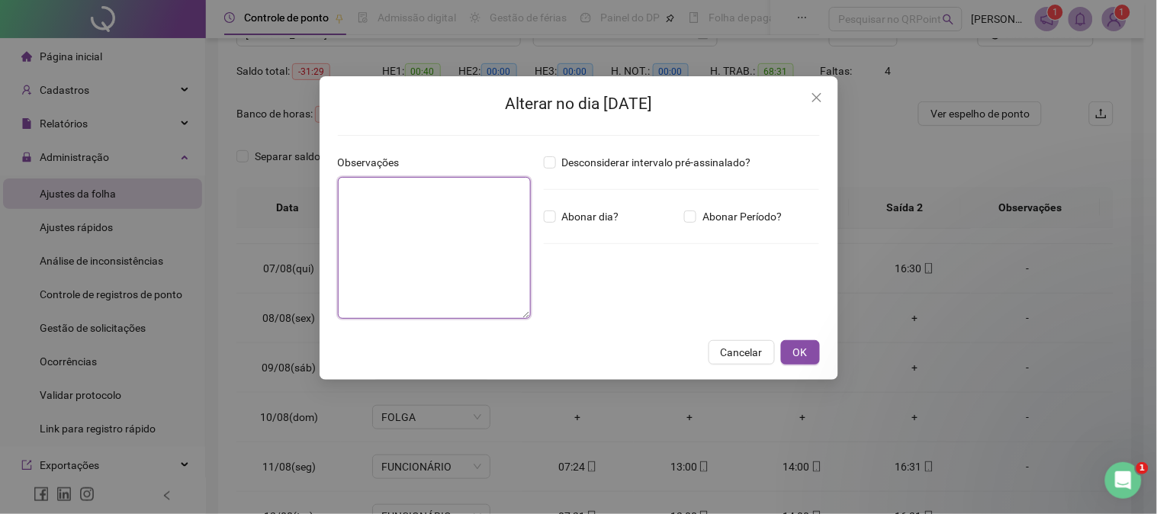
click at [364, 225] on textarea at bounding box center [435, 248] width 194 height 142
type textarea "**********"
click at [804, 363] on button "OK" at bounding box center [800, 352] width 39 height 24
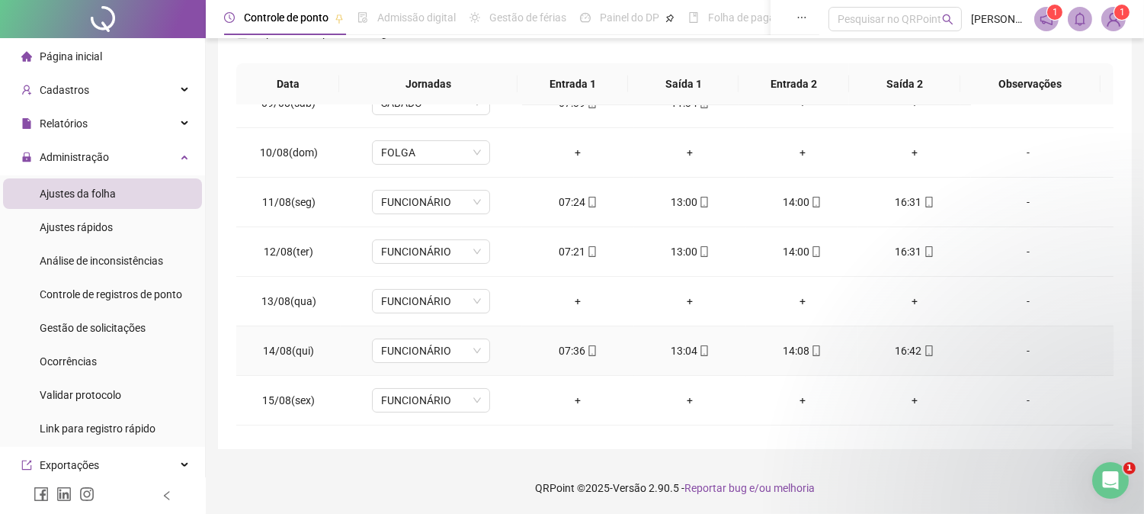
scroll to position [517, 0]
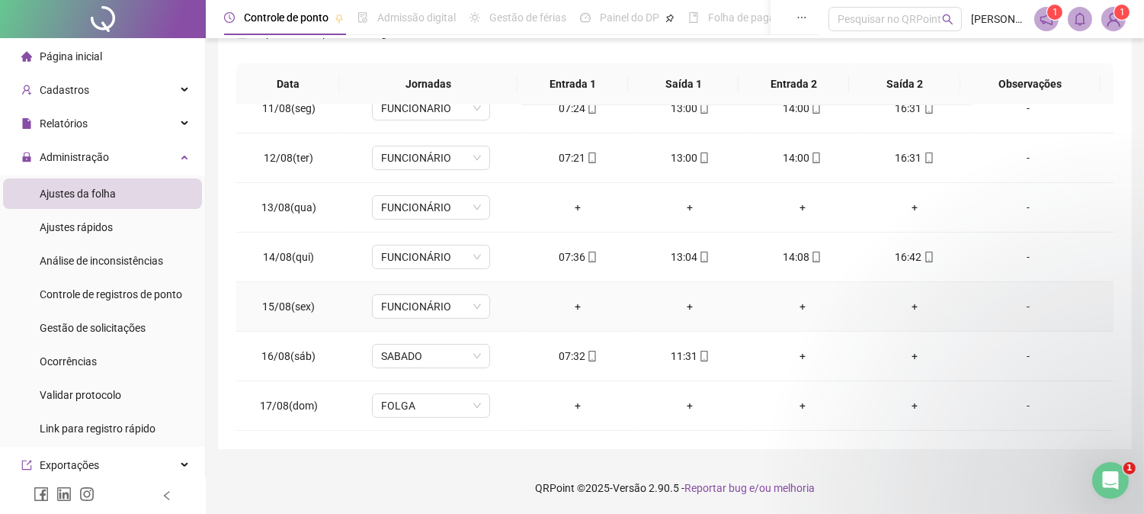
click at [1009, 306] on div "-" at bounding box center [1029, 306] width 90 height 17
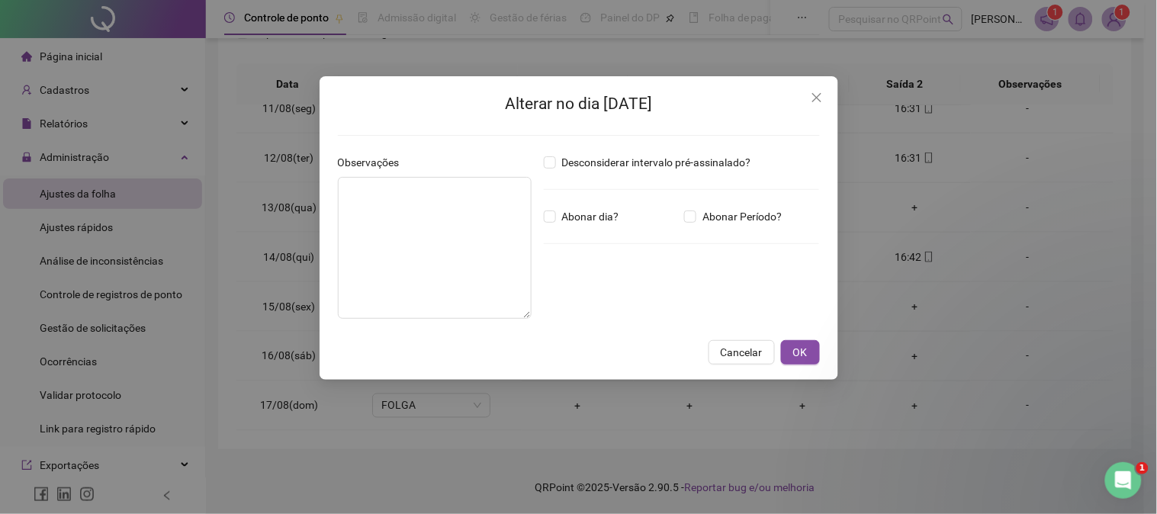
click at [535, 215] on div "Observações" at bounding box center [435, 242] width 206 height 177
click at [556, 217] on span "Abonar dia?" at bounding box center [590, 216] width 69 height 17
drag, startPoint x: 431, startPoint y: 259, endPoint x: 440, endPoint y: 255, distance: 10.2
click at [431, 258] on textarea at bounding box center [435, 248] width 194 height 142
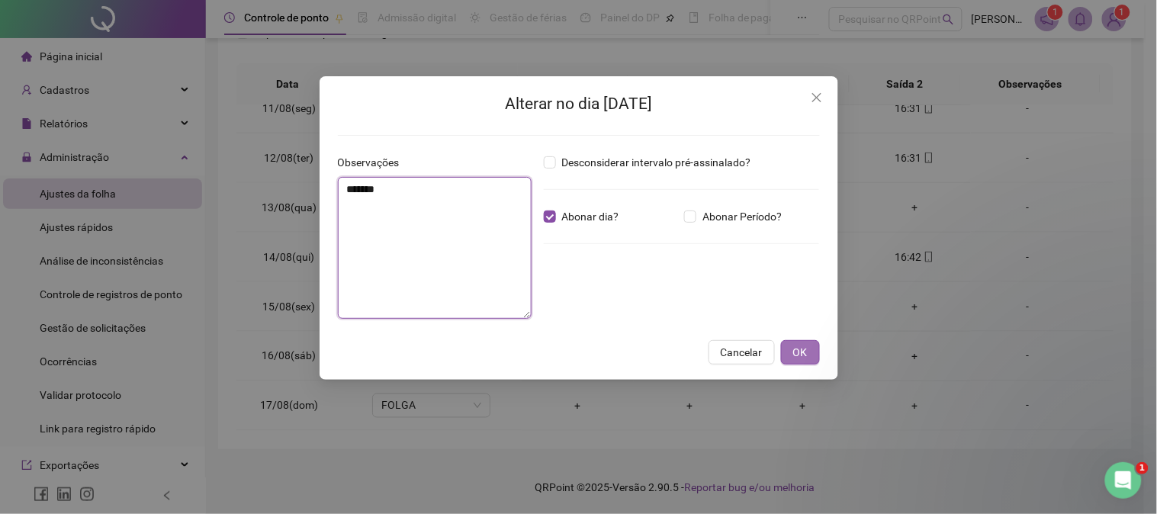
type textarea "*******"
click at [795, 345] on span "OK" at bounding box center [800, 352] width 14 height 17
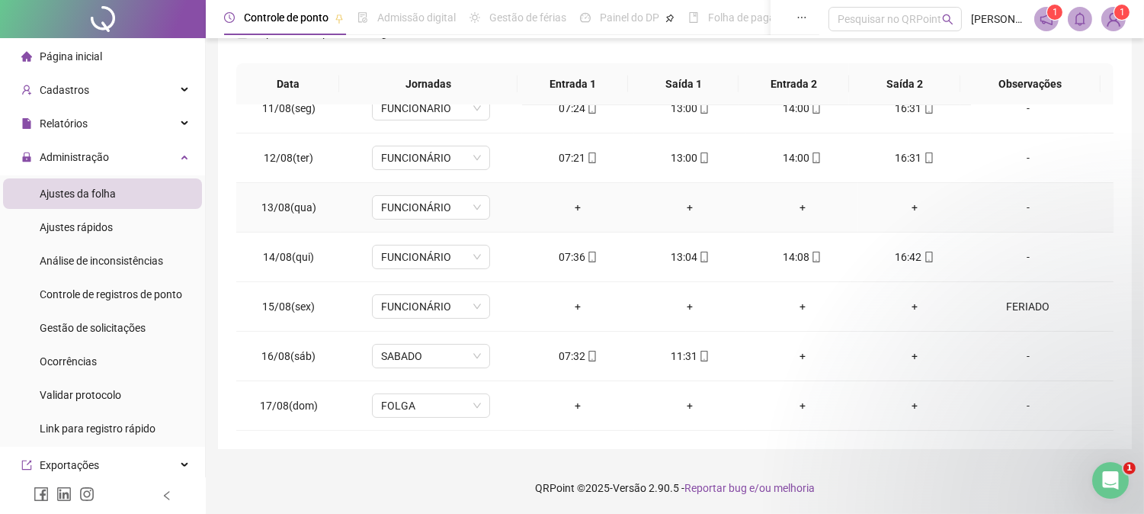
click at [1014, 203] on div "-" at bounding box center [1029, 207] width 90 height 17
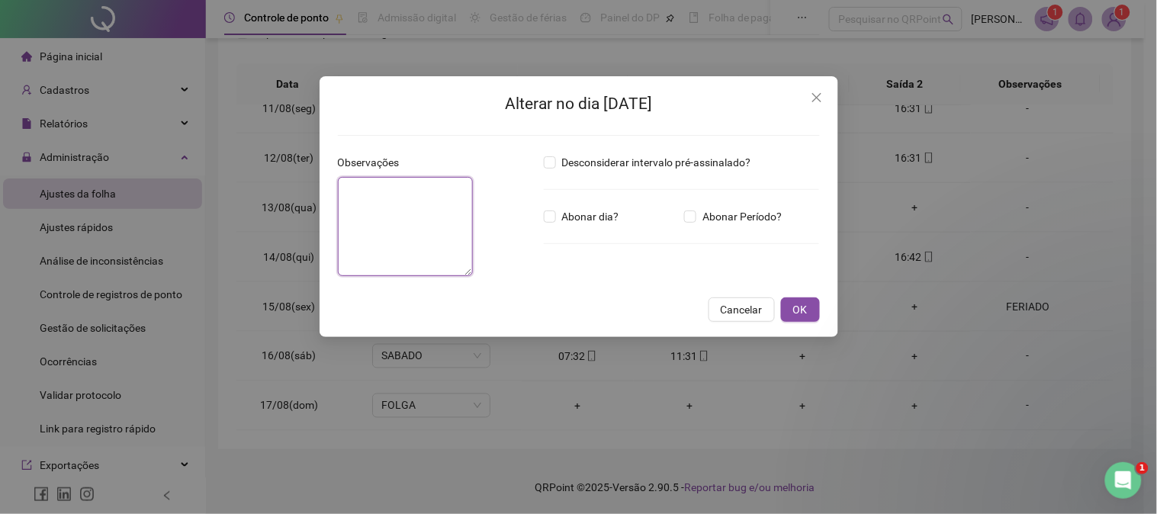
click at [451, 246] on textarea at bounding box center [405, 226] width 135 height 99
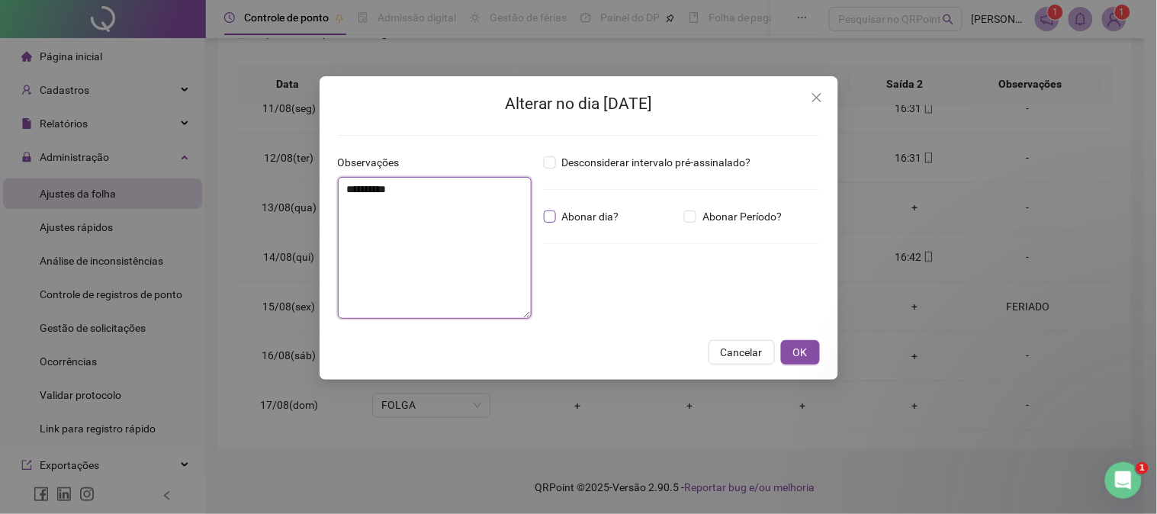
type textarea "**********"
click at [547, 223] on label "Abonar dia?" at bounding box center [585, 216] width 82 height 17
click at [794, 346] on span "OK" at bounding box center [800, 352] width 14 height 17
click at [814, 352] on div "**********" at bounding box center [578, 257] width 1157 height 514
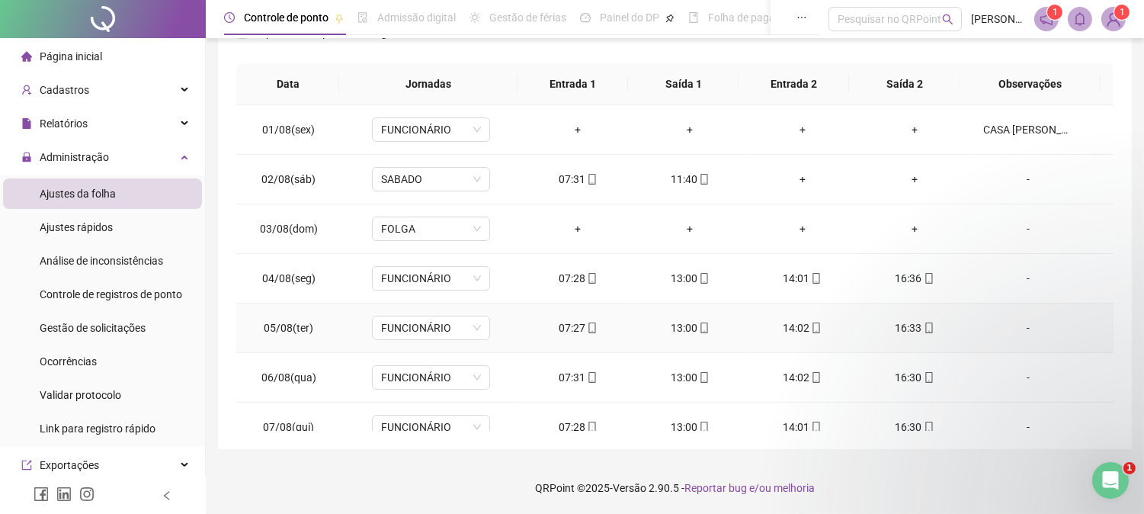
scroll to position [0, 0]
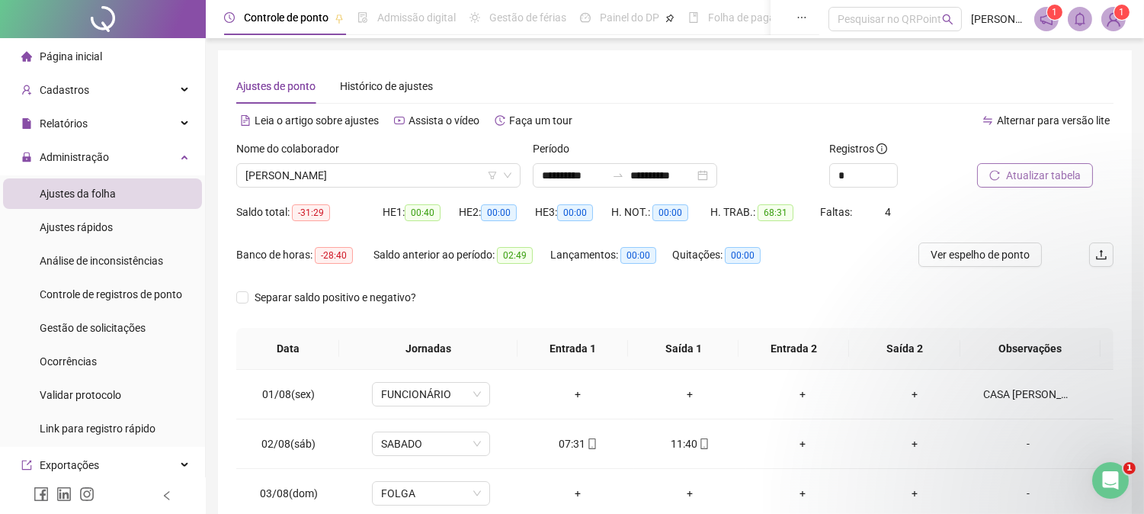
click at [1022, 178] on span "Atualizar tabela" at bounding box center [1043, 175] width 75 height 17
click at [1025, 176] on span "Atualizar tabela" at bounding box center [1043, 175] width 75 height 17
click at [290, 173] on span "[PERSON_NAME]" at bounding box center [379, 175] width 266 height 23
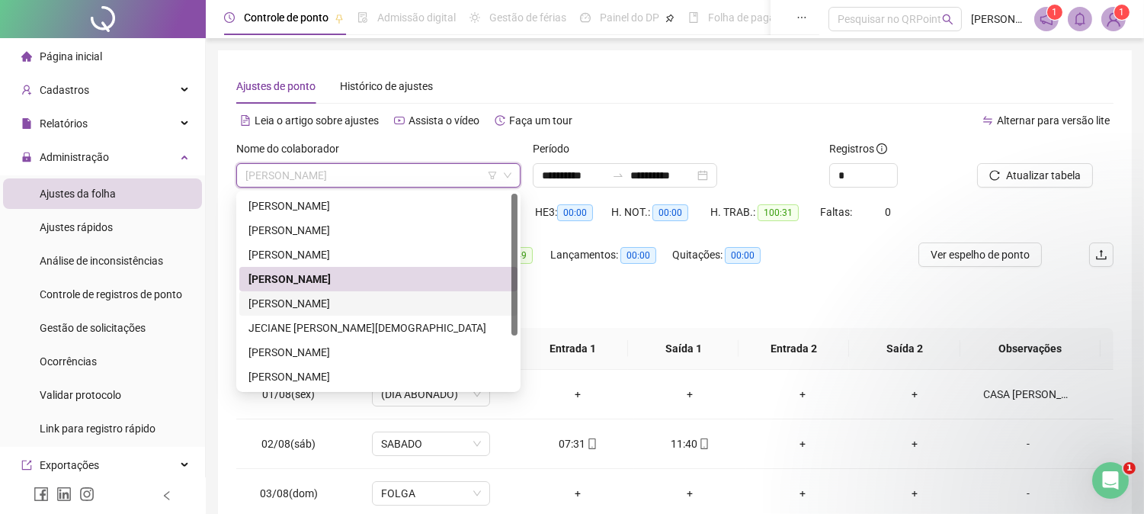
click at [281, 302] on div "[PERSON_NAME]" at bounding box center [379, 303] width 260 height 17
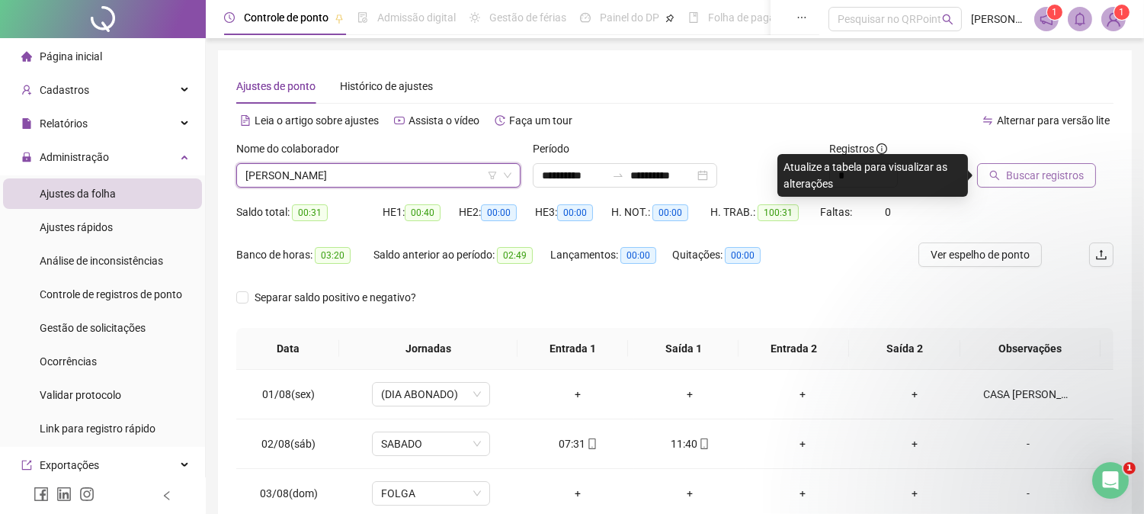
click at [1048, 168] on span "Buscar registros" at bounding box center [1045, 175] width 78 height 17
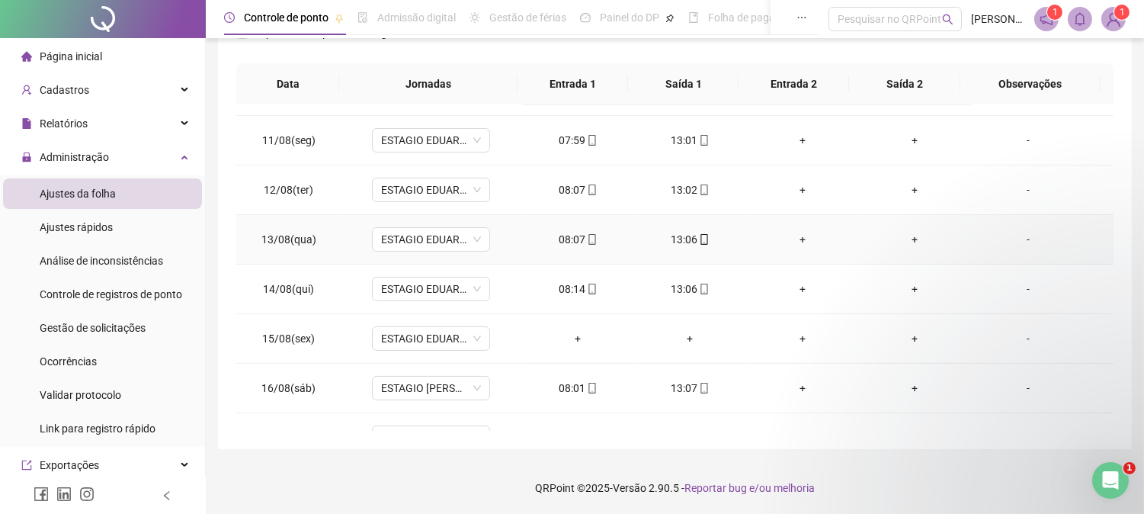
scroll to position [517, 0]
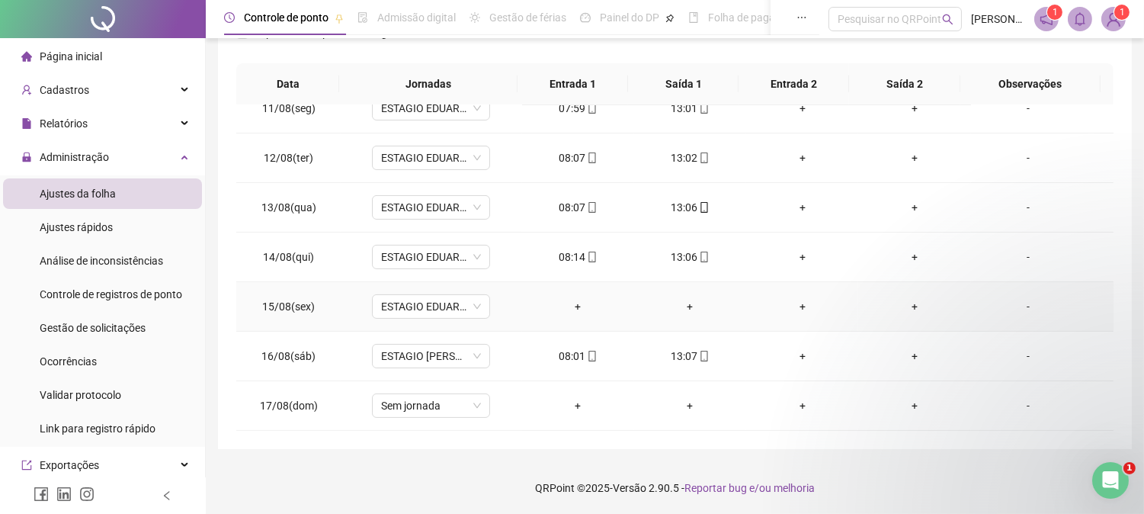
click at [1016, 303] on div "-" at bounding box center [1029, 306] width 90 height 17
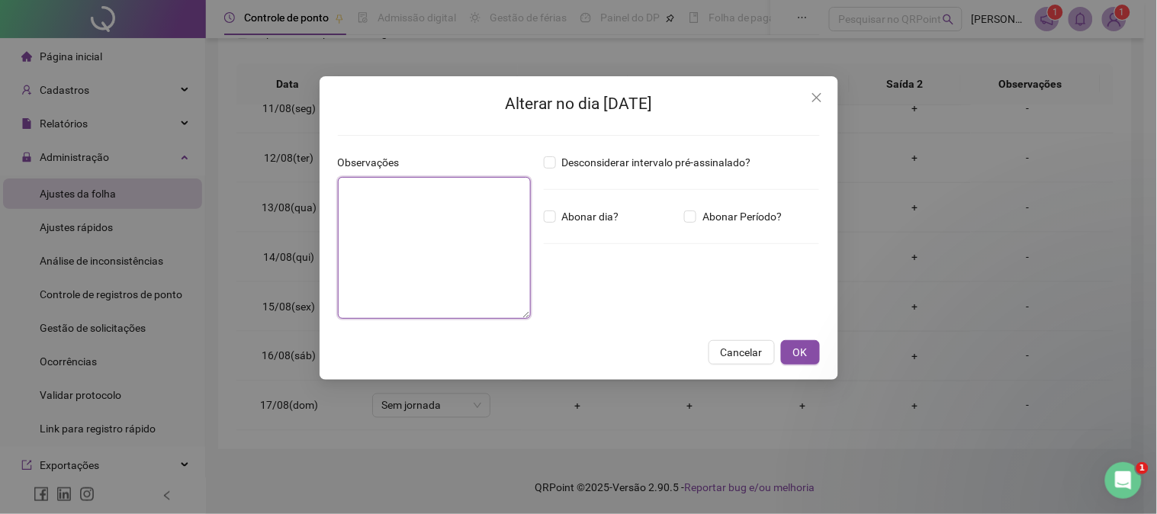
click at [385, 224] on textarea at bounding box center [435, 248] width 194 height 142
type textarea "*******"
click at [817, 354] on button "OK" at bounding box center [800, 352] width 39 height 24
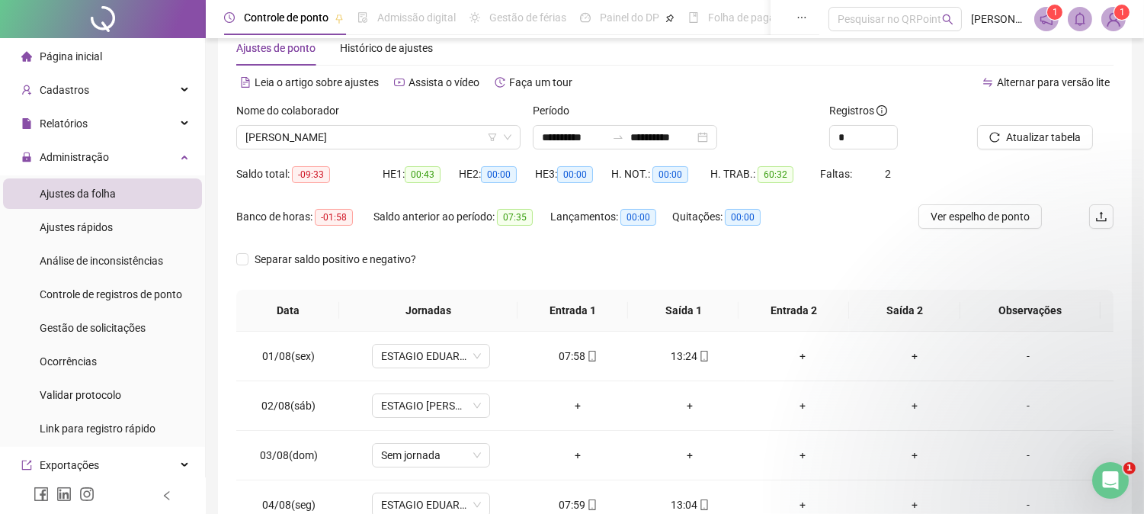
scroll to position [0, 0]
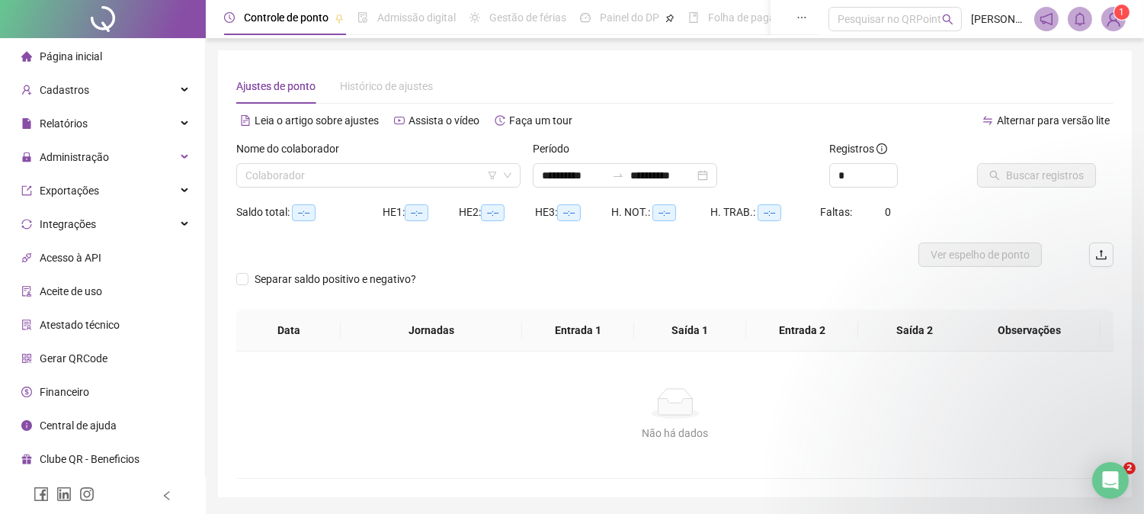
type input "**********"
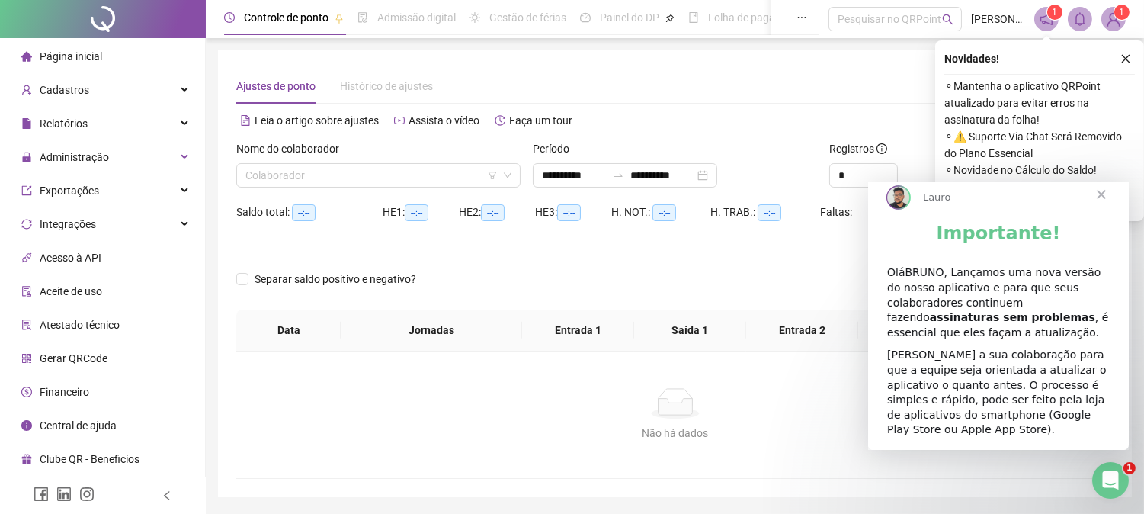
click at [1099, 202] on span "Fechar" at bounding box center [1100, 194] width 55 height 55
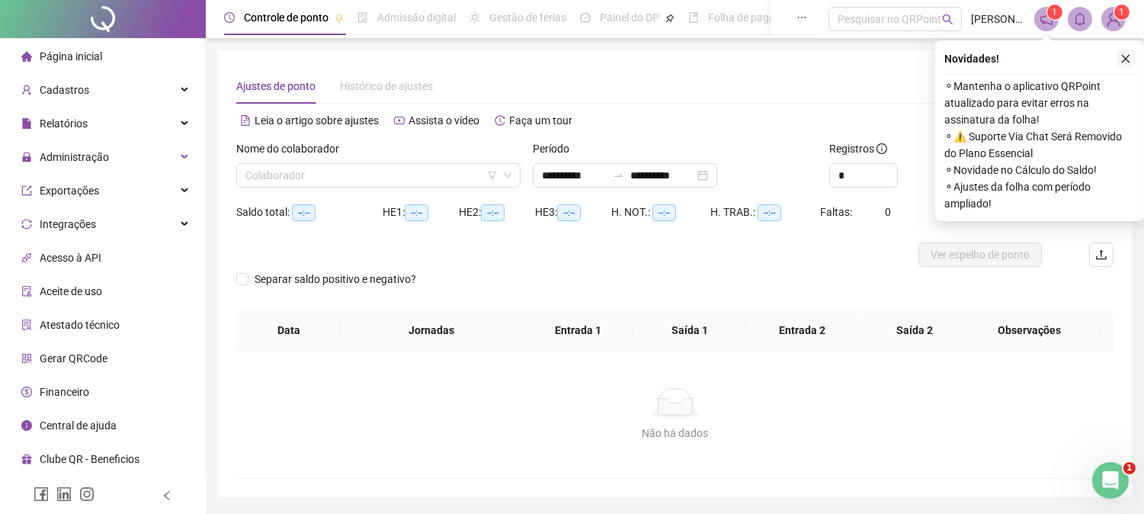
click at [1130, 55] on icon "close" at bounding box center [1126, 58] width 11 height 11
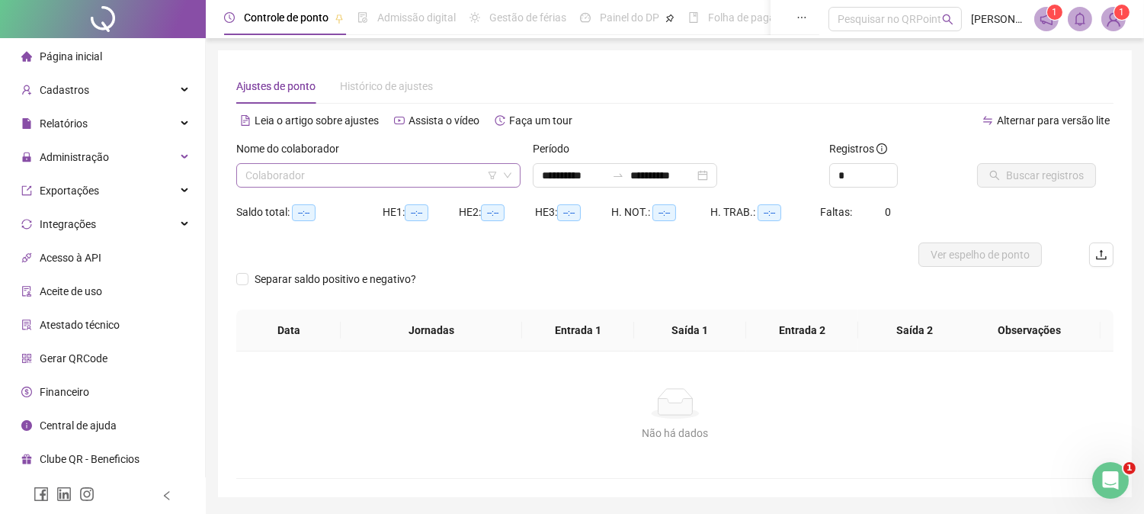
click at [422, 184] on input "search" at bounding box center [372, 175] width 252 height 23
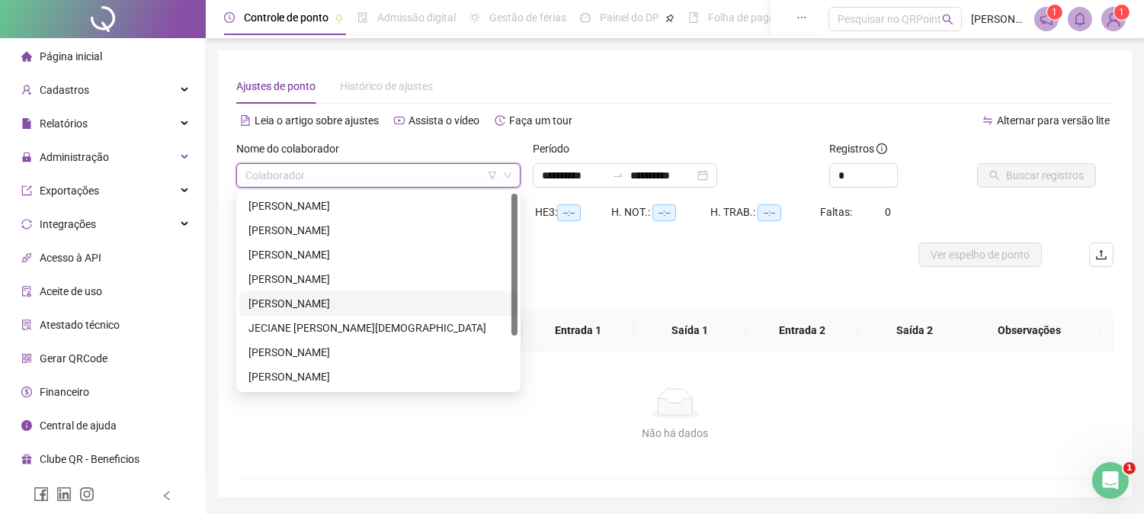
click at [361, 303] on div "[PERSON_NAME]" at bounding box center [379, 303] width 260 height 17
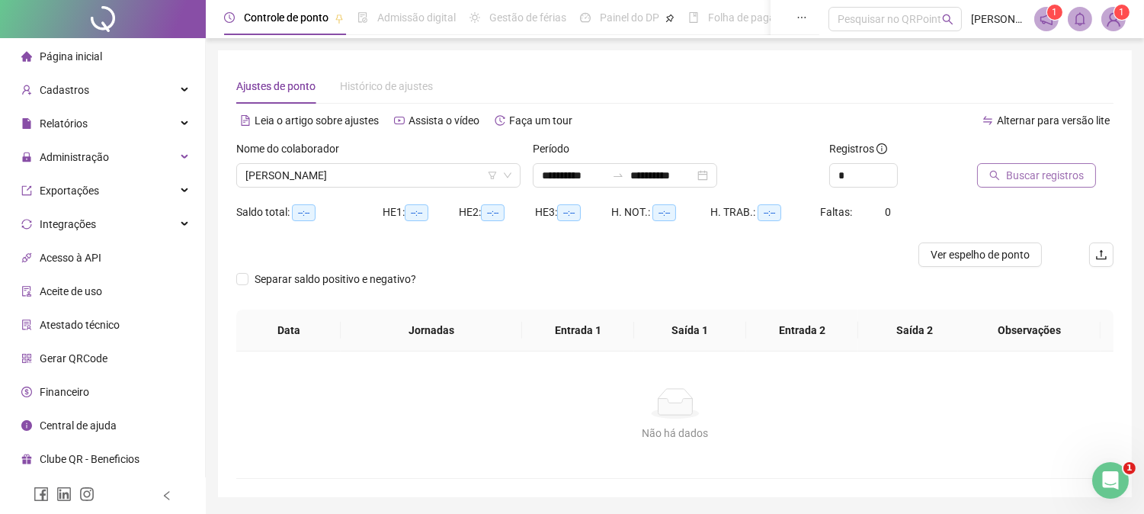
click at [1052, 172] on span "Buscar registros" at bounding box center [1045, 175] width 78 height 17
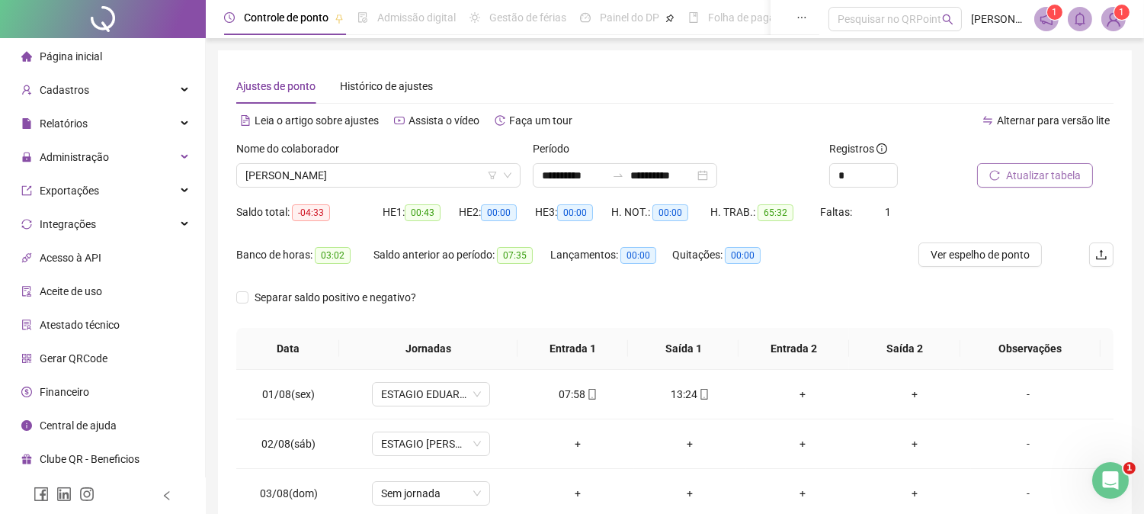
click at [1053, 175] on span "Atualizar tabela" at bounding box center [1043, 175] width 75 height 17
click at [318, 179] on span "[PERSON_NAME]" at bounding box center [379, 175] width 266 height 23
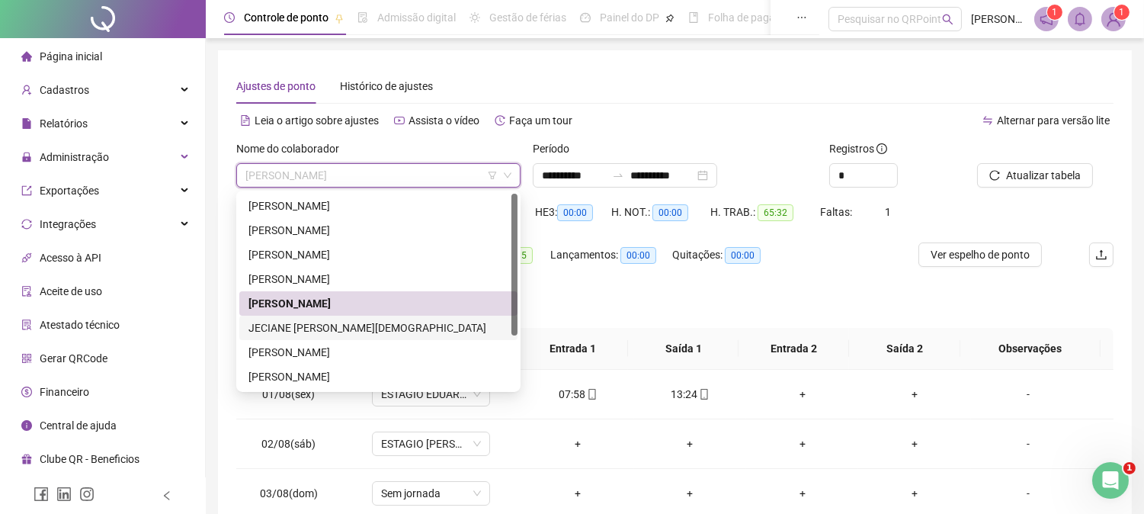
click at [295, 326] on div "JECIANE [PERSON_NAME][DEMOGRAPHIC_DATA]" at bounding box center [379, 327] width 260 height 17
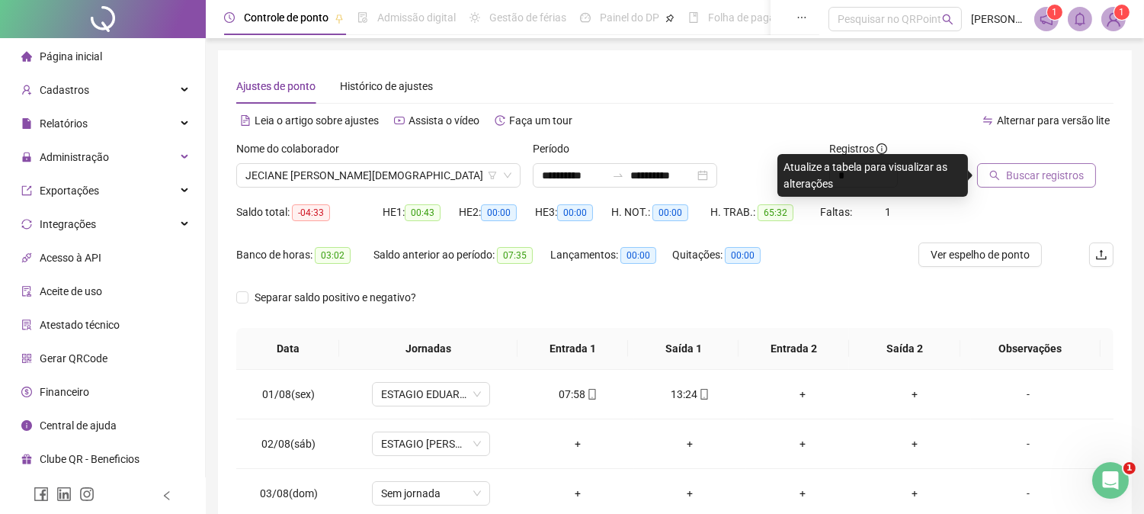
click at [1041, 181] on span "Buscar registros" at bounding box center [1045, 175] width 78 height 17
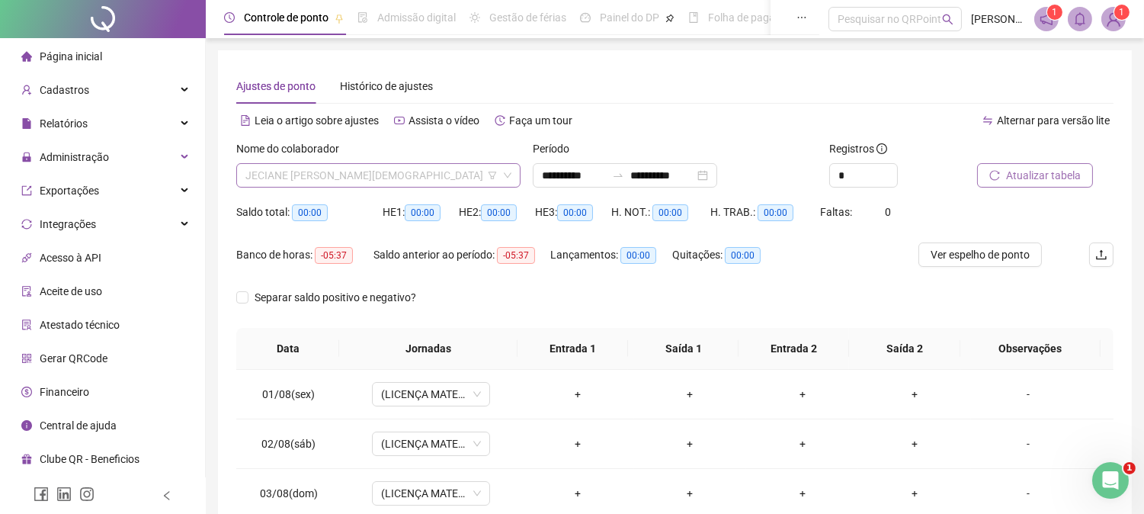
click at [386, 165] on span "JECIANE [PERSON_NAME][DEMOGRAPHIC_DATA]" at bounding box center [379, 175] width 266 height 23
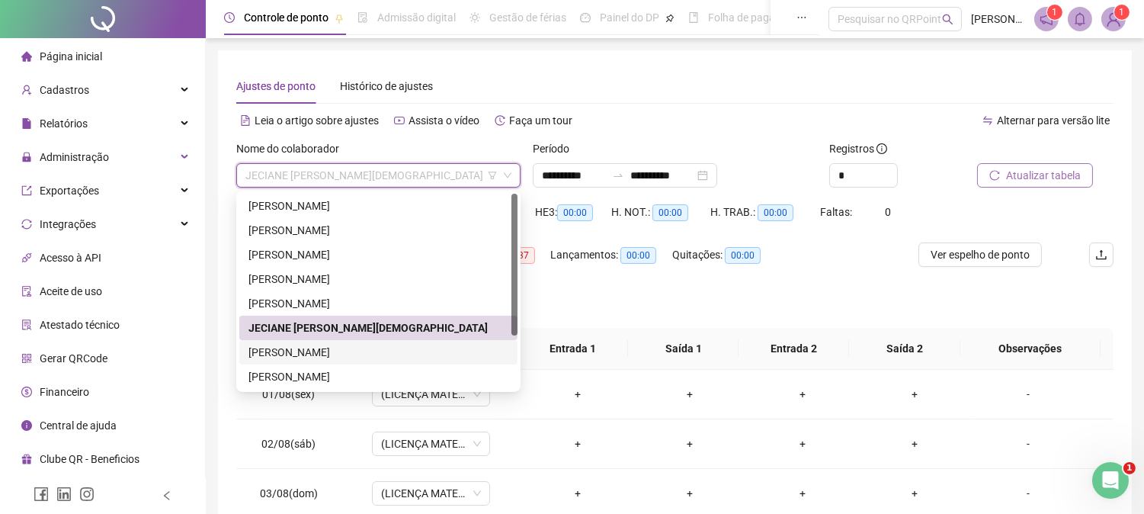
click at [311, 354] on div "[PERSON_NAME]" at bounding box center [379, 352] width 260 height 17
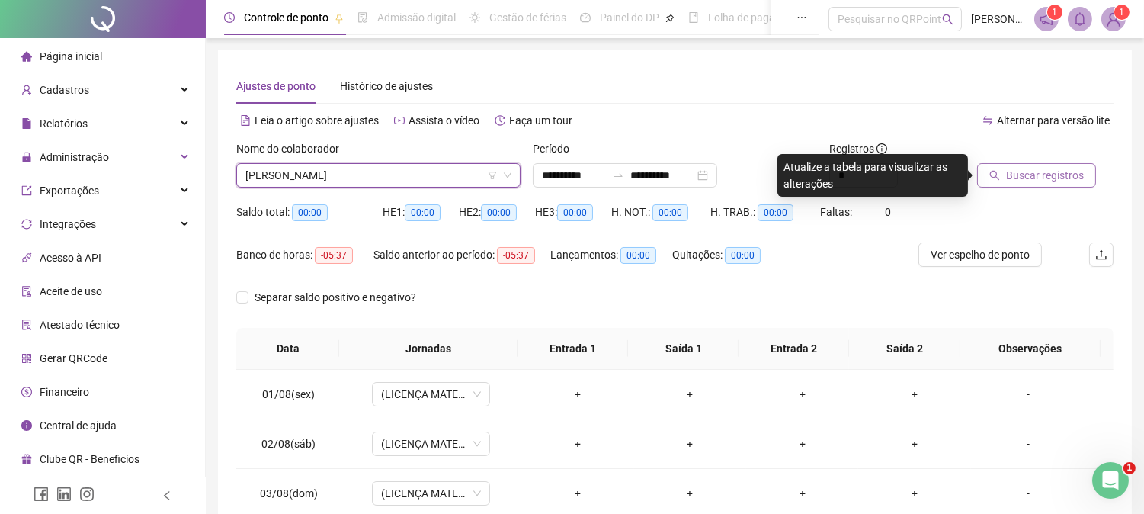
click at [1054, 170] on span "Buscar registros" at bounding box center [1045, 175] width 78 height 17
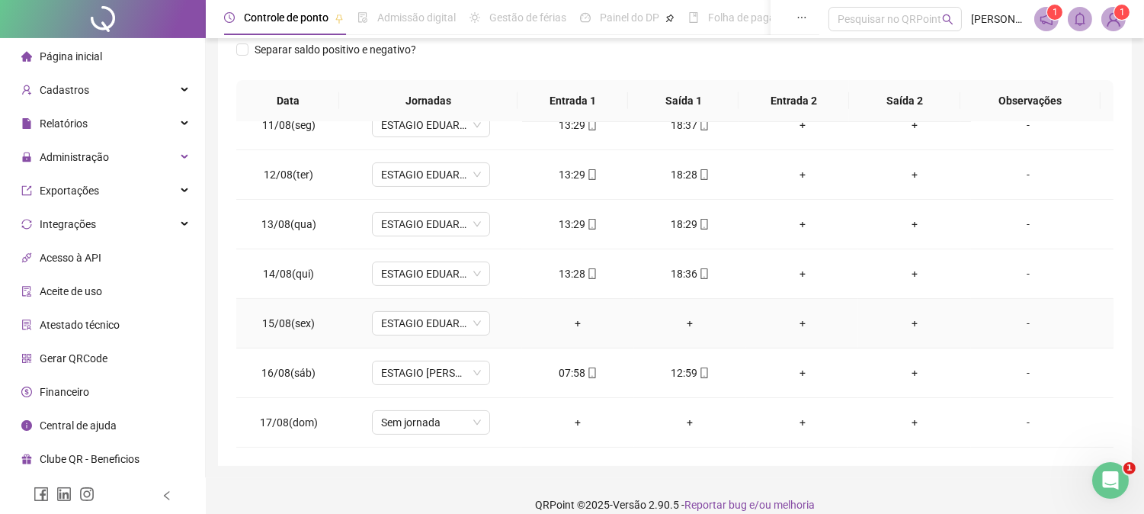
scroll to position [265, 0]
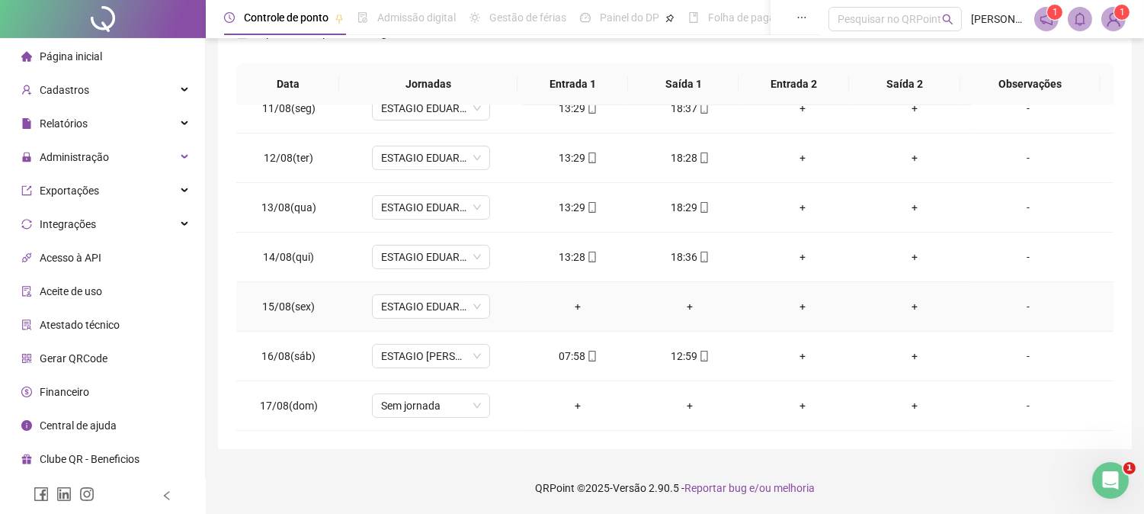
click at [902, 309] on div "+" at bounding box center [915, 306] width 88 height 17
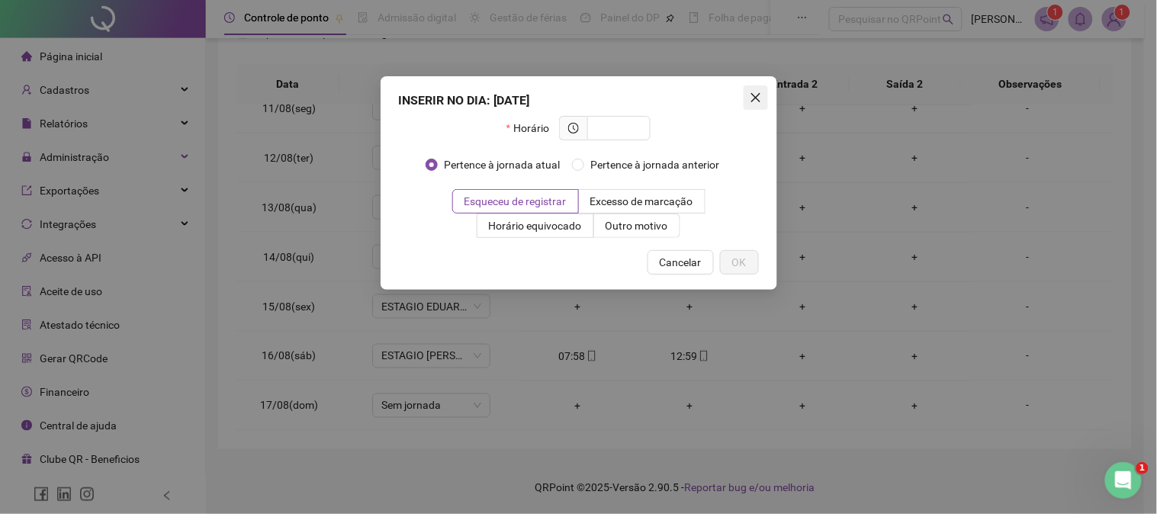
click at [747, 97] on span "Close" at bounding box center [755, 97] width 24 height 12
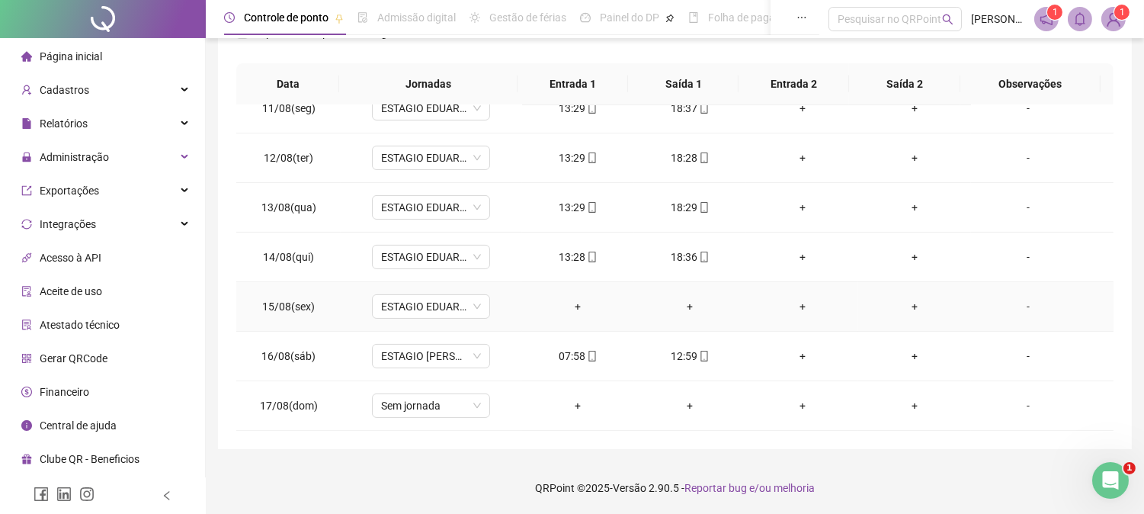
click at [1020, 306] on div "-" at bounding box center [1029, 306] width 90 height 17
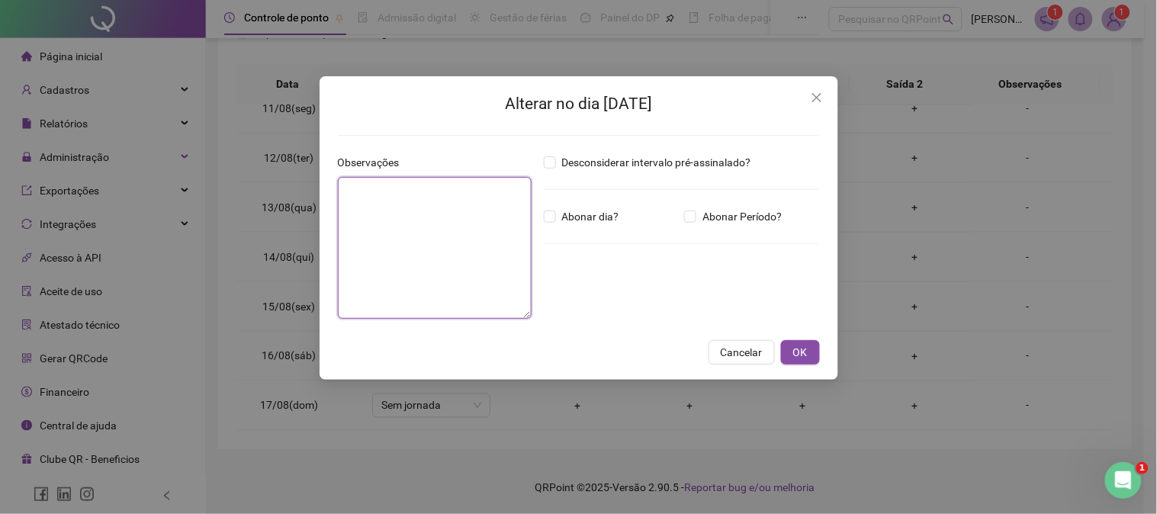
click at [423, 206] on textarea at bounding box center [435, 248] width 194 height 142
click at [424, 239] on textarea at bounding box center [435, 248] width 194 height 142
type textarea "*******"
click at [817, 345] on button "OK" at bounding box center [800, 352] width 39 height 24
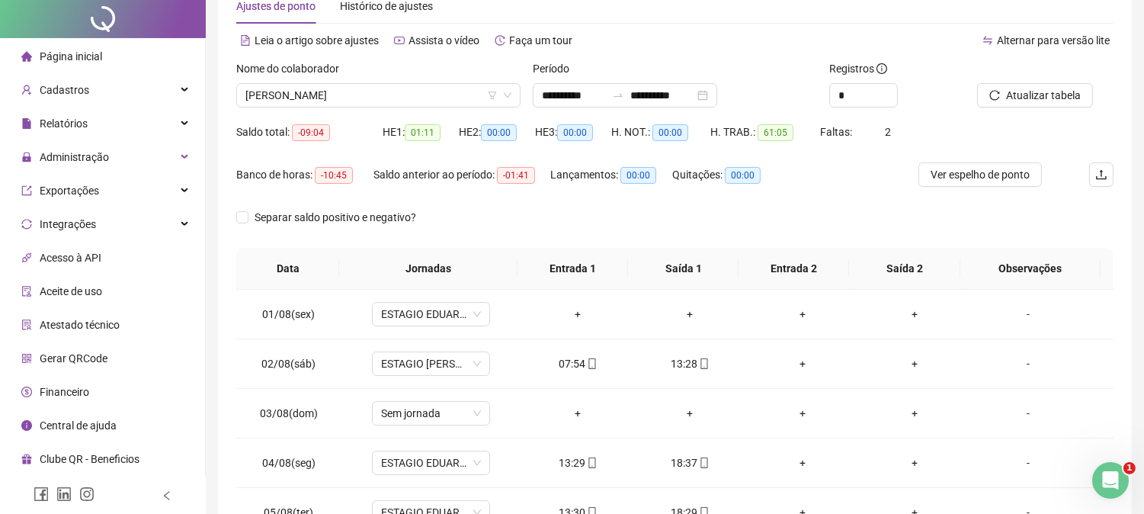
scroll to position [0, 0]
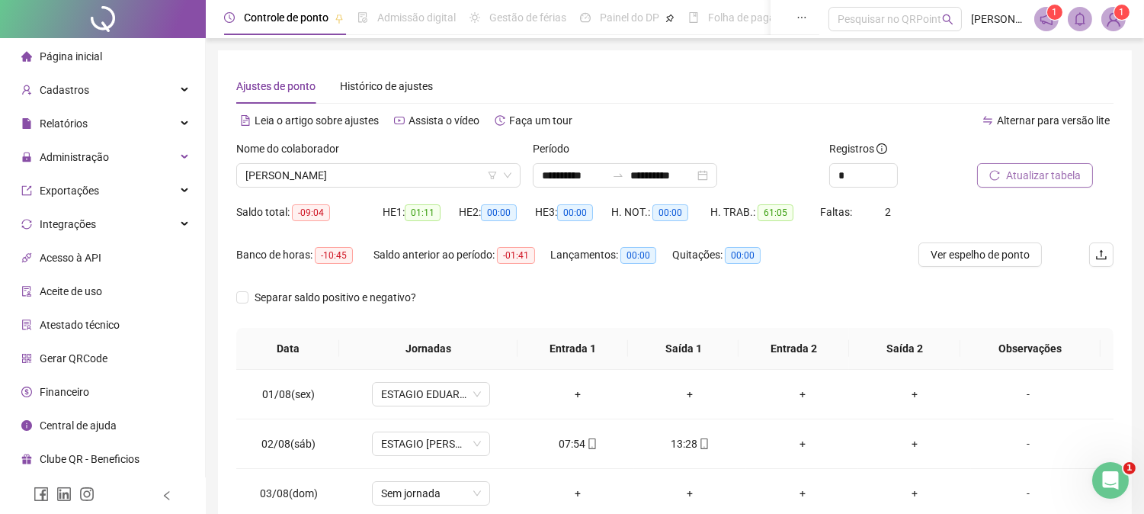
click at [1020, 180] on button "Atualizar tabela" at bounding box center [1035, 175] width 116 height 24
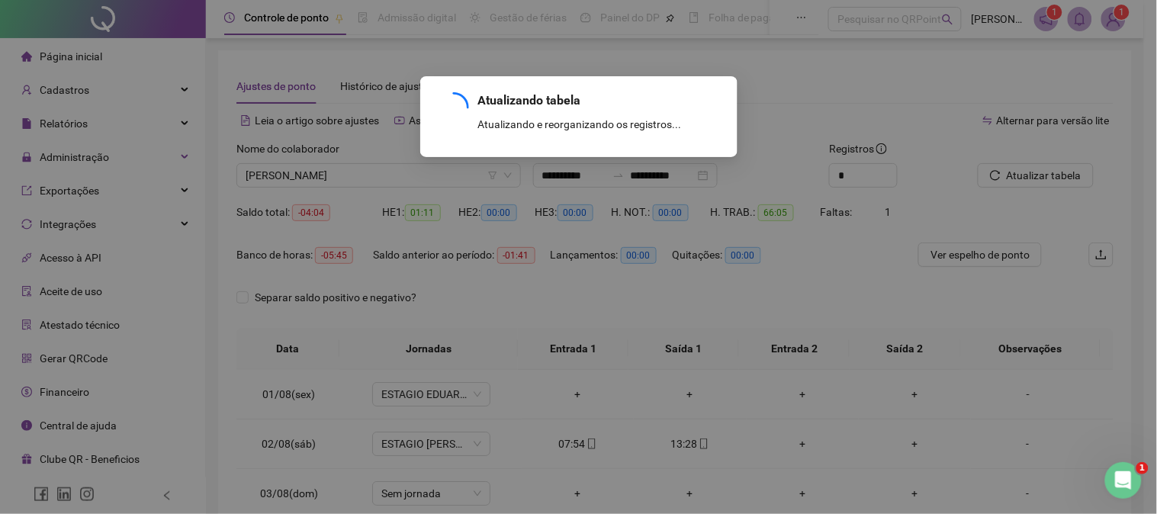
click at [1025, 168] on div "Atualizando tabela Atualizando e reorganizando os registros... OK" at bounding box center [578, 257] width 1157 height 514
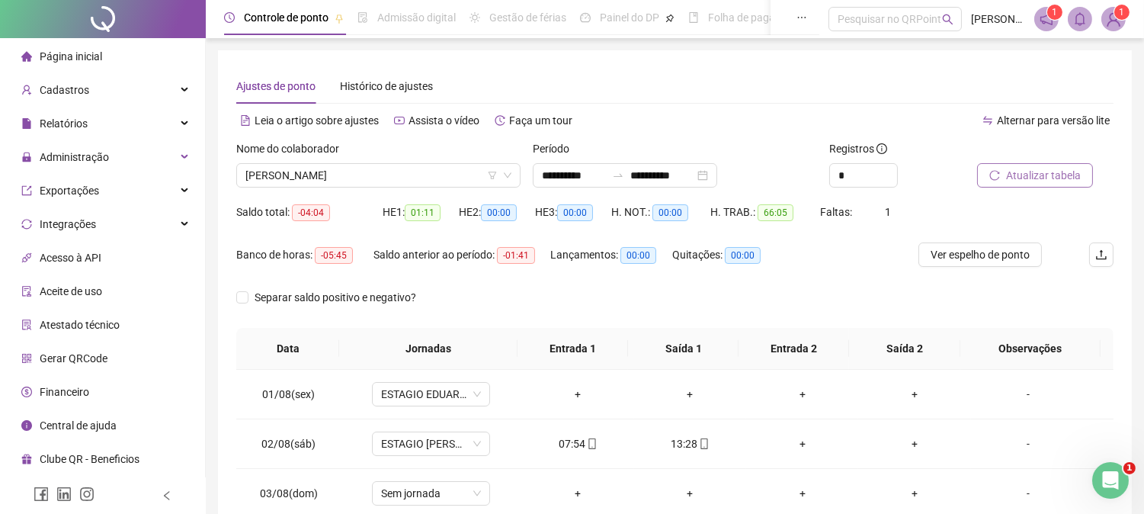
click at [1054, 169] on span "Atualizar tabela" at bounding box center [1043, 175] width 75 height 17
click at [1018, 168] on span "Atualizar tabela" at bounding box center [1043, 175] width 75 height 17
click at [1040, 181] on span "Atualizar tabela" at bounding box center [1043, 175] width 75 height 17
click at [353, 175] on span "[PERSON_NAME]" at bounding box center [379, 175] width 266 height 23
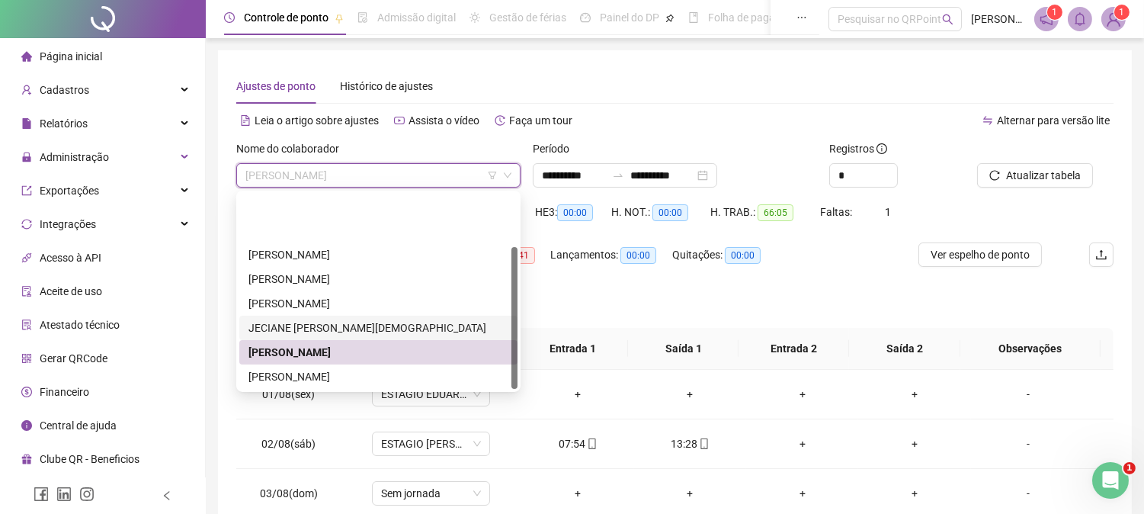
scroll to position [72, 0]
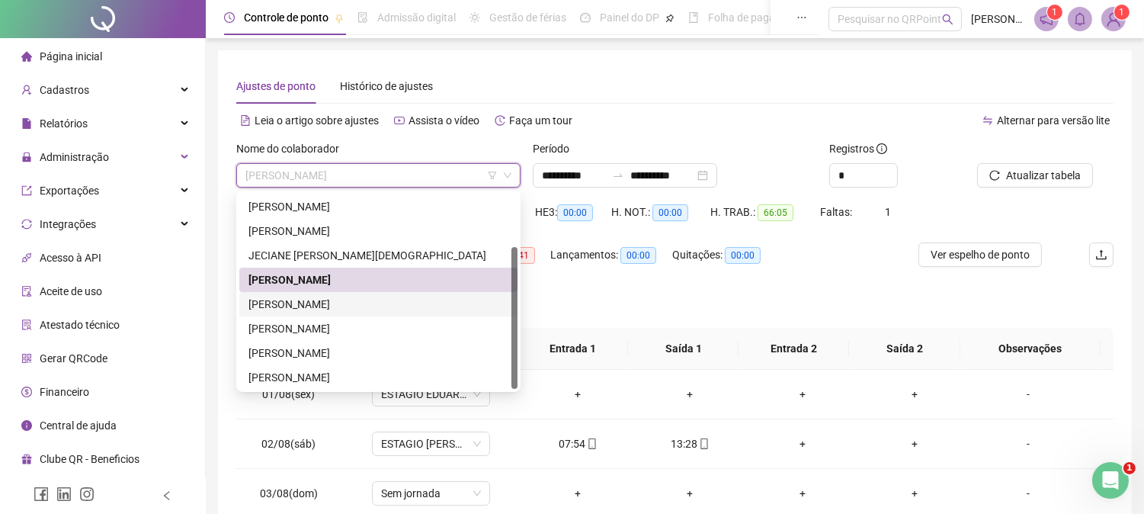
click at [315, 308] on div "[PERSON_NAME]" at bounding box center [379, 304] width 260 height 17
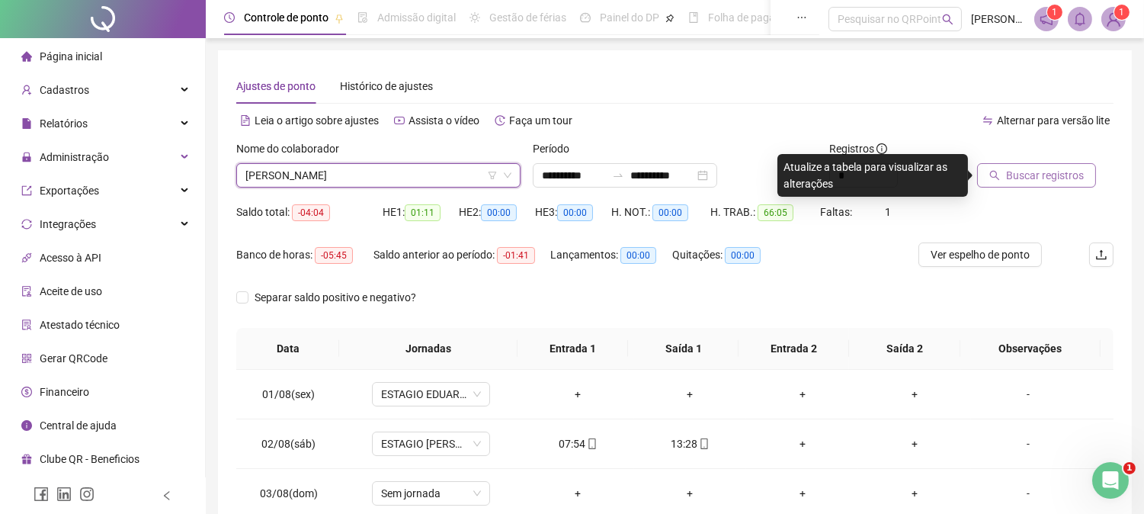
click at [1015, 168] on span "Buscar registros" at bounding box center [1045, 175] width 78 height 17
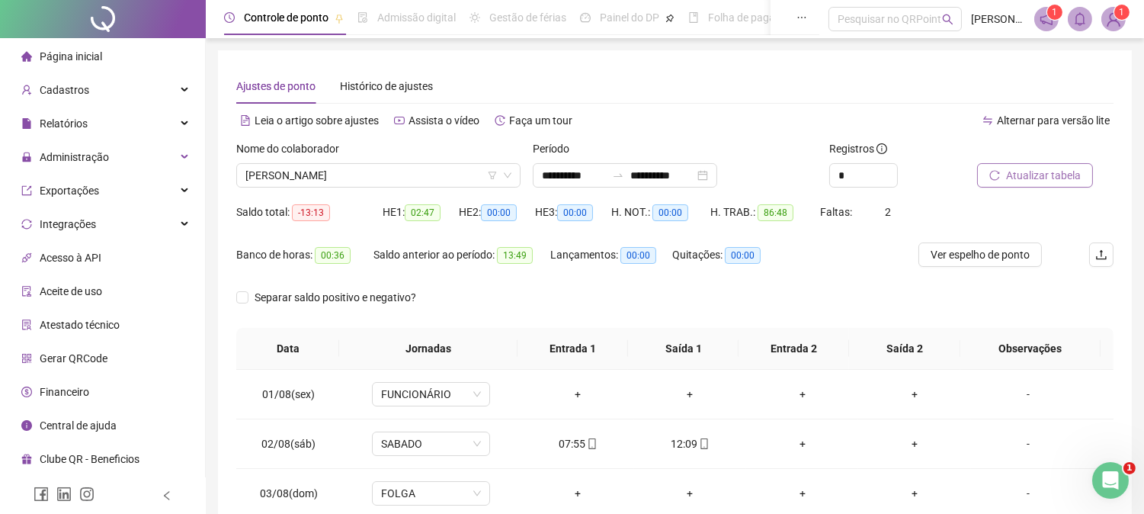
click at [1061, 181] on span "Atualizar tabela" at bounding box center [1043, 175] width 75 height 17
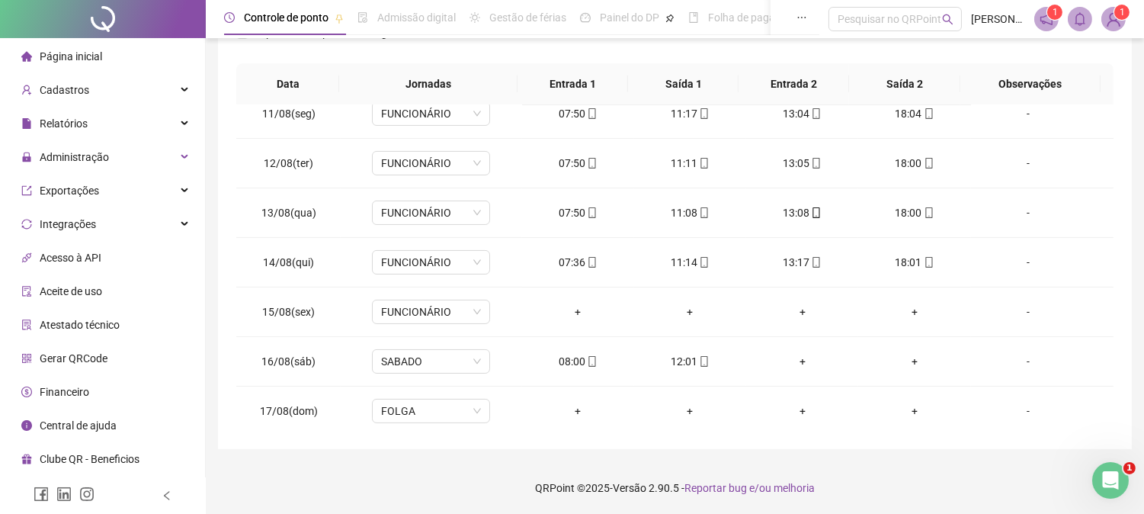
scroll to position [517, 0]
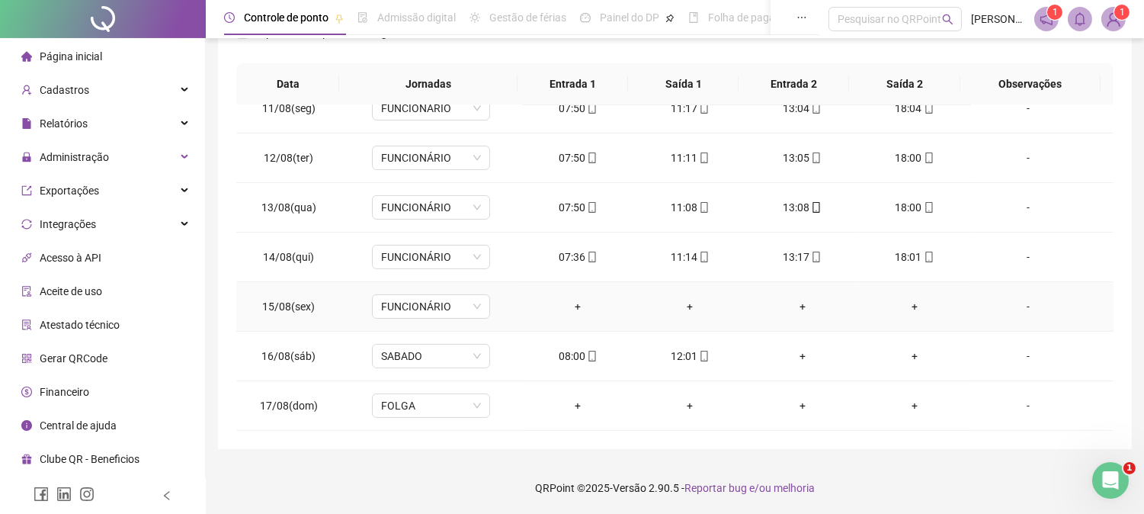
click at [1023, 303] on div "-" at bounding box center [1029, 306] width 90 height 17
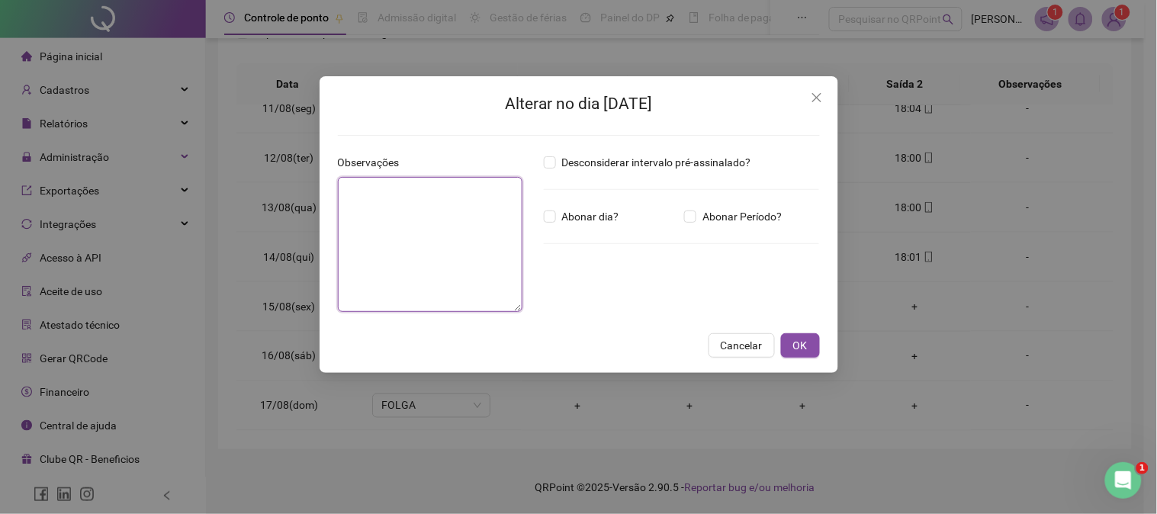
click at [450, 225] on textarea at bounding box center [430, 244] width 185 height 135
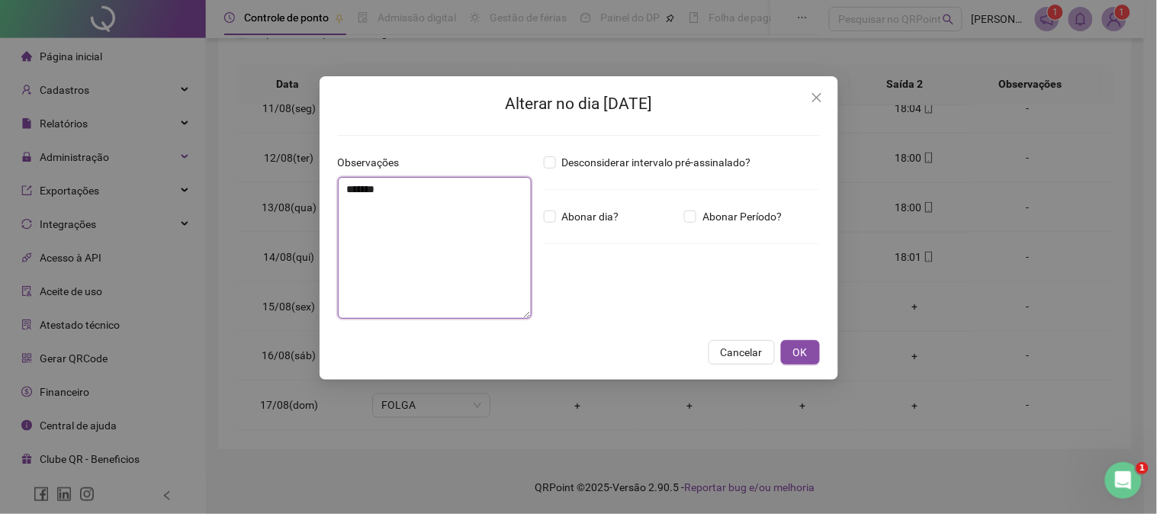
type textarea "*******"
click at [810, 351] on button "OK" at bounding box center [800, 352] width 39 height 24
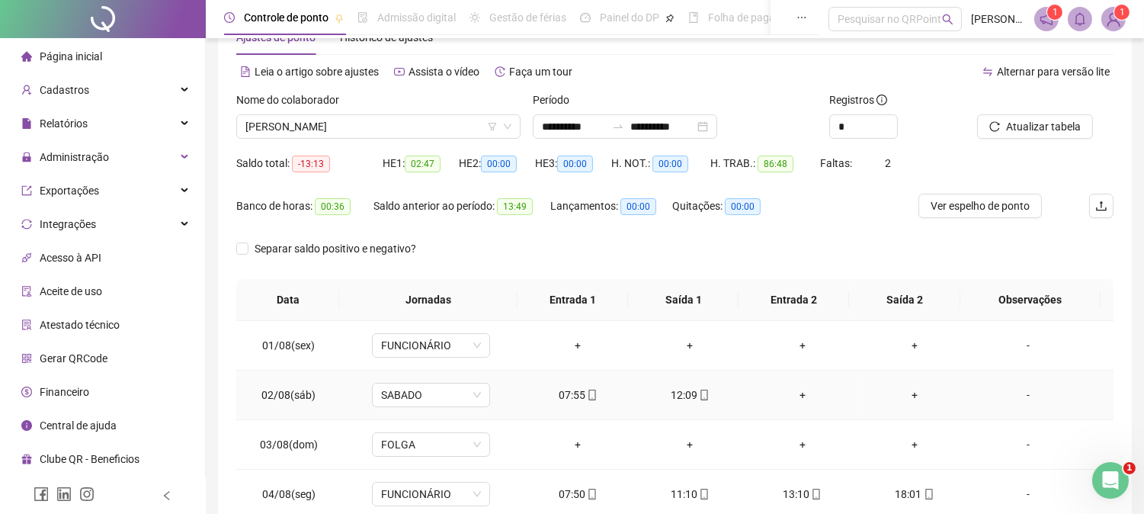
scroll to position [0, 0]
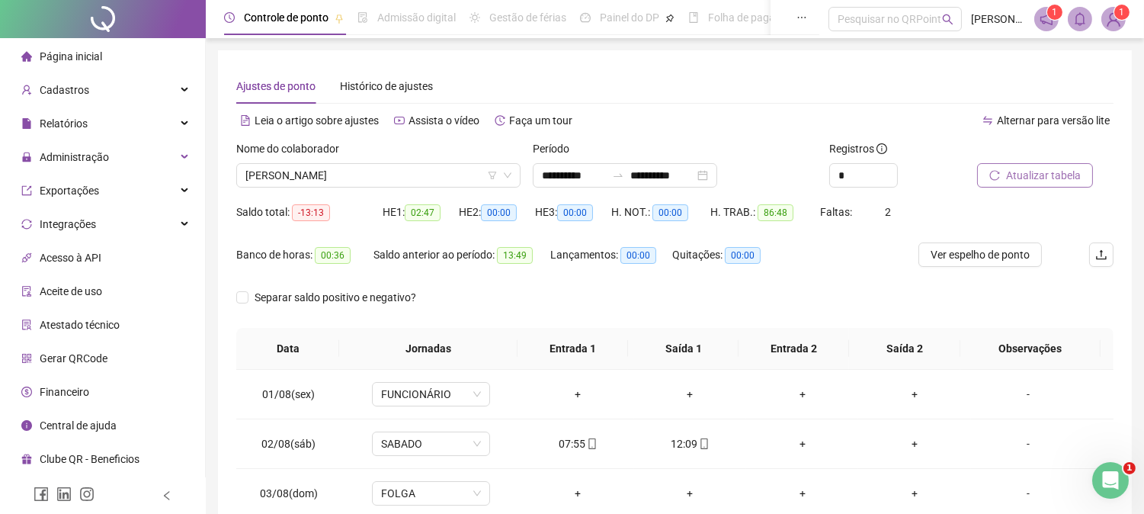
click at [1038, 178] on span "Atualizar tabela" at bounding box center [1043, 175] width 75 height 17
click at [1049, 172] on span "Atualizar tabela" at bounding box center [1043, 175] width 75 height 17
click at [346, 170] on span "[PERSON_NAME]" at bounding box center [379, 175] width 266 height 23
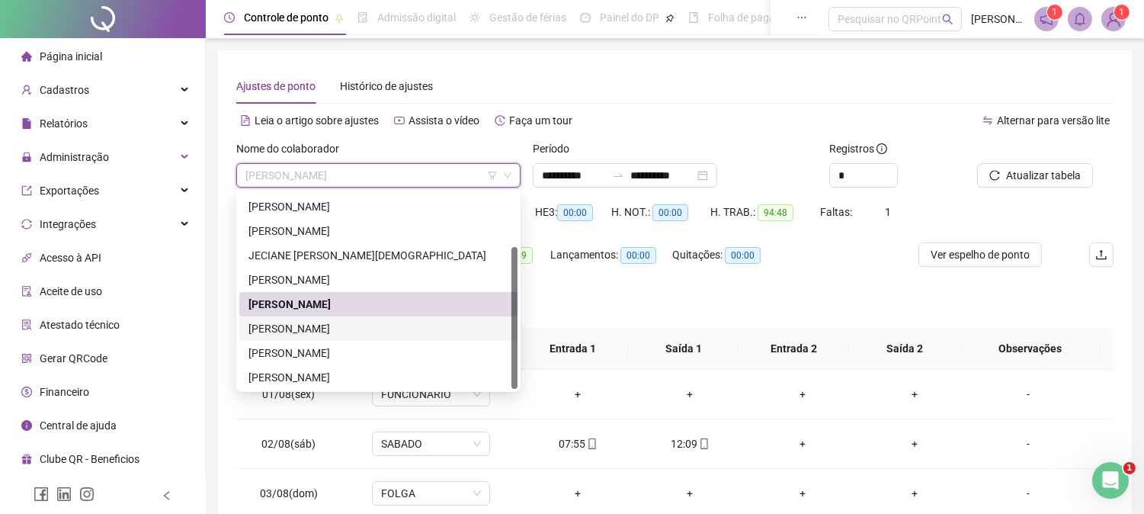
click at [288, 332] on div "[PERSON_NAME]" at bounding box center [379, 328] width 260 height 17
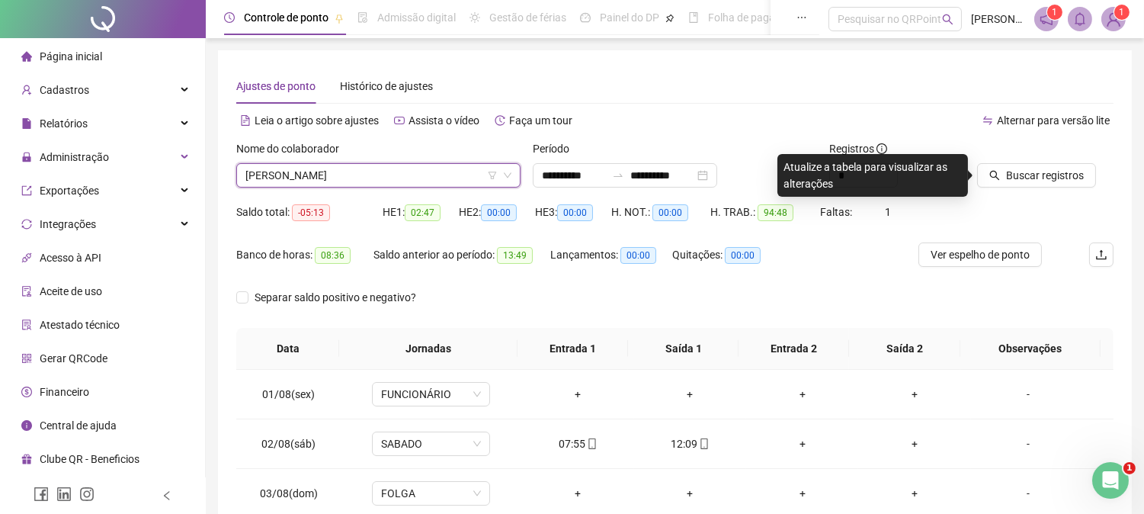
click at [1042, 189] on div "Buscar registros" at bounding box center [1045, 169] width 149 height 59
click at [1040, 180] on span "Buscar registros" at bounding box center [1045, 175] width 78 height 17
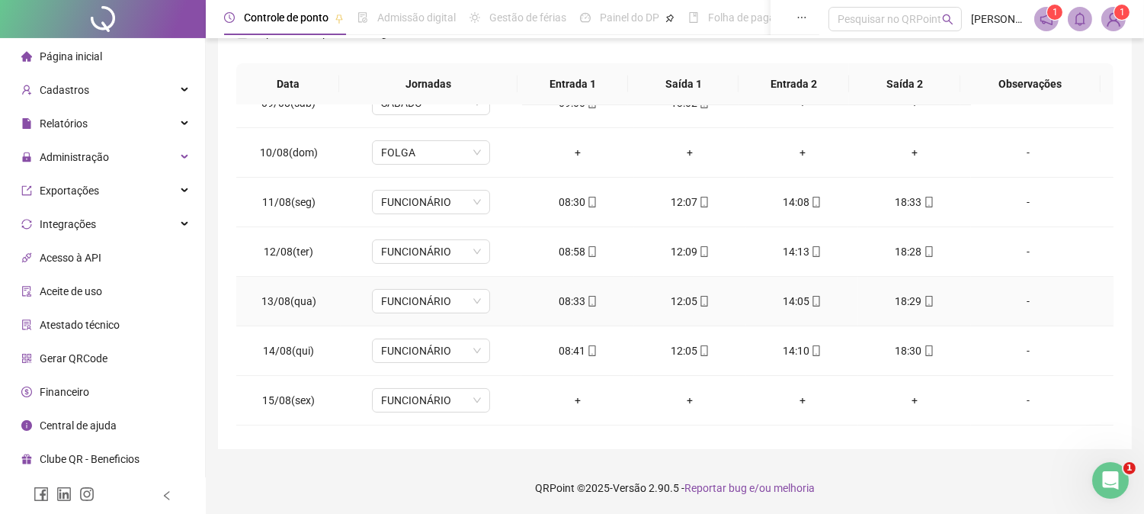
scroll to position [517, 0]
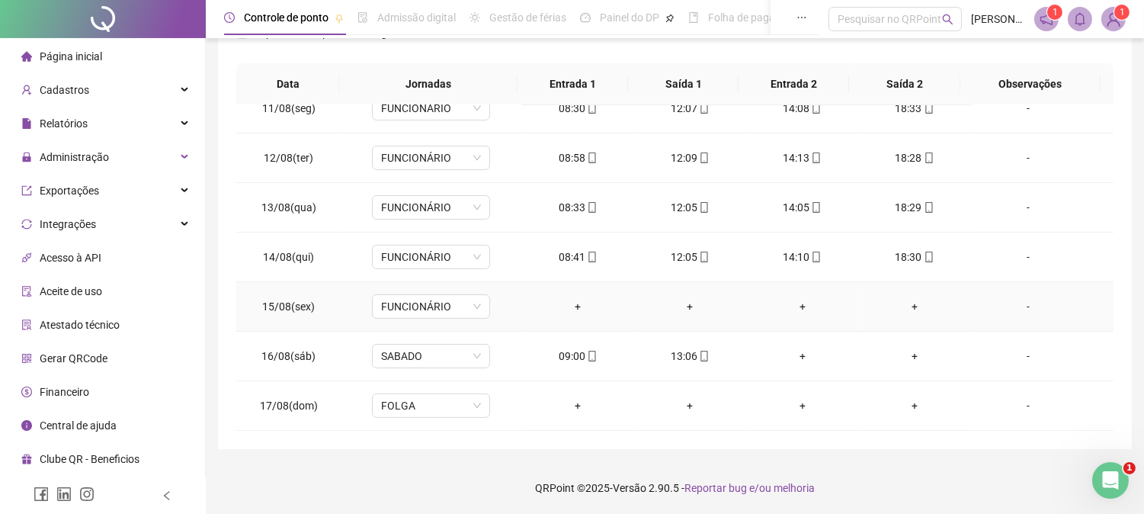
click at [1016, 306] on div "-" at bounding box center [1029, 306] width 90 height 17
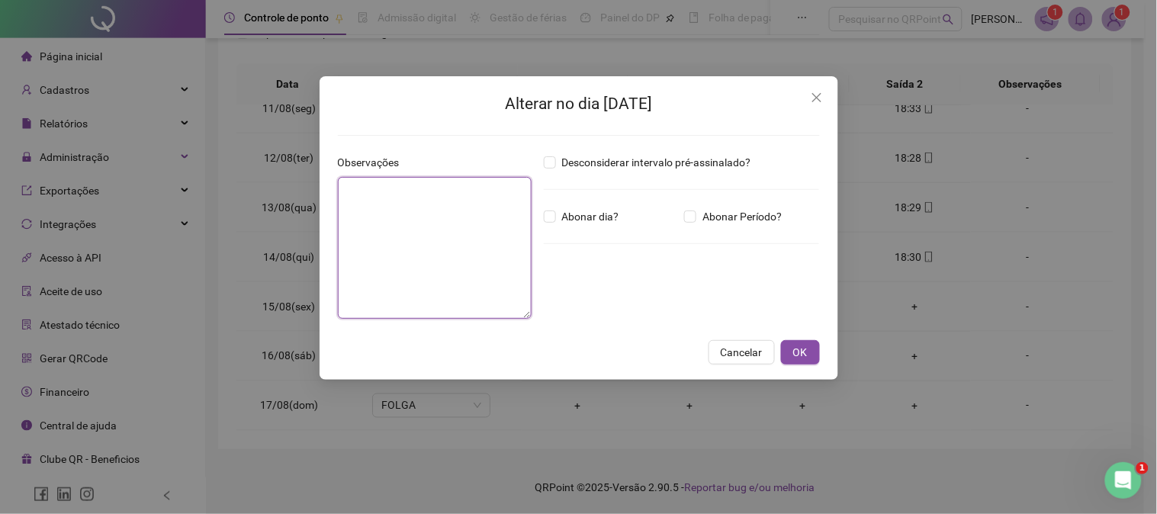
click at [441, 203] on textarea at bounding box center [435, 248] width 194 height 142
type textarea "*******"
click at [786, 351] on button "OK" at bounding box center [800, 352] width 39 height 24
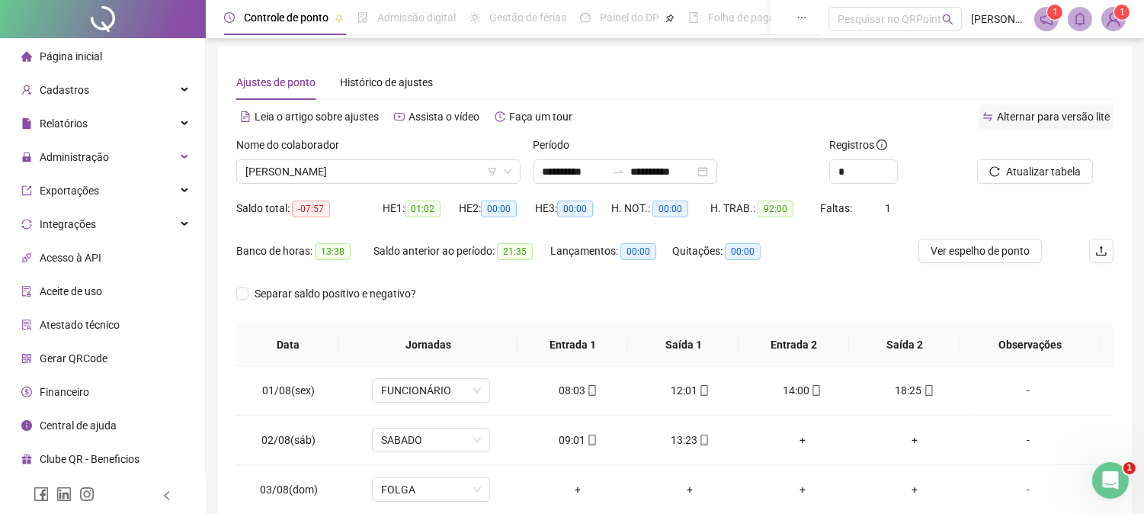
scroll to position [0, 0]
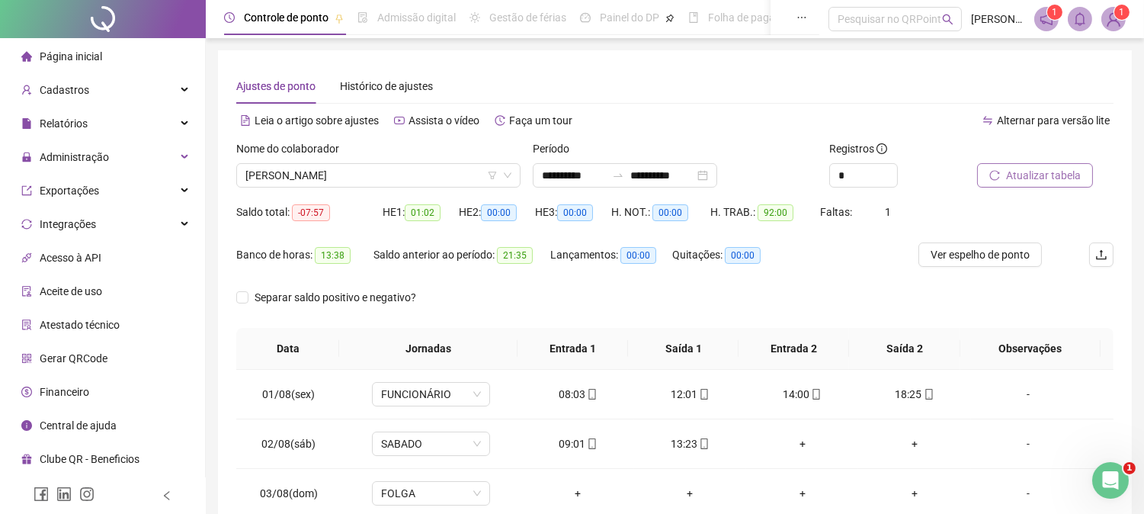
click at [1020, 180] on span "Atualizar tabela" at bounding box center [1043, 175] width 75 height 17
click at [1052, 173] on span "Atualizar tabela" at bounding box center [1043, 175] width 75 height 17
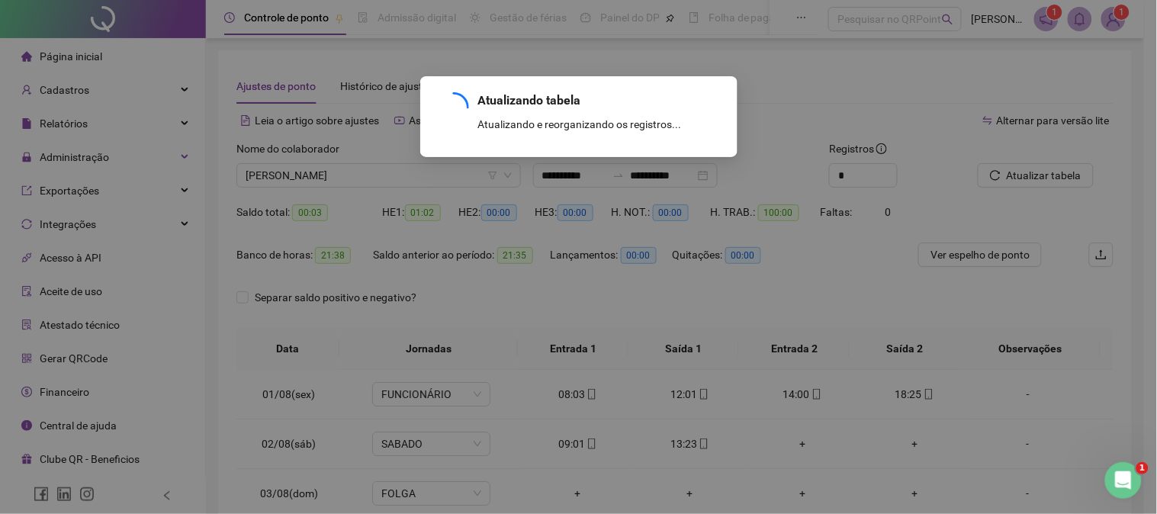
click at [310, 171] on div "Atualizando tabela Atualizando e reorganizando os registros... OK" at bounding box center [578, 257] width 1157 height 514
click at [313, 172] on div "Atualizando tabela Atualizando e reorganizando os registros... OK" at bounding box center [578, 257] width 1157 height 514
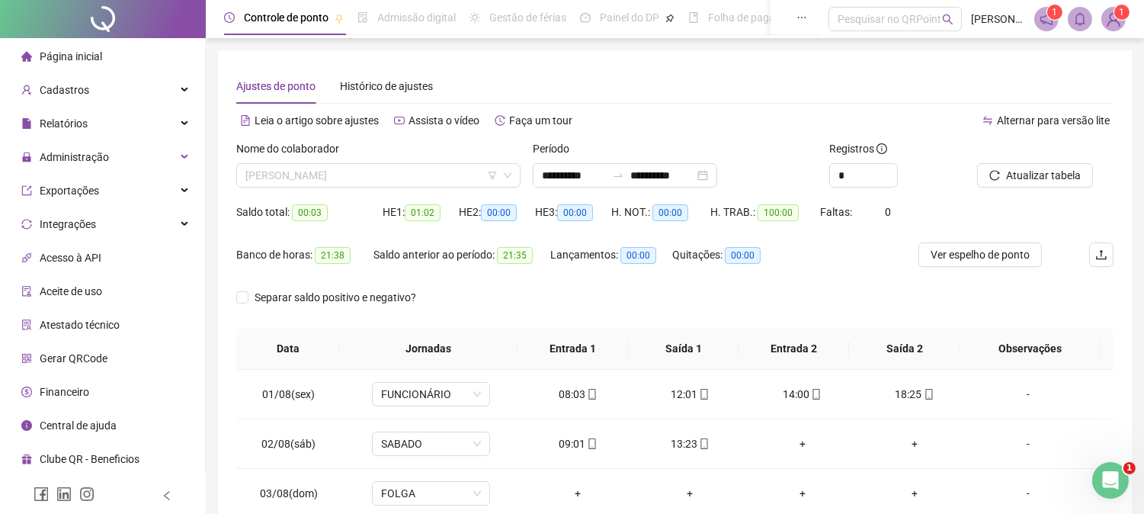
click at [311, 172] on span "[PERSON_NAME]" at bounding box center [379, 175] width 266 height 23
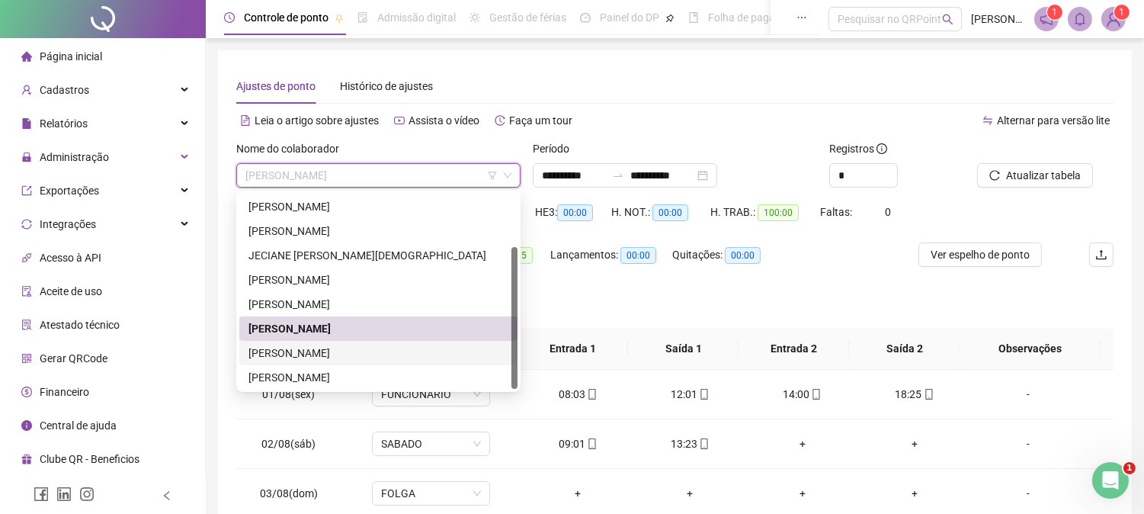
click at [287, 358] on div "[PERSON_NAME]" at bounding box center [379, 353] width 260 height 17
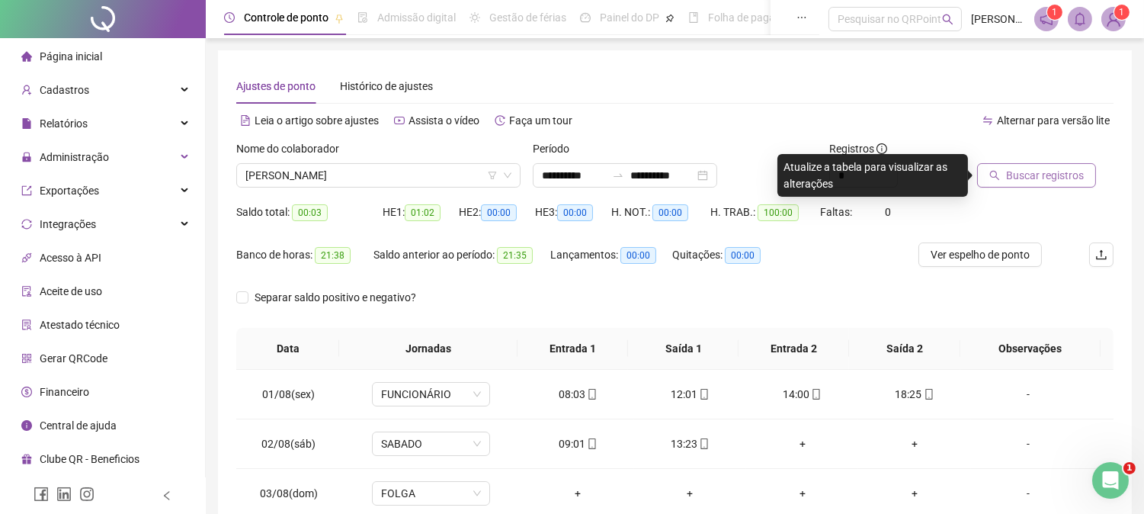
click at [1054, 181] on span "Buscar registros" at bounding box center [1045, 175] width 78 height 17
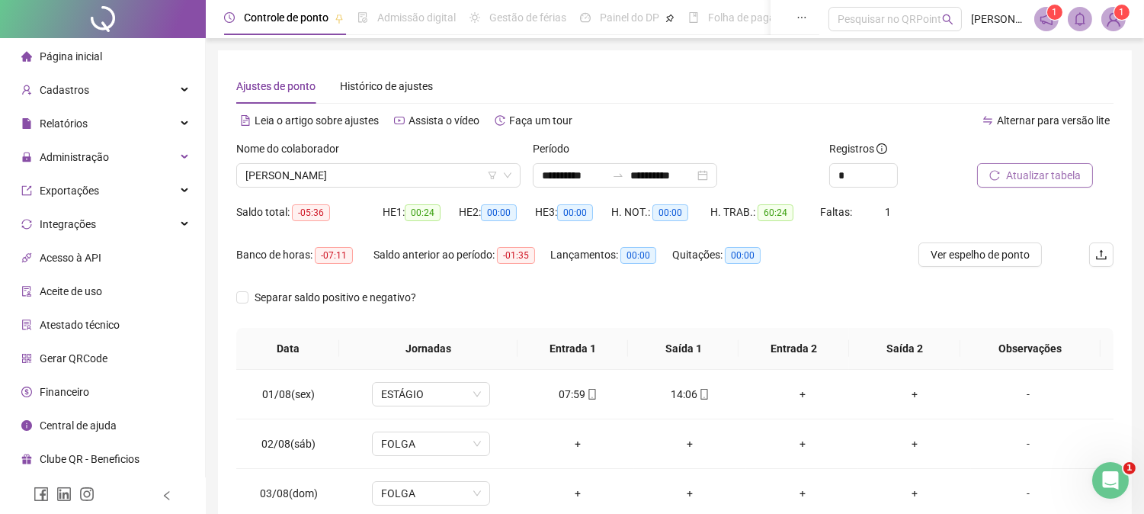
click at [1061, 170] on span "Atualizar tabela" at bounding box center [1043, 175] width 75 height 17
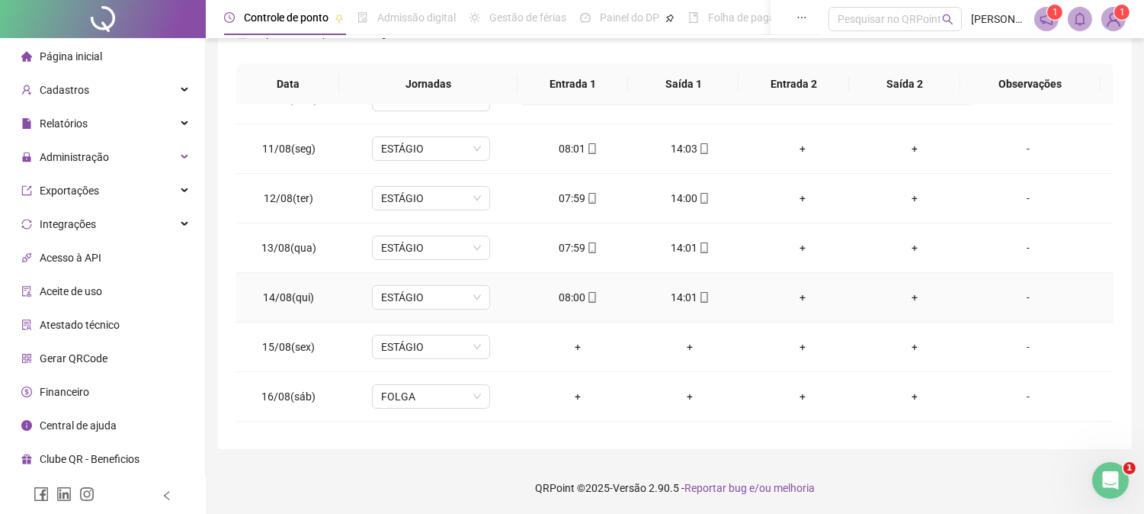
scroll to position [517, 0]
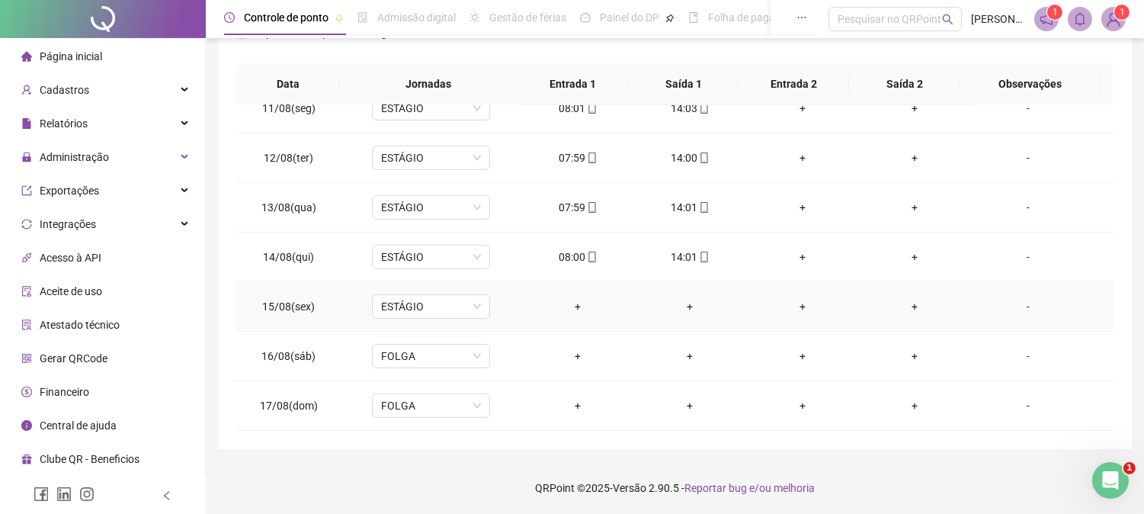
click at [1022, 303] on div "-" at bounding box center [1029, 306] width 90 height 17
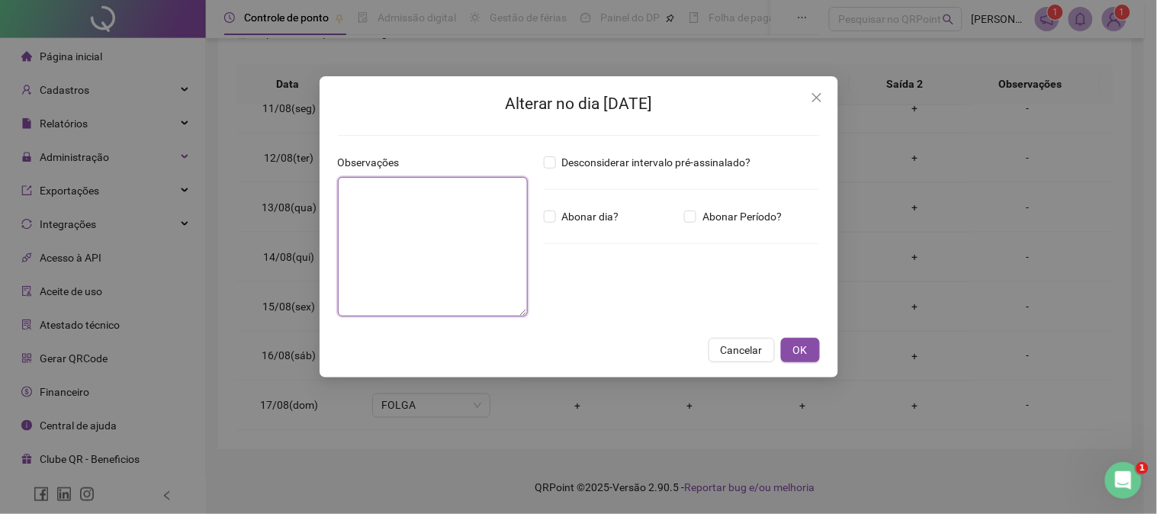
click at [437, 220] on textarea at bounding box center [433, 247] width 191 height 140
type textarea "*******"
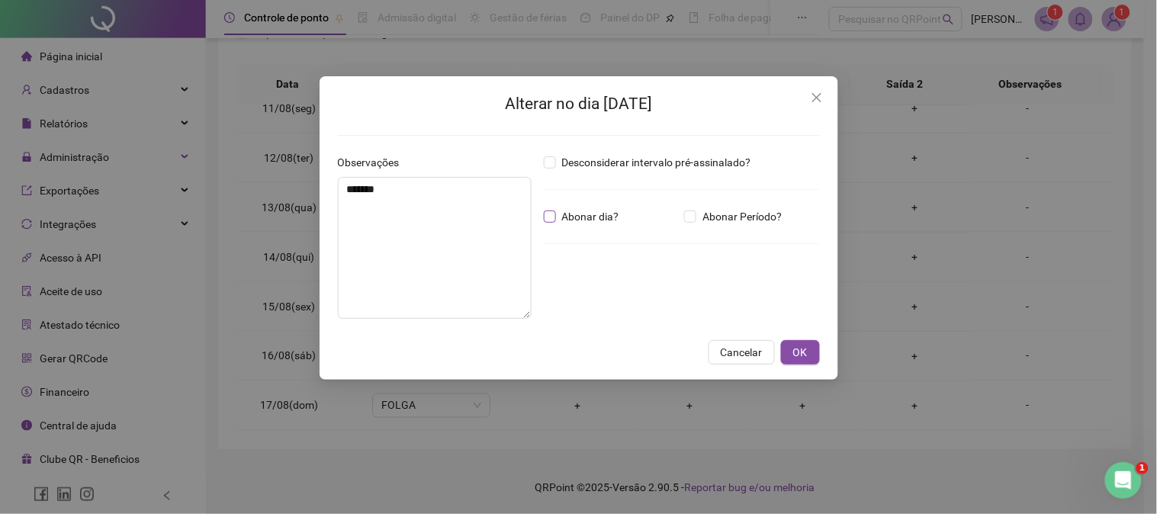
click at [558, 218] on span "Abonar dia?" at bounding box center [590, 216] width 69 height 17
click at [804, 355] on span "OK" at bounding box center [800, 352] width 14 height 17
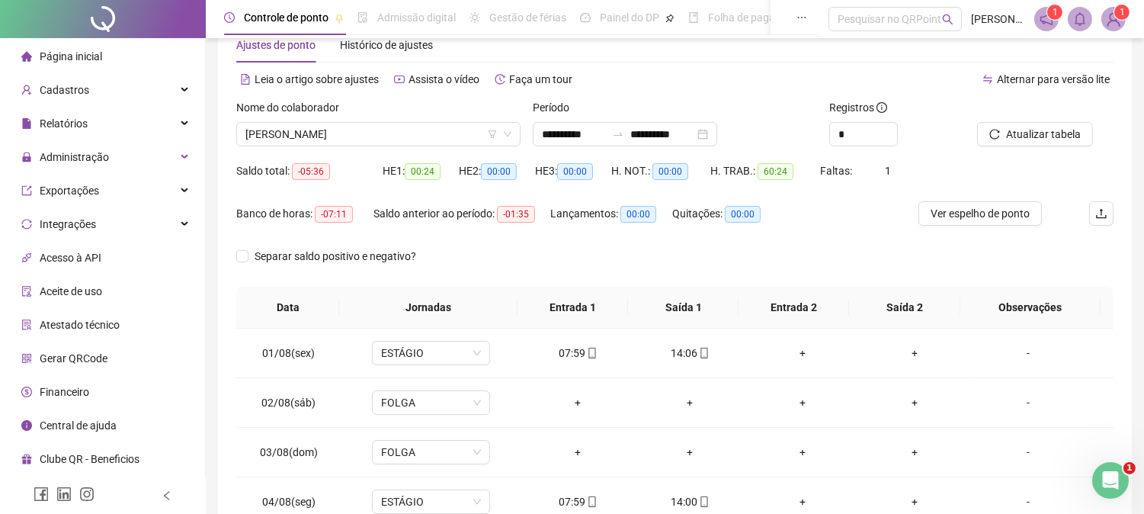
scroll to position [0, 0]
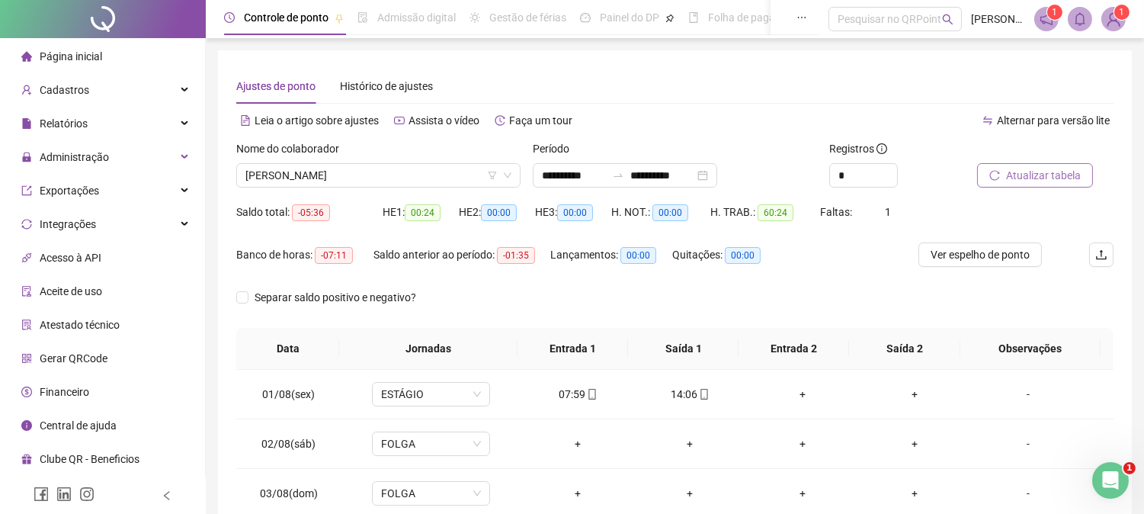
click at [1009, 175] on span "Atualizar tabela" at bounding box center [1043, 175] width 75 height 17
click at [326, 173] on span "[PERSON_NAME]" at bounding box center [379, 175] width 266 height 23
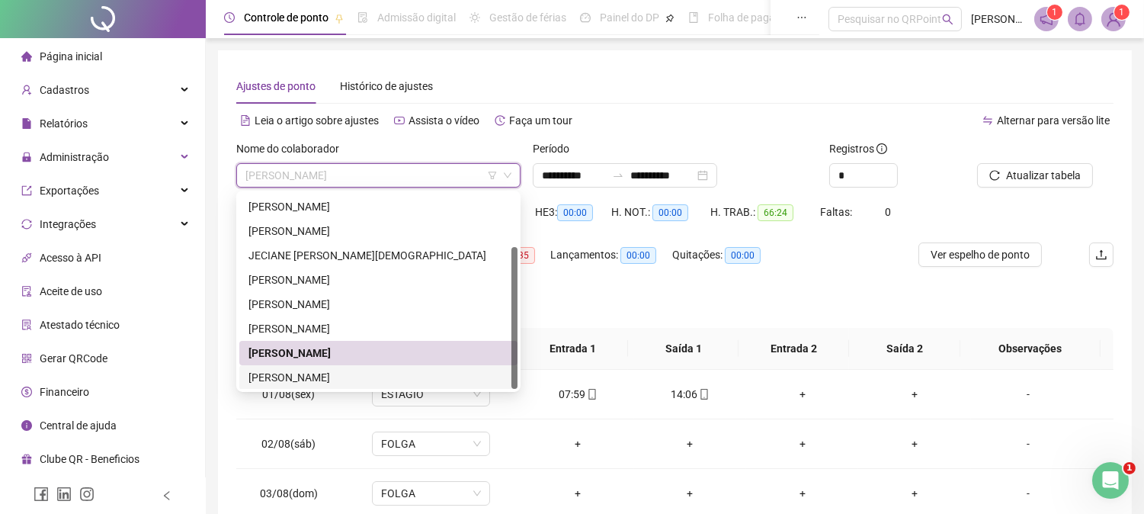
click at [268, 375] on div "[PERSON_NAME]" at bounding box center [379, 377] width 260 height 17
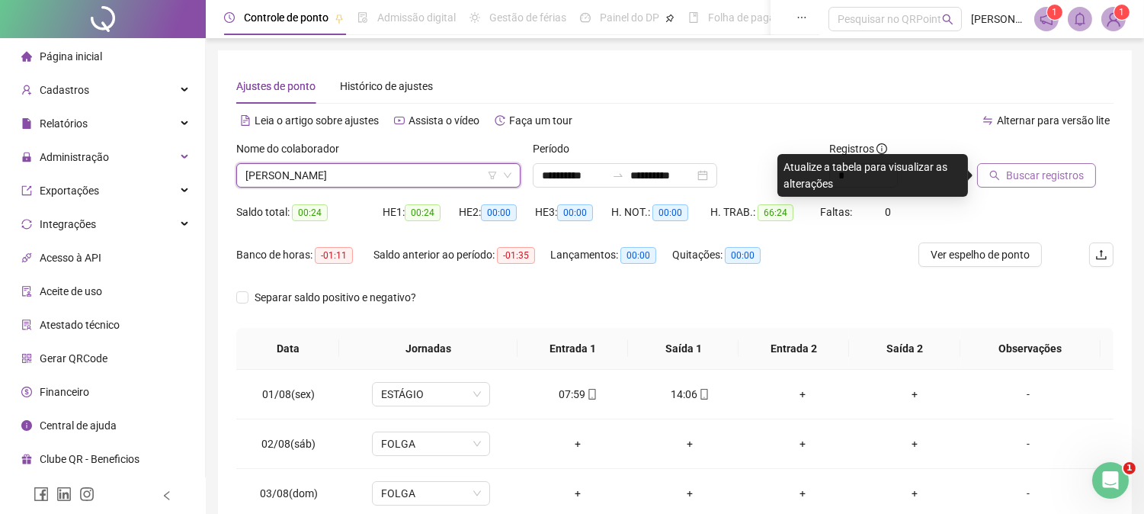
click at [1019, 181] on span "Buscar registros" at bounding box center [1045, 175] width 78 height 17
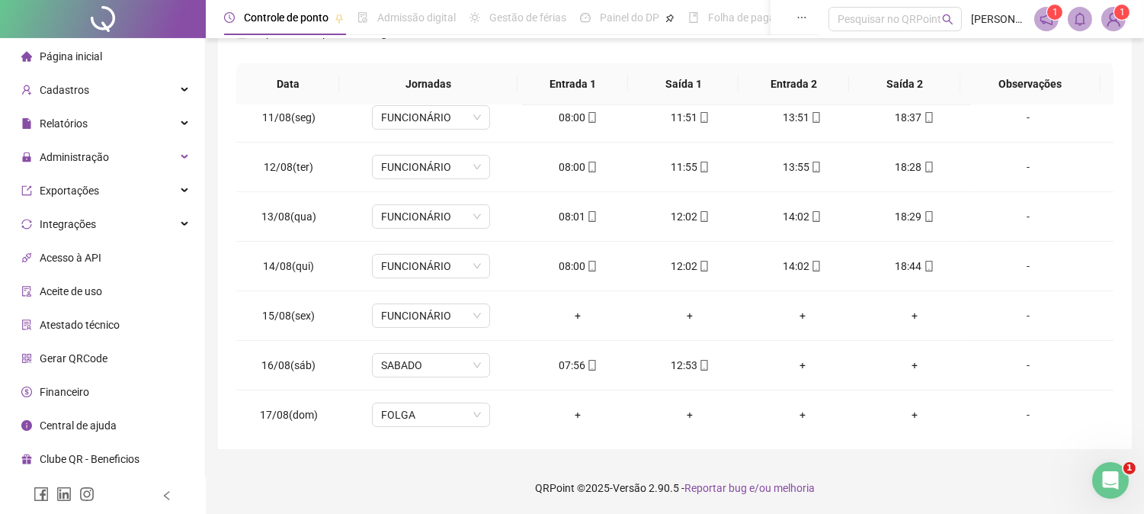
scroll to position [517, 0]
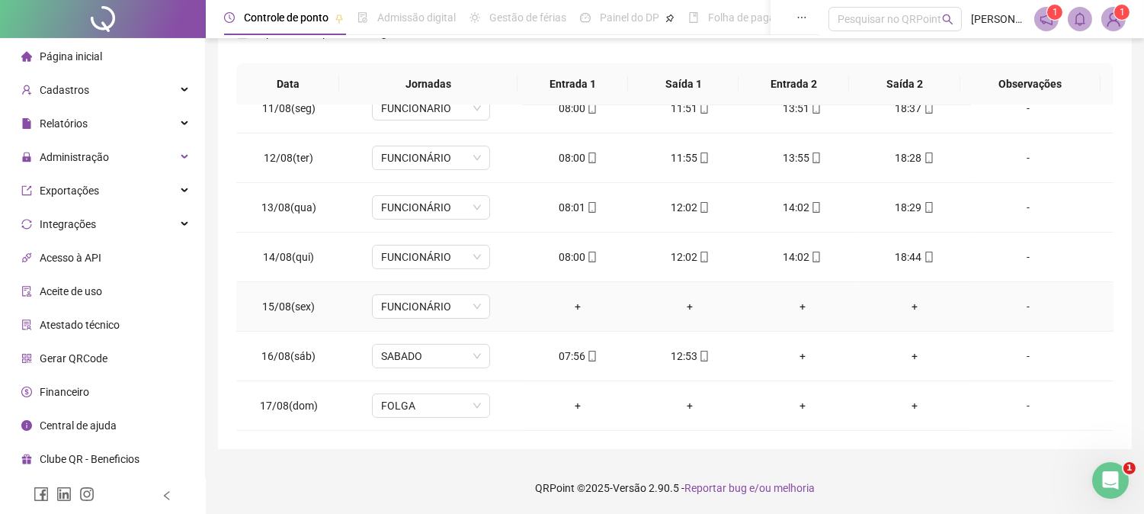
click at [1023, 303] on div "-" at bounding box center [1029, 306] width 90 height 17
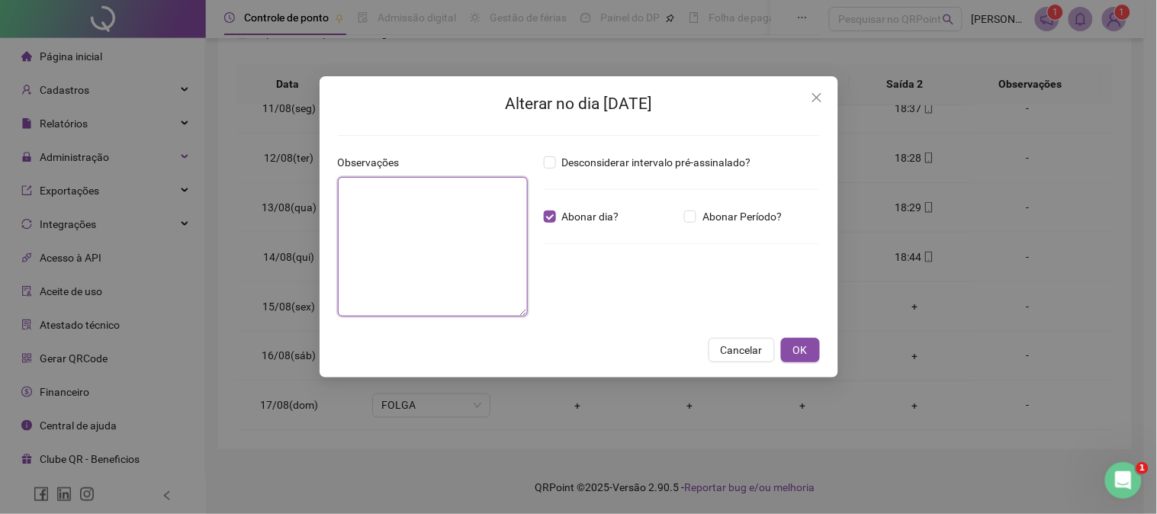
click at [455, 241] on textarea at bounding box center [433, 247] width 191 height 140
type textarea "*******"
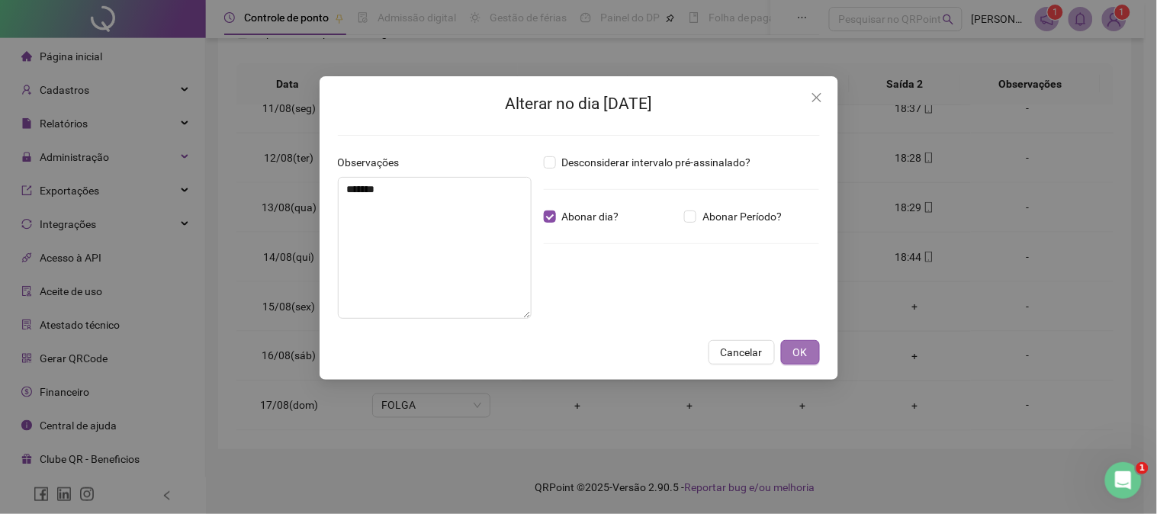
click at [794, 348] on span "OK" at bounding box center [800, 352] width 14 height 17
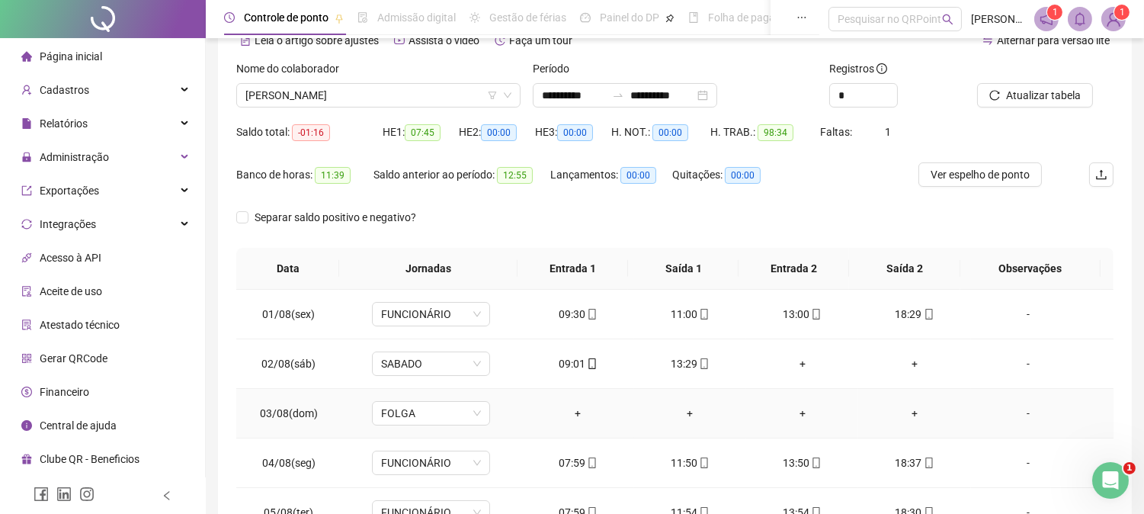
scroll to position [0, 0]
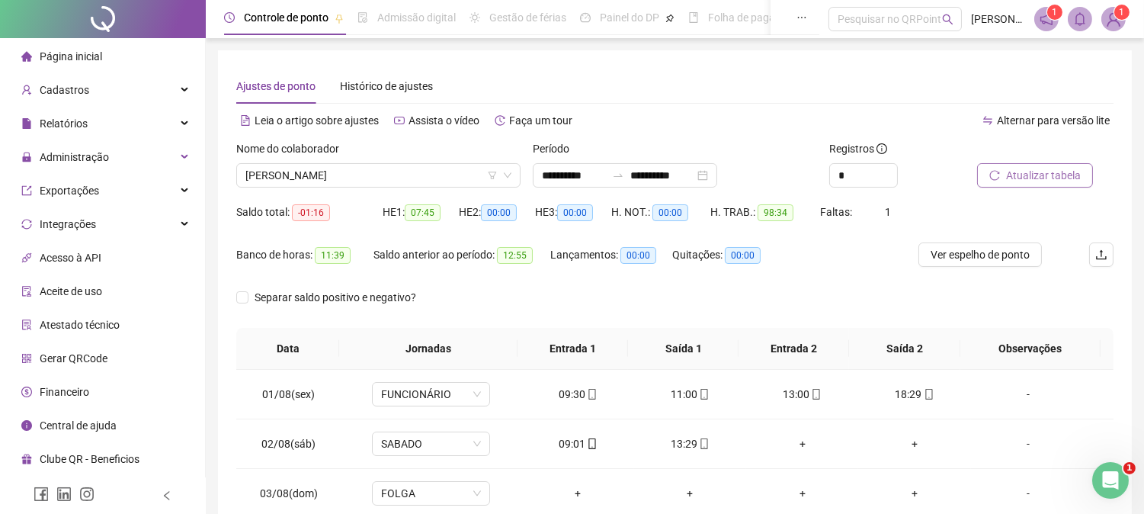
click at [1030, 180] on span "Atualizar tabela" at bounding box center [1043, 175] width 75 height 17
click at [1024, 177] on span "Atualizar tabela" at bounding box center [1043, 175] width 75 height 17
click at [342, 173] on span "[PERSON_NAME]" at bounding box center [379, 175] width 266 height 23
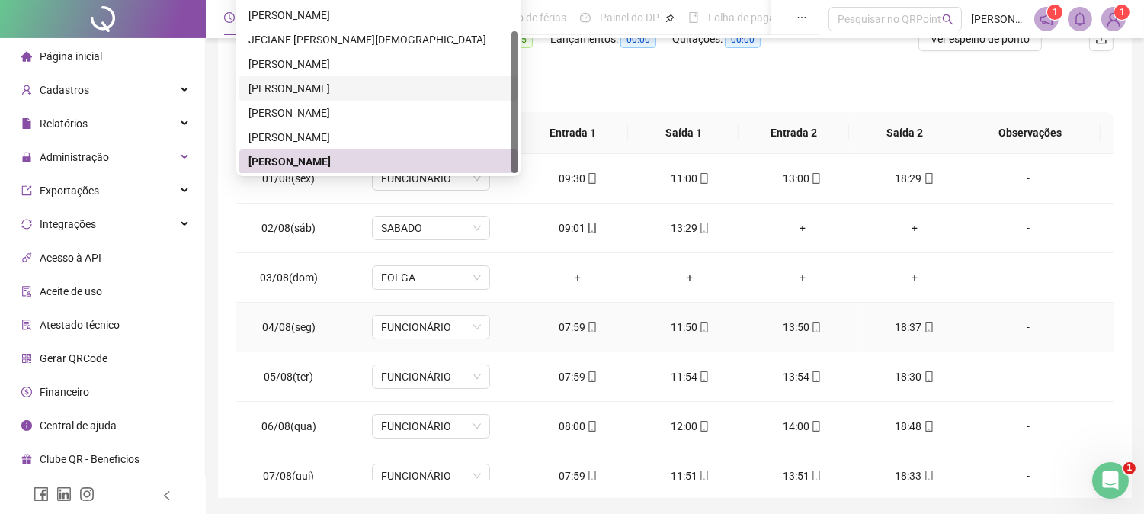
scroll to position [265, 0]
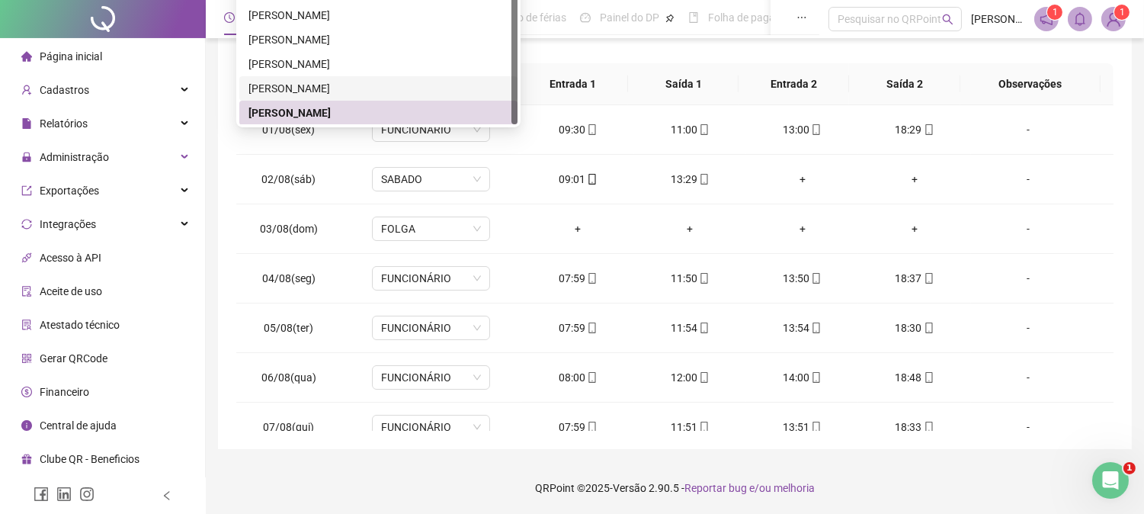
drag, startPoint x: 515, startPoint y: 82, endPoint x: 514, endPoint y: 110, distance: 27.5
click at [514, 110] on div at bounding box center [515, 53] width 6 height 142
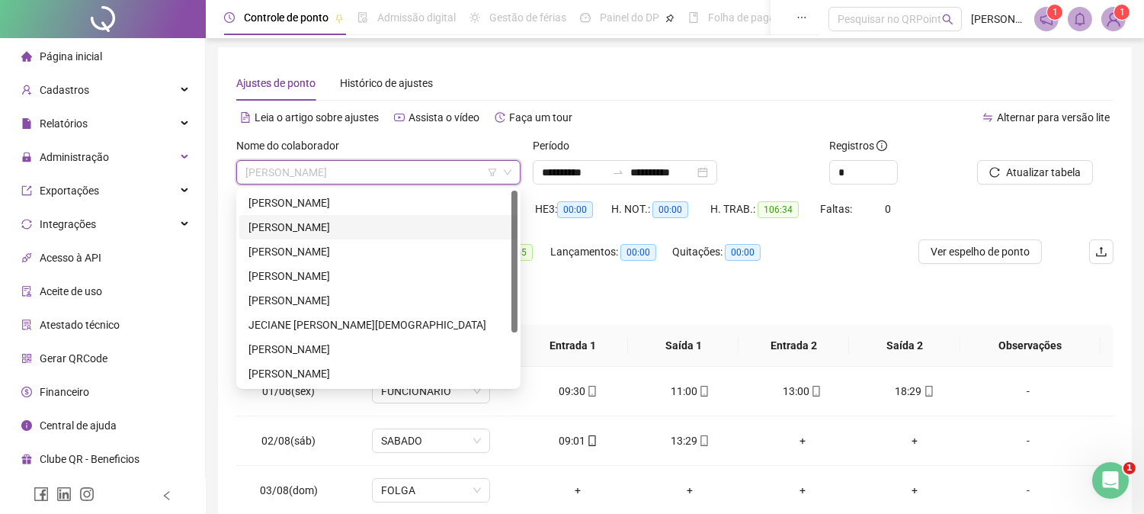
scroll to position [0, 0]
